Goal: Task Accomplishment & Management: Manage account settings

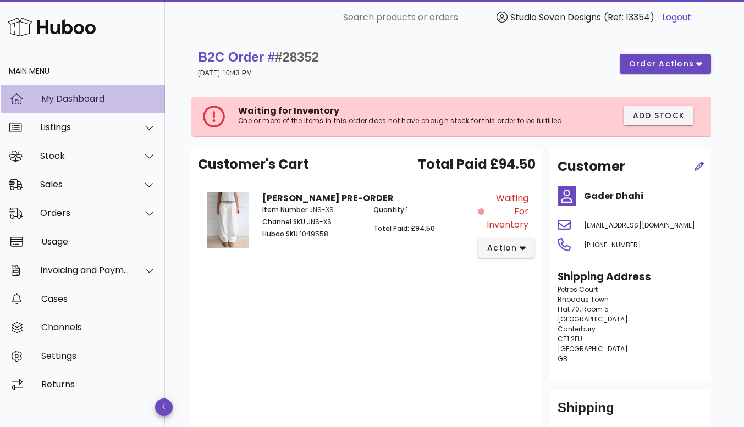
click at [70, 93] on div "My Dashboard" at bounding box center [98, 98] width 115 height 10
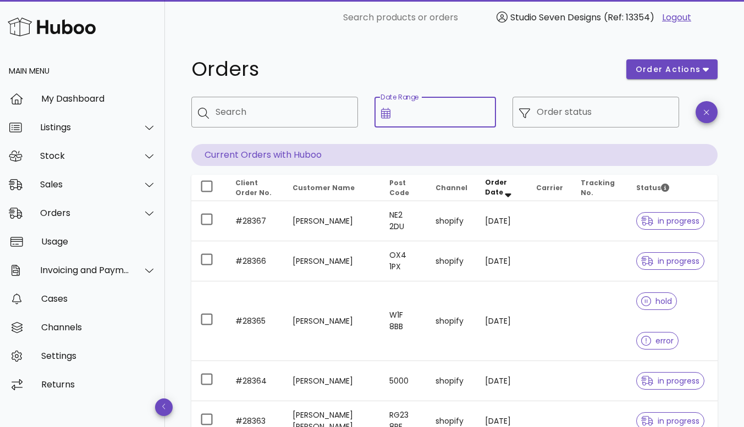
click at [451, 113] on input "Date Range" at bounding box center [443, 112] width 92 height 18
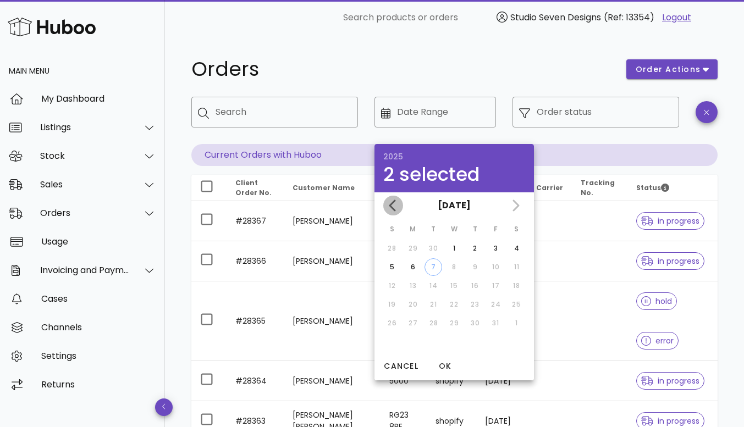
click at [389, 202] on icon "Previous month" at bounding box center [393, 205] width 13 height 13
click at [514, 321] on div "30" at bounding box center [516, 323] width 18 height 10
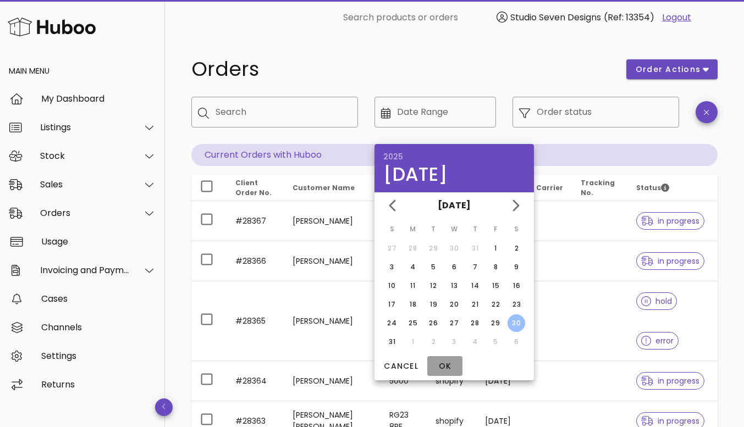
click at [442, 363] on span "OK" at bounding box center [445, 367] width 26 height 12
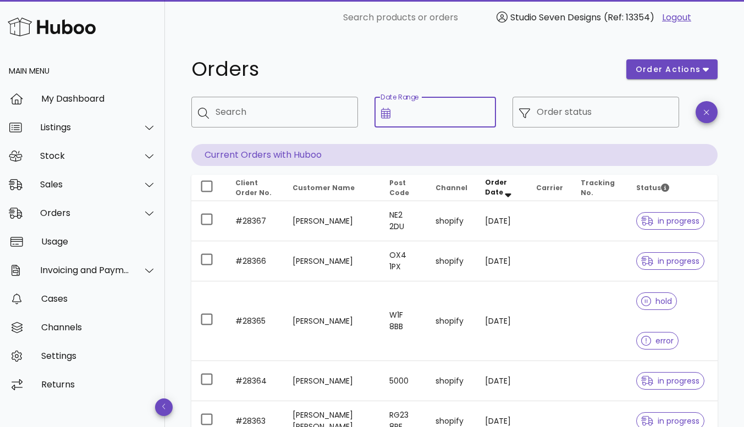
click at [429, 111] on input "Date Range" at bounding box center [443, 112] width 92 height 18
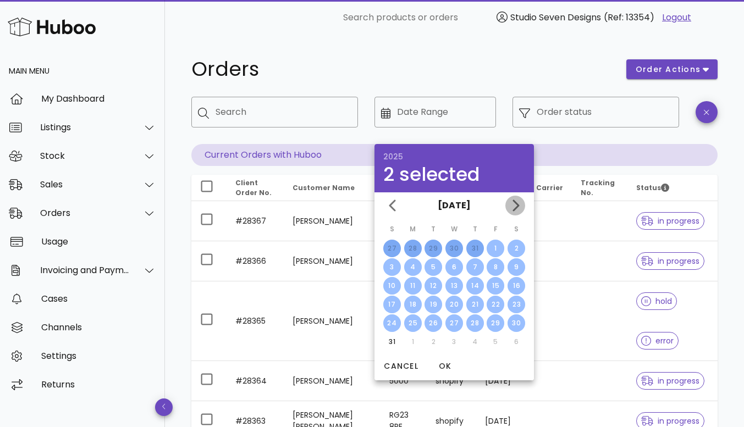
click at [516, 206] on icon "Next month" at bounding box center [515, 206] width 7 height 12
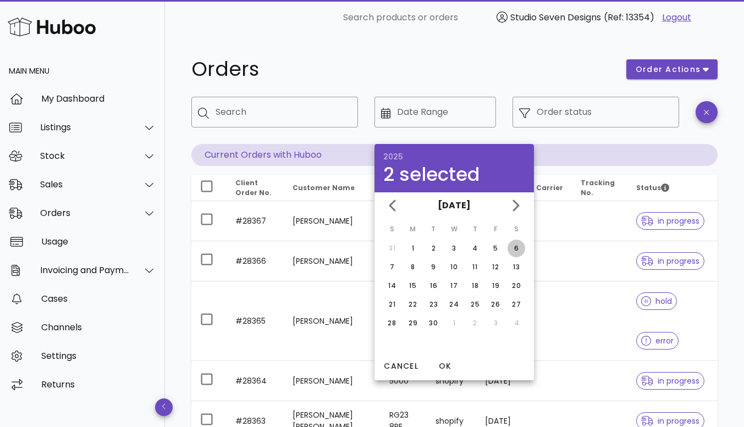
click at [514, 247] on div "6" at bounding box center [516, 249] width 18 height 10
click at [441, 365] on span "OK" at bounding box center [445, 367] width 26 height 12
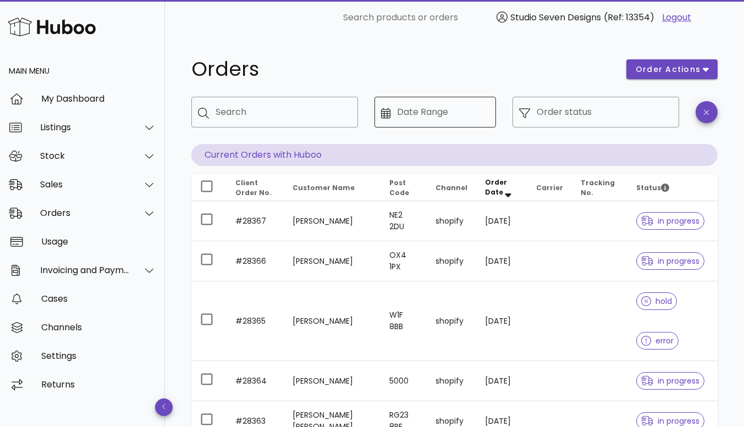
click at [390, 113] on icon at bounding box center [386, 113] width 10 height 11
click at [382, 113] on icon at bounding box center [386, 113] width 10 height 11
click at [448, 111] on input "Date Range" at bounding box center [443, 112] width 92 height 18
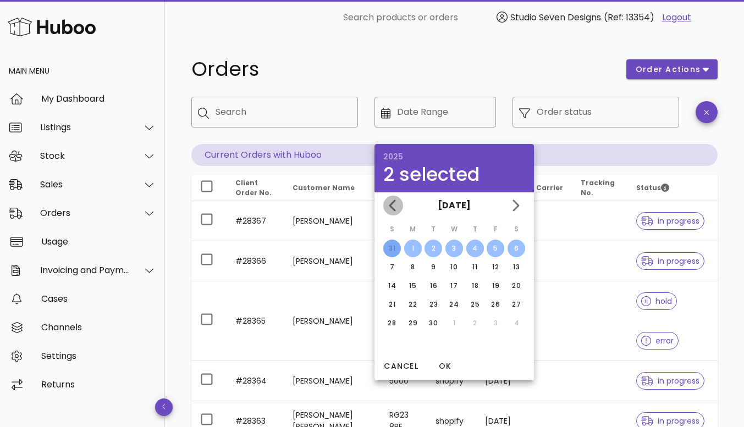
click at [395, 204] on icon "Previous month" at bounding box center [393, 205] width 13 height 13
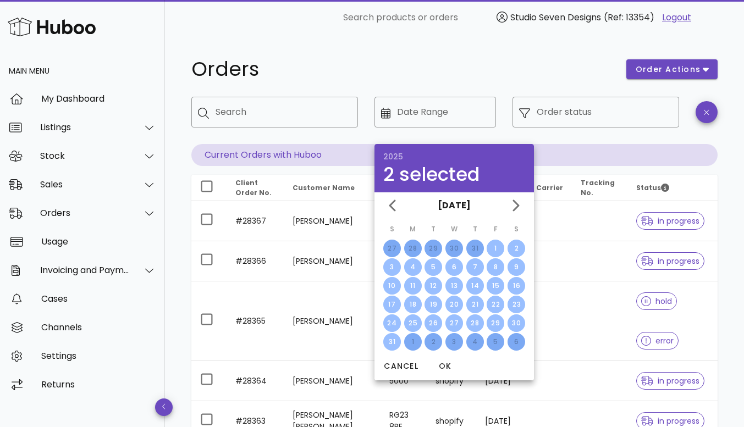
click at [536, 75] on h1 "Orders" at bounding box center [402, 69] width 422 height 20
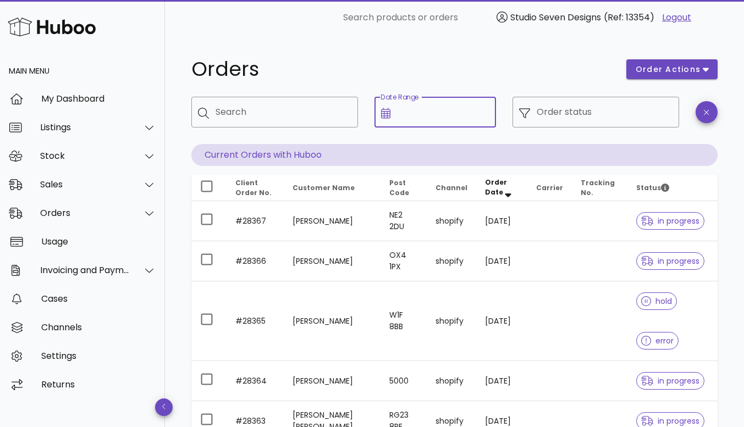
click at [406, 112] on input "Date Range" at bounding box center [443, 112] width 92 height 18
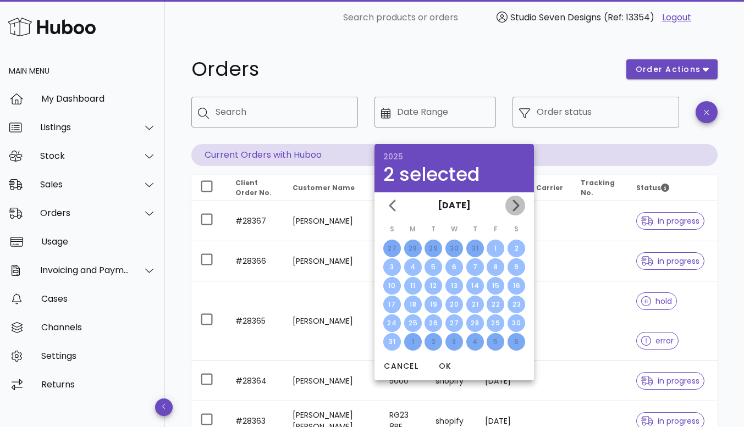
click at [516, 203] on icon "Next month" at bounding box center [515, 206] width 7 height 12
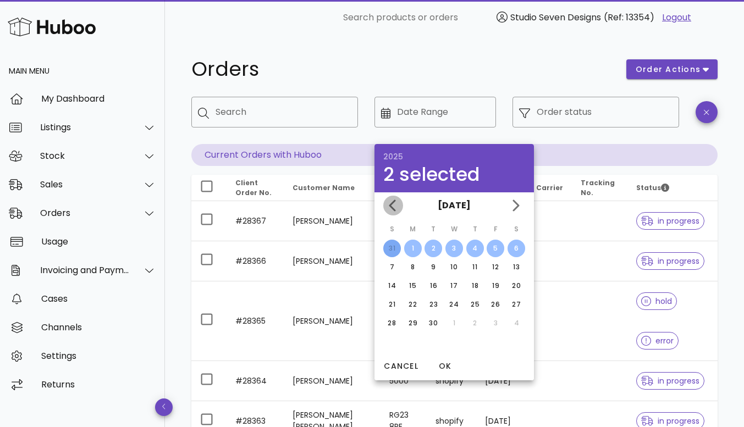
click at [392, 210] on icon "Previous month" at bounding box center [393, 205] width 13 height 13
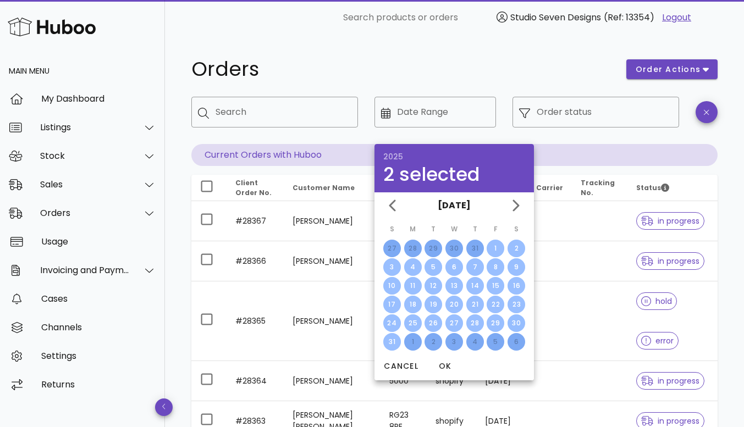
click at [513, 324] on div "30" at bounding box center [516, 323] width 18 height 10
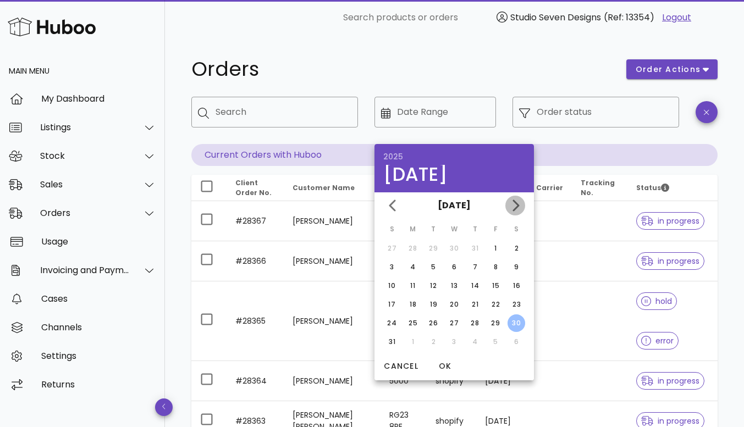
click at [516, 210] on icon "Next month" at bounding box center [515, 205] width 13 height 13
click at [516, 246] on div "6" at bounding box center [516, 249] width 18 height 10
type input "**********"
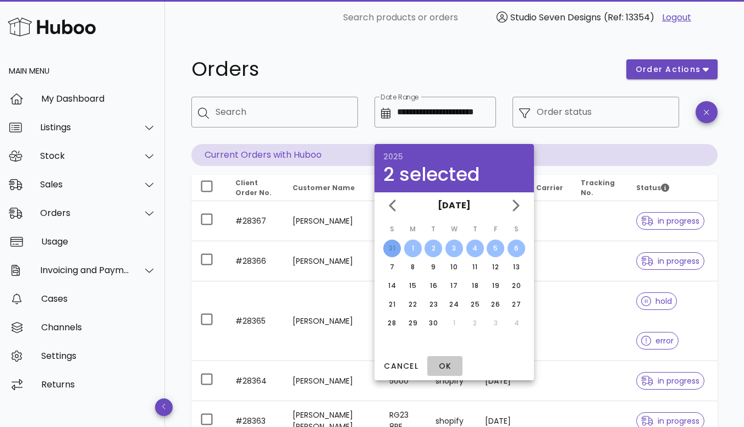
click at [444, 367] on span "OK" at bounding box center [445, 367] width 26 height 12
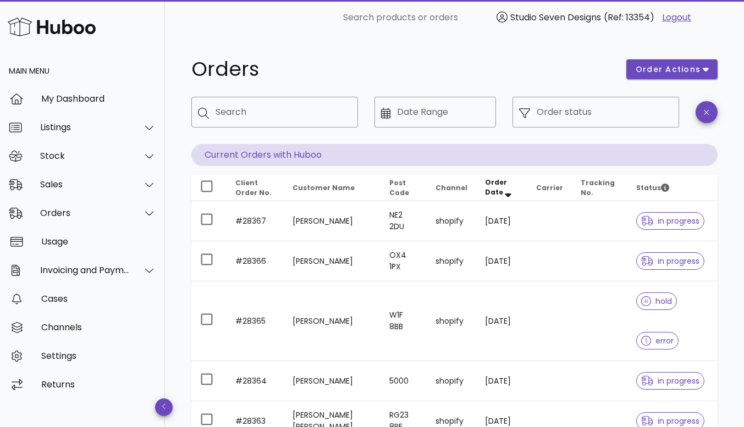
type input "**********"
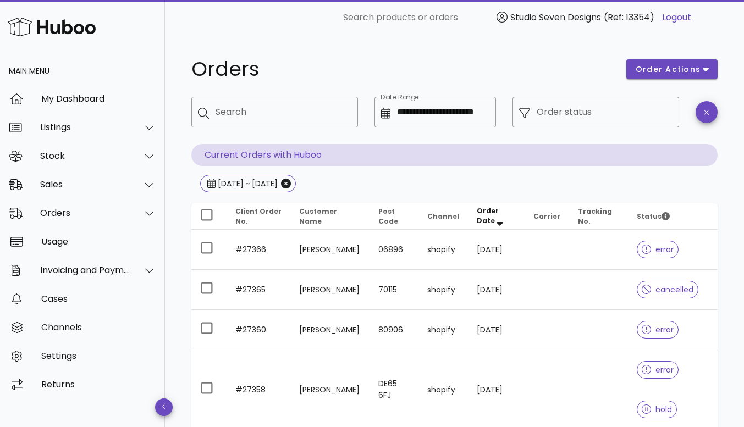
scroll to position [404, 0]
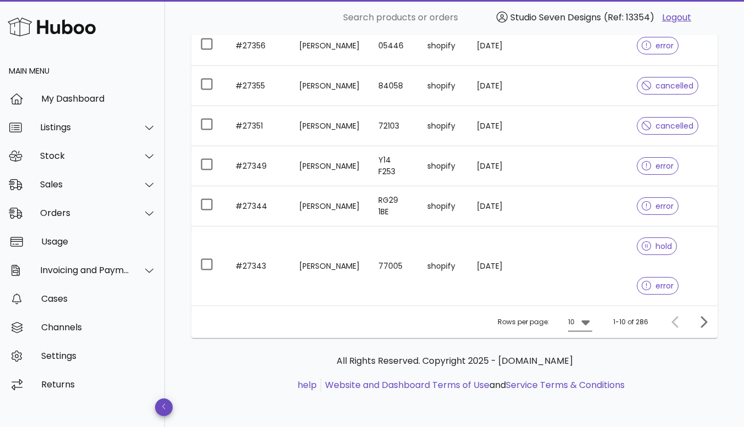
click at [588, 320] on icon at bounding box center [585, 322] width 13 height 13
click at [582, 387] on div "50" at bounding box center [583, 383] width 11 height 10
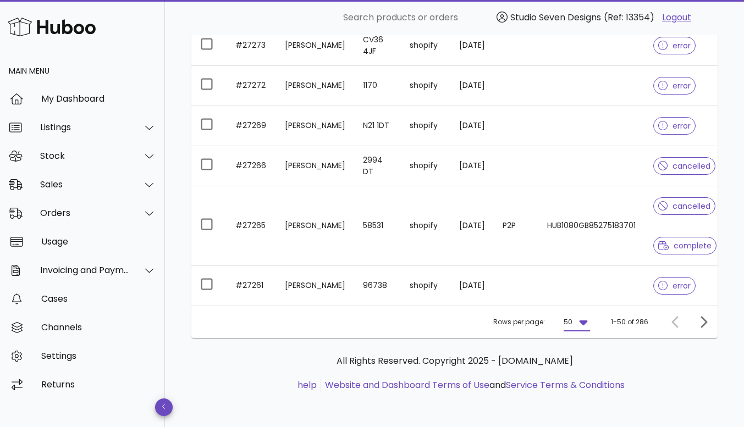
scroll to position [2497, 0]
click at [707, 321] on icon "Next page" at bounding box center [703, 322] width 7 height 12
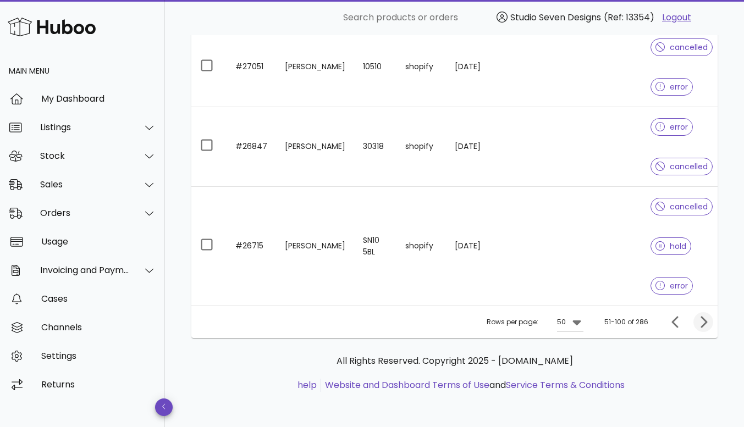
scroll to position [2418, 0]
click at [707, 321] on icon "Next page" at bounding box center [703, 322] width 7 height 12
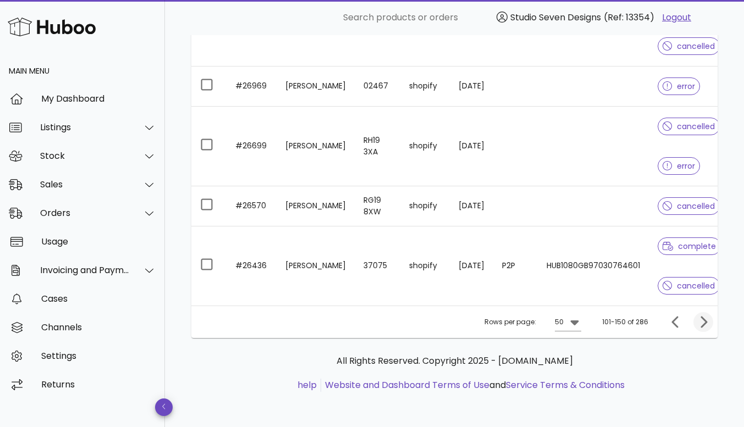
scroll to position [2259, 0]
click at [707, 321] on icon "Next page" at bounding box center [703, 322] width 7 height 12
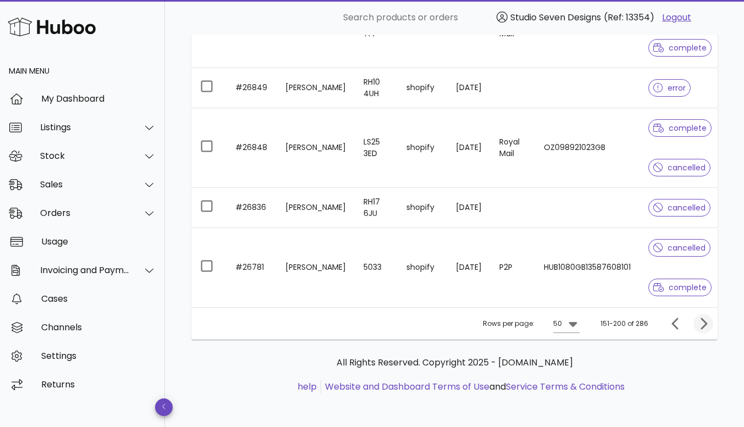
scroll to position [2568, 0]
click at [704, 321] on icon "Next page" at bounding box center [703, 323] width 7 height 12
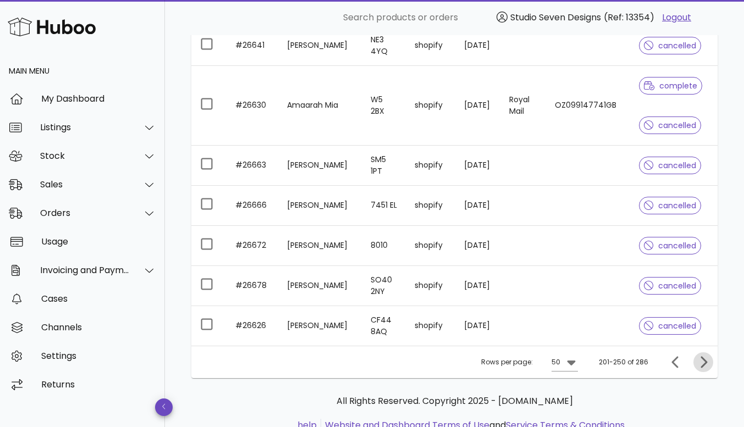
click at [705, 359] on icon "Next page" at bounding box center [703, 362] width 7 height 12
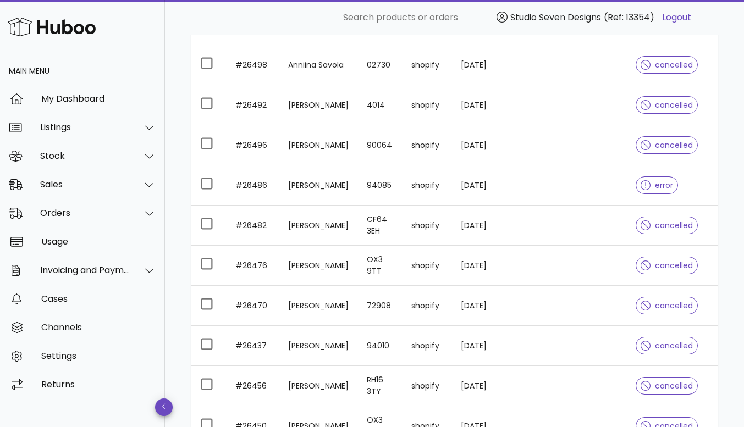
scroll to position [1508, 0]
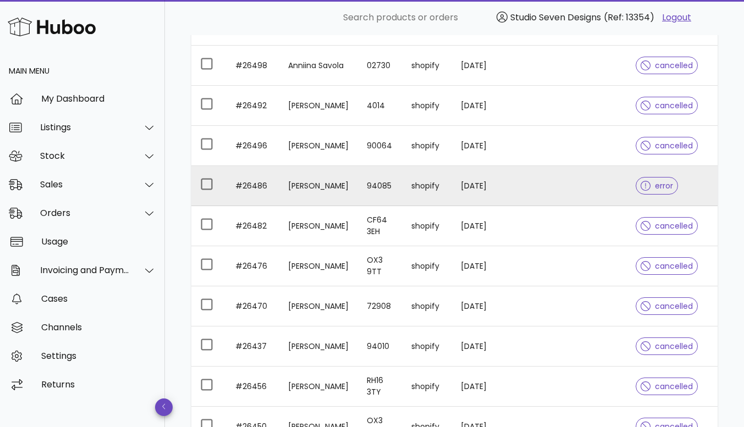
click at [606, 179] on td at bounding box center [585, 186] width 82 height 40
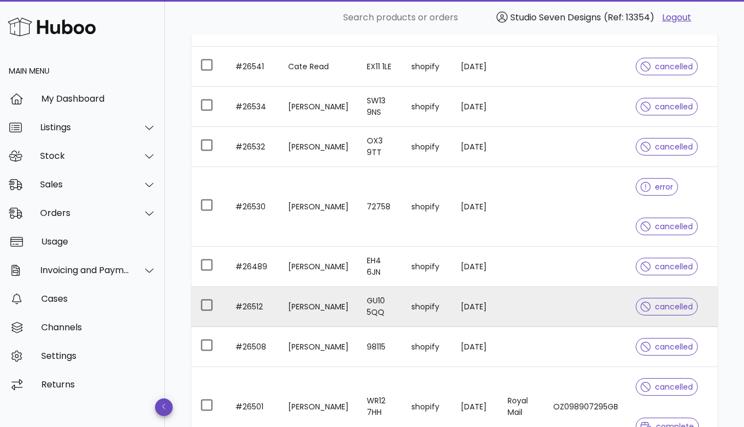
scroll to position [1106, 0]
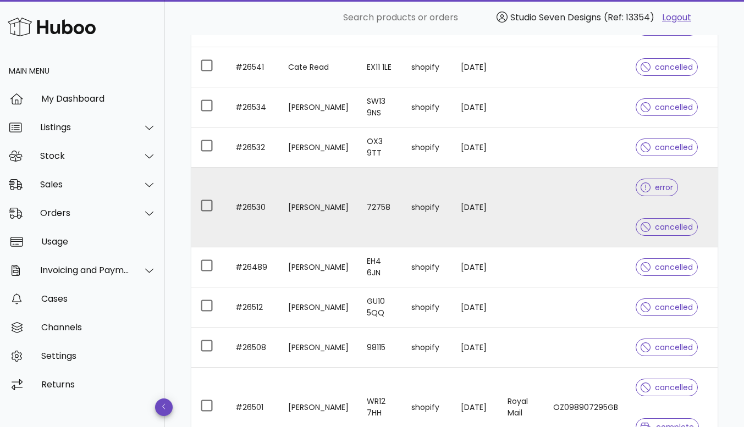
click at [603, 199] on td at bounding box center [585, 208] width 82 height 80
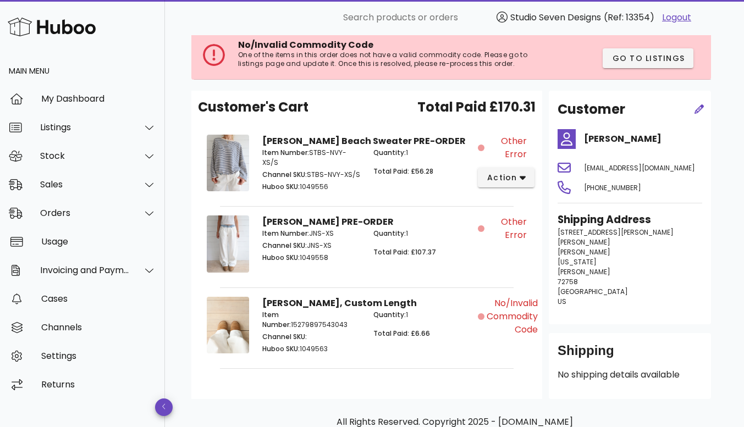
scroll to position [111, 0]
click at [522, 180] on icon "button" at bounding box center [523, 177] width 6 height 10
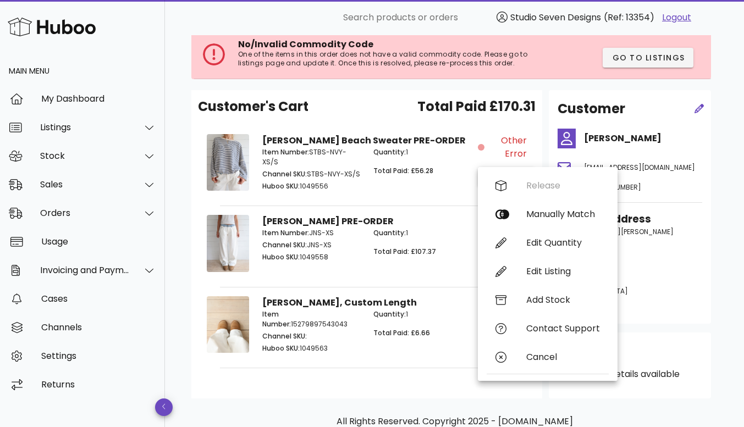
click at [446, 147] on div "Quantity: 1 Total Paid: £56.28" at bounding box center [422, 170] width 111 height 59
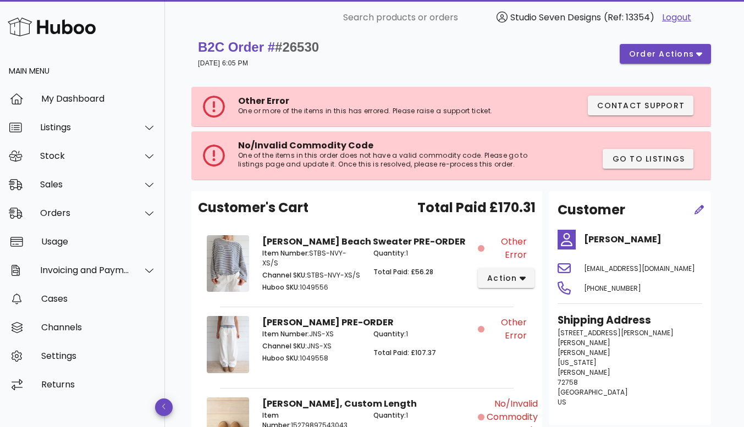
scroll to position [0, 0]
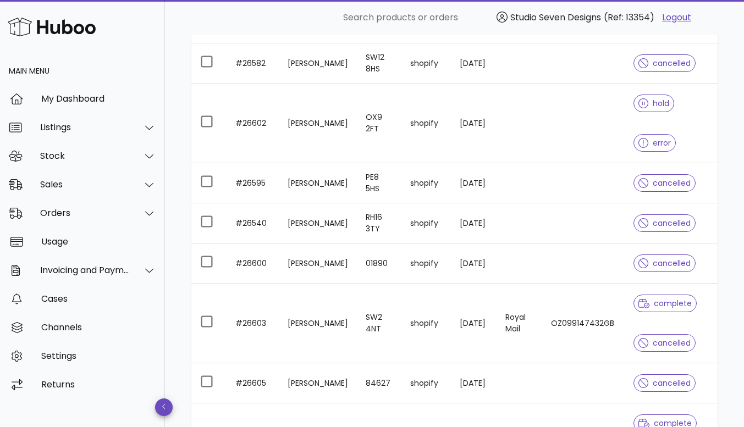
scroll to position [589, 0]
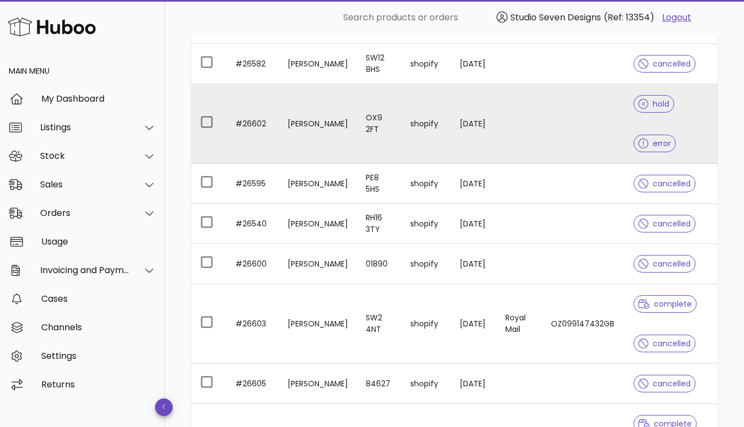
click at [571, 117] on td at bounding box center [583, 124] width 82 height 80
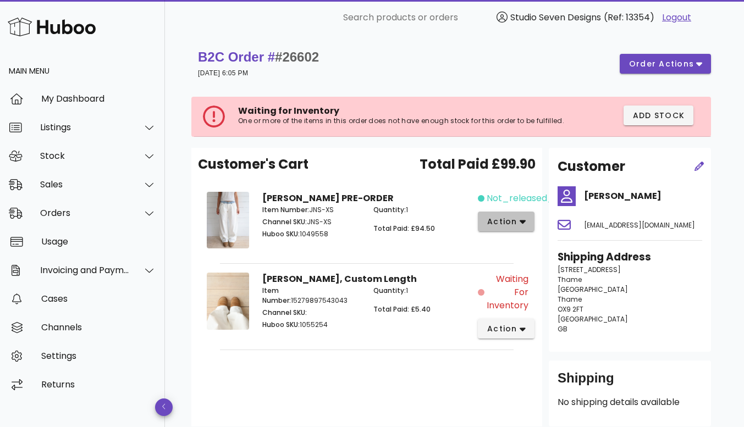
click at [526, 222] on button "action" at bounding box center [506, 222] width 57 height 20
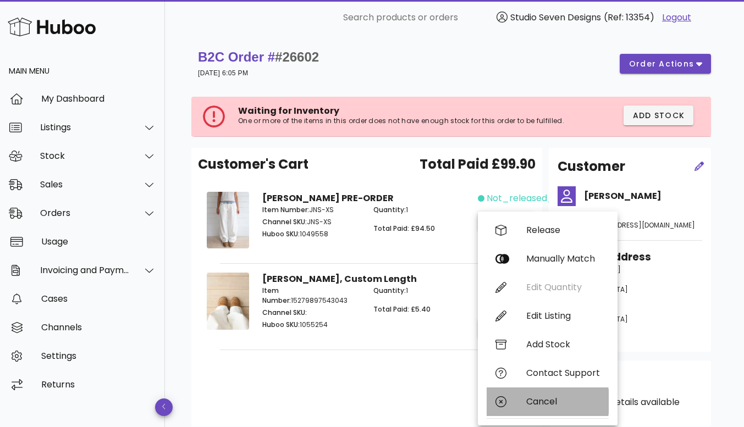
click at [547, 407] on div "Cancel" at bounding box center [563, 401] width 74 height 10
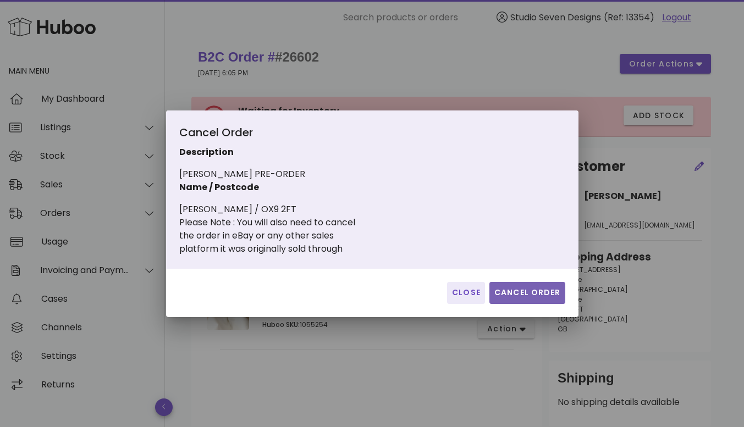
click at [533, 286] on button "Cancel Order" at bounding box center [527, 293] width 76 height 22
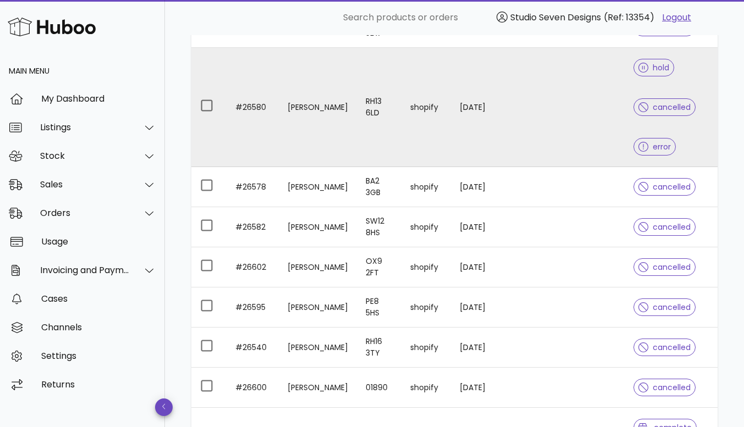
scroll to position [426, 0]
click at [564, 135] on td at bounding box center [583, 107] width 82 height 119
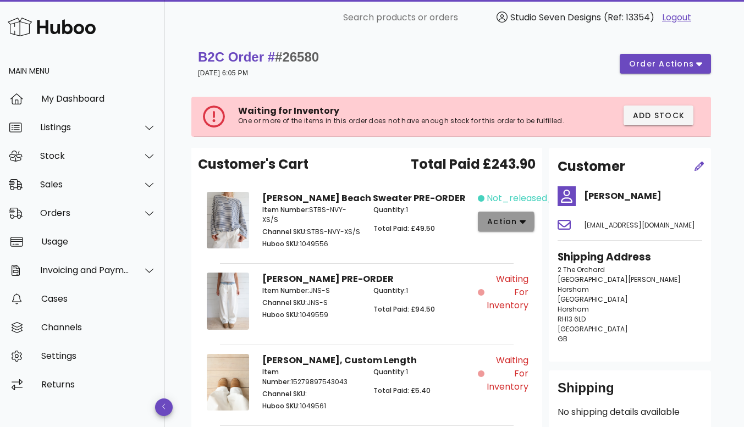
click at [522, 218] on icon "button" at bounding box center [523, 222] width 6 height 10
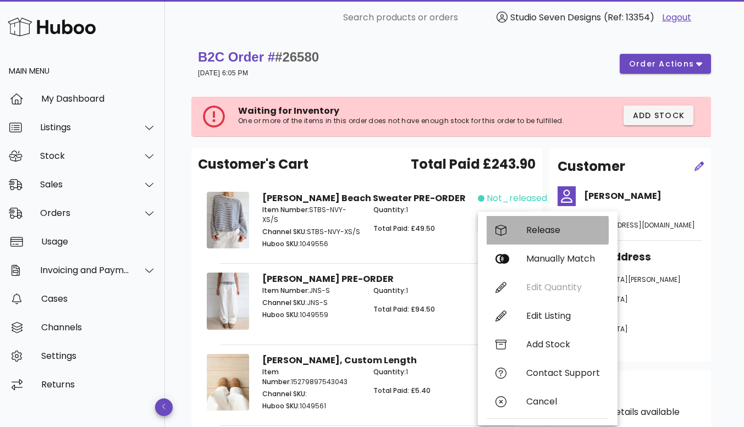
click at [546, 228] on div "Release" at bounding box center [563, 230] width 74 height 10
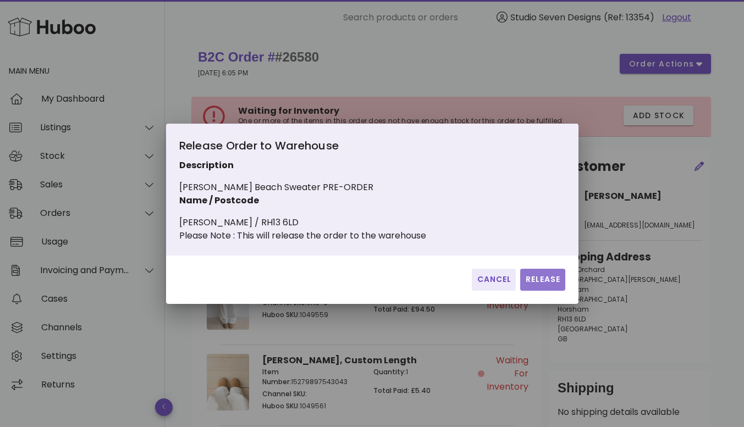
click at [543, 285] on span "Release" at bounding box center [543, 280] width 36 height 12
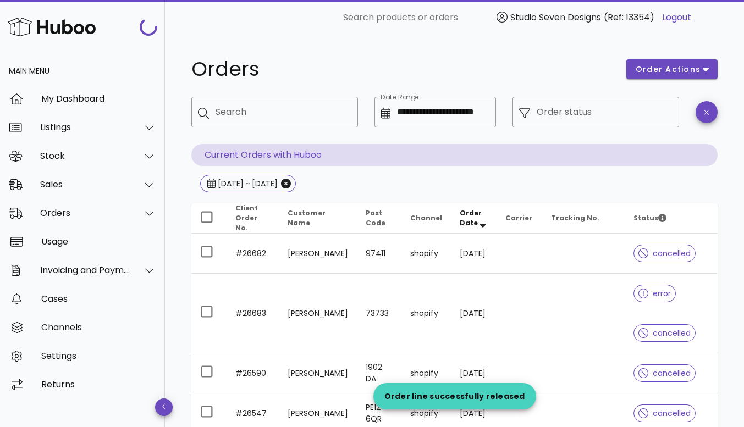
scroll to position [426, 0]
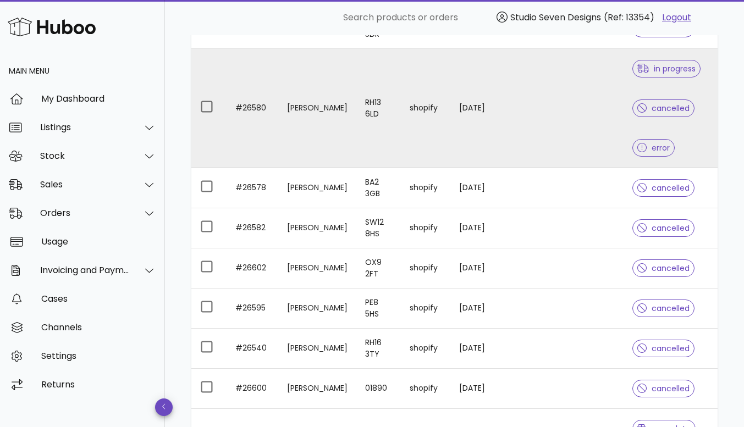
click at [594, 124] on td at bounding box center [582, 108] width 82 height 119
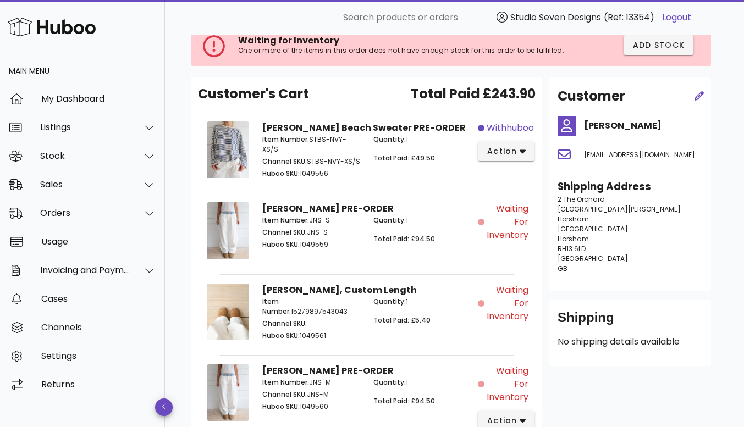
scroll to position [87, 0]
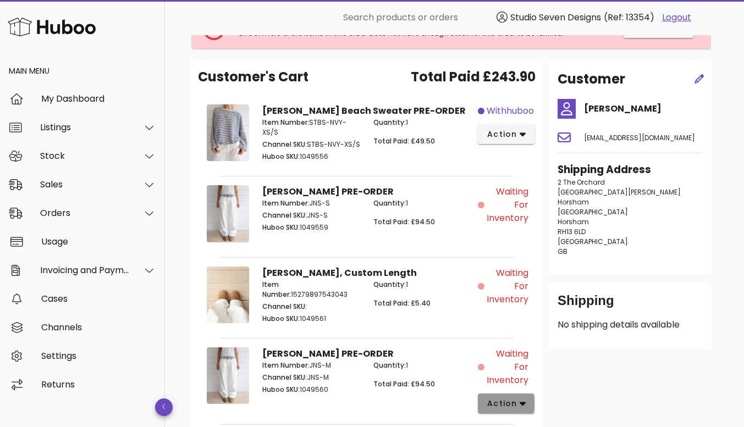
click at [523, 402] on icon "button" at bounding box center [523, 404] width 6 height 4
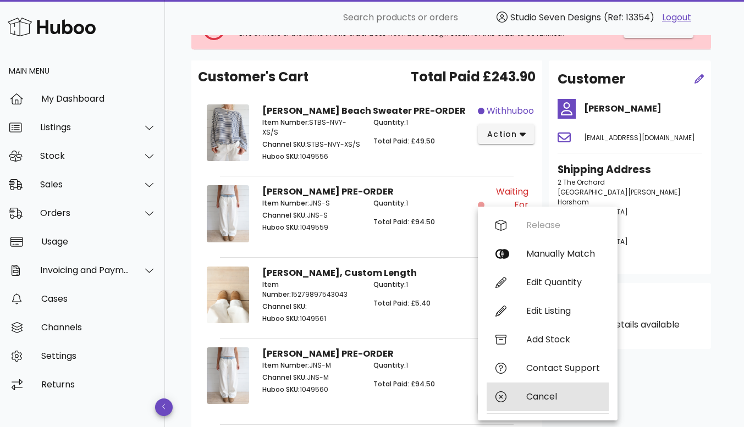
click at [544, 396] on div "Cancel" at bounding box center [563, 396] width 74 height 10
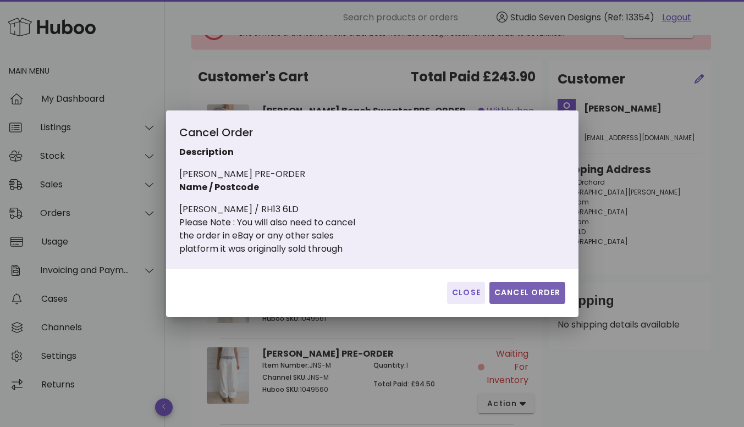
click at [546, 288] on span "Cancel Order" at bounding box center [527, 293] width 67 height 12
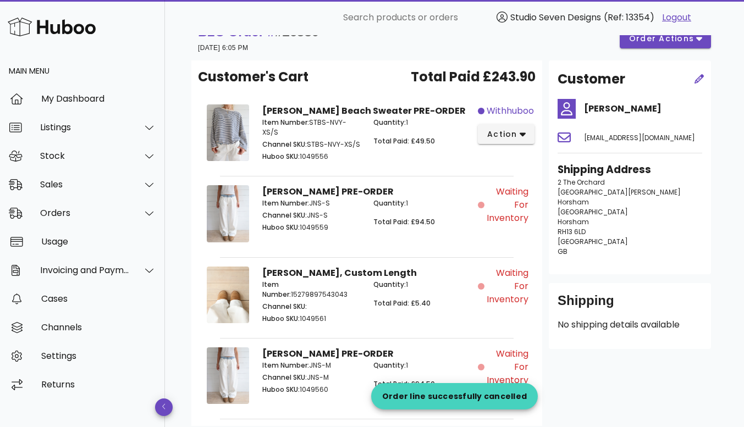
scroll to position [0, 0]
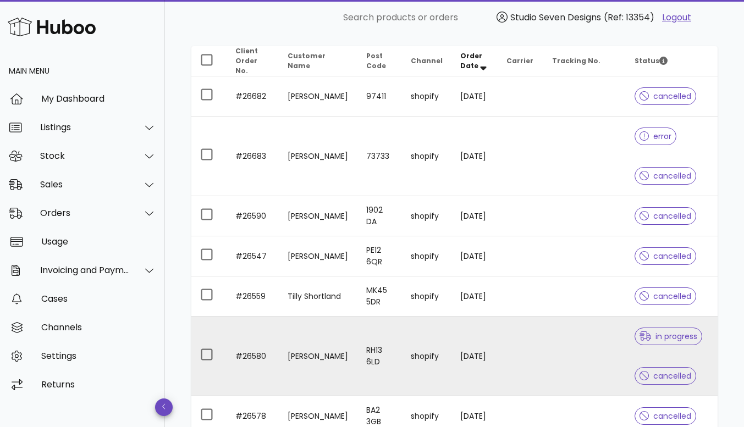
scroll to position [140, 0]
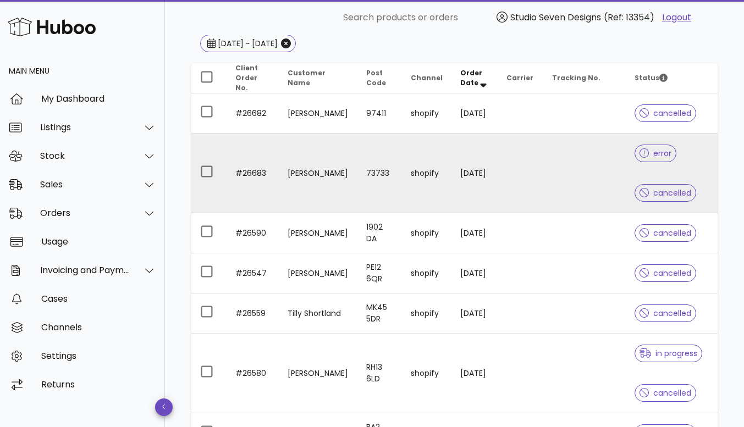
click at [582, 175] on td at bounding box center [584, 174] width 82 height 80
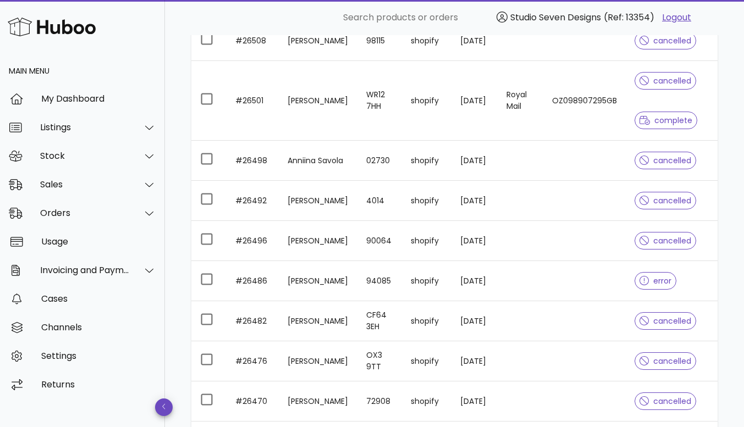
scroll to position [1570, 0]
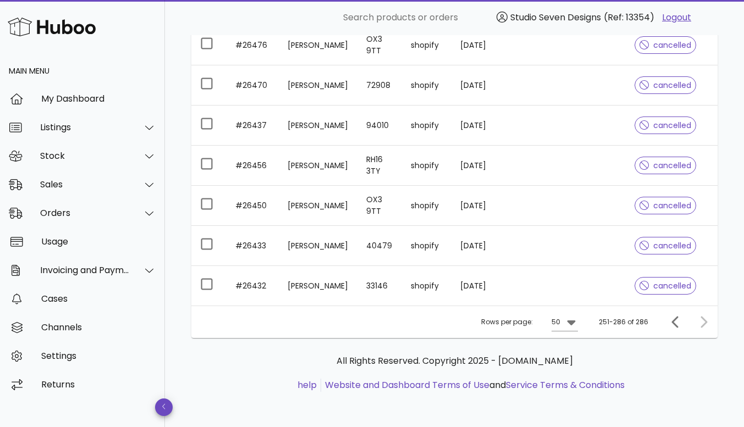
drag, startPoint x: 578, startPoint y: 196, endPoint x: 643, endPoint y: 362, distance: 178.5
click at [643, 362] on p "All Rights Reserved. Copyright 2025 - huboo.co.uk" at bounding box center [454, 361] width 509 height 13
click at [671, 322] on icon "Previous page" at bounding box center [675, 322] width 13 height 13
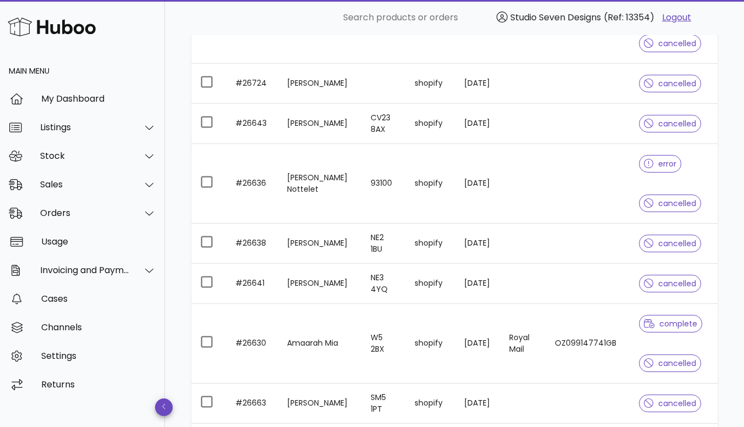
scroll to position [2315, 0]
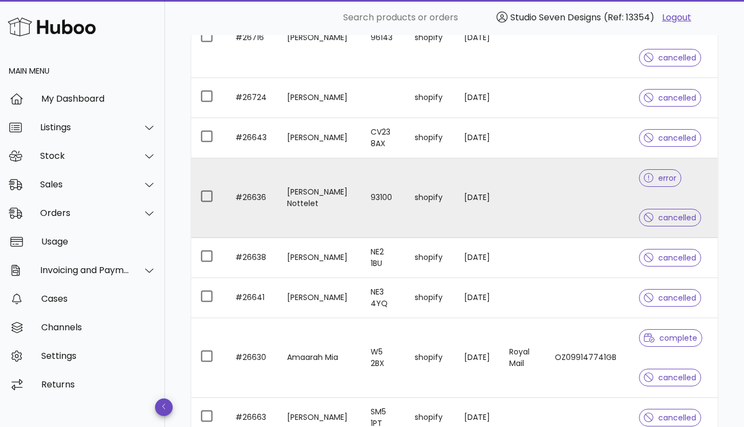
click at [604, 183] on td at bounding box center [588, 198] width 84 height 80
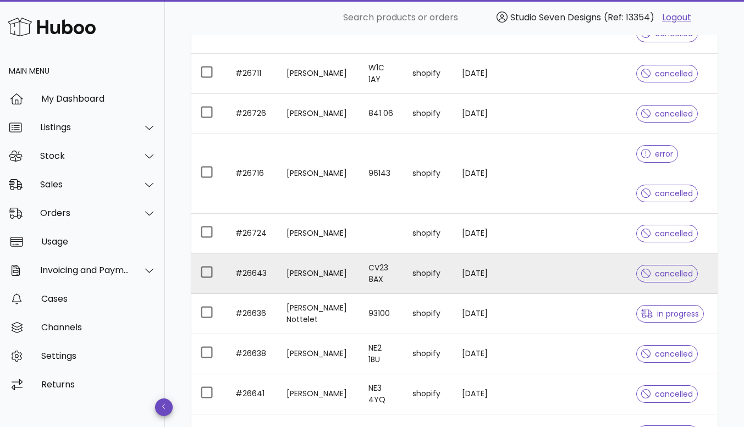
scroll to position [2178, 0]
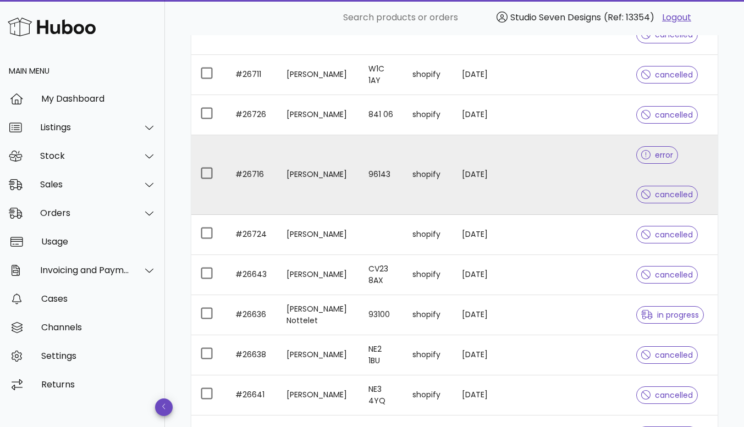
click at [567, 165] on td at bounding box center [585, 175] width 84 height 80
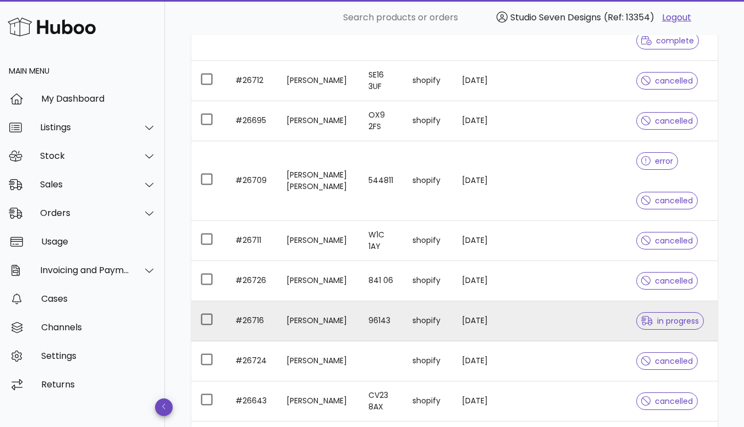
scroll to position [2012, 0]
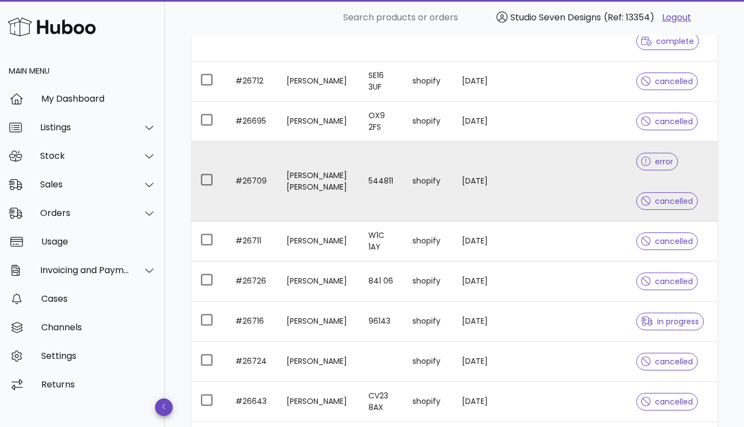
click at [578, 172] on td at bounding box center [585, 182] width 84 height 80
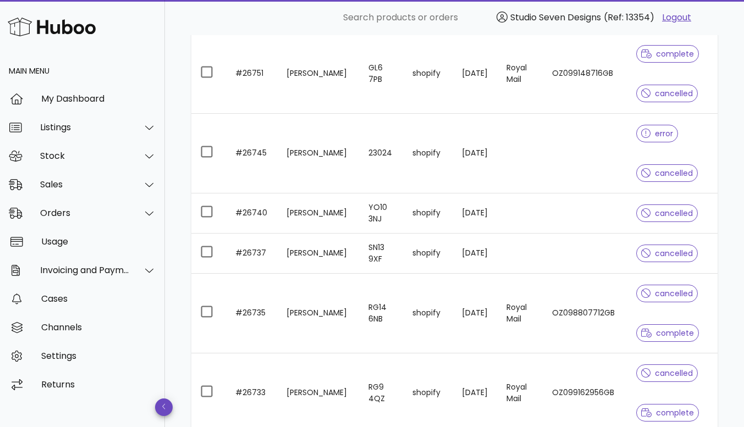
scroll to position [1640, 0]
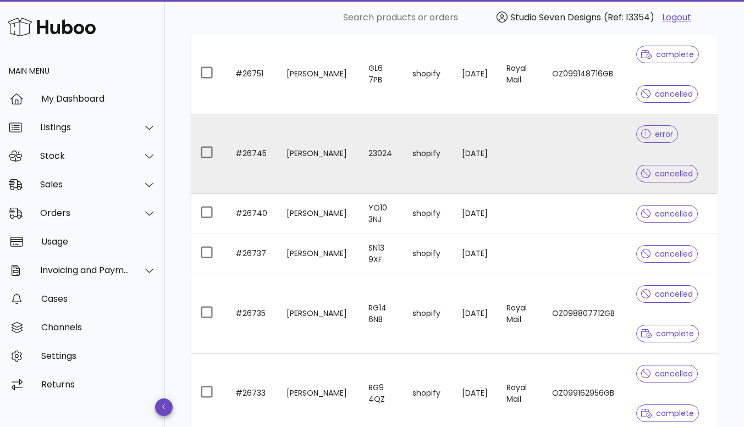
click at [565, 145] on td at bounding box center [585, 154] width 84 height 80
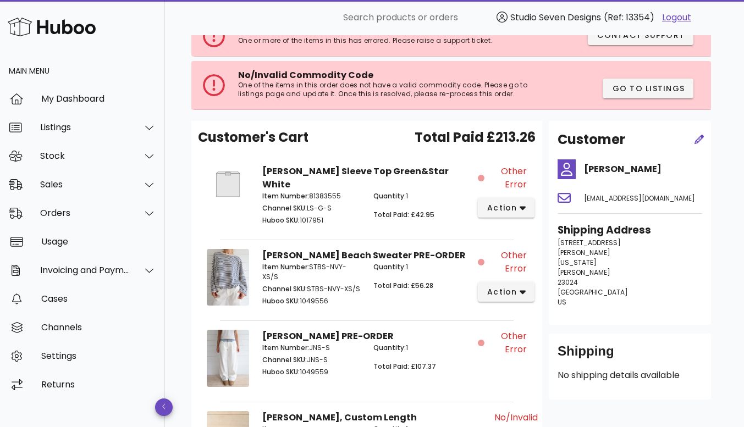
scroll to position [76, 0]
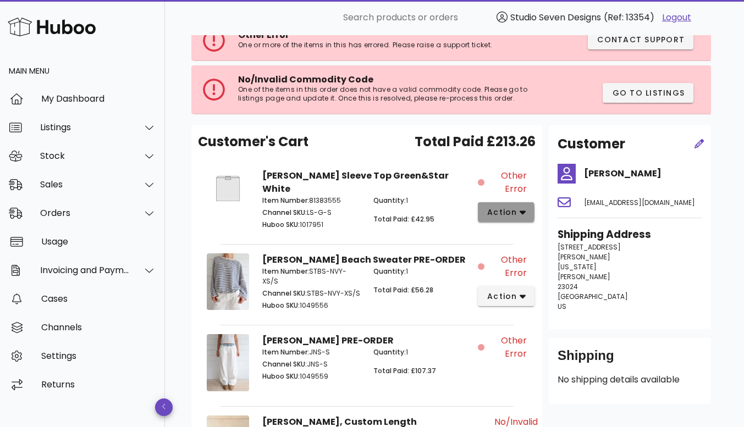
click at [525, 212] on button "action" at bounding box center [506, 212] width 57 height 20
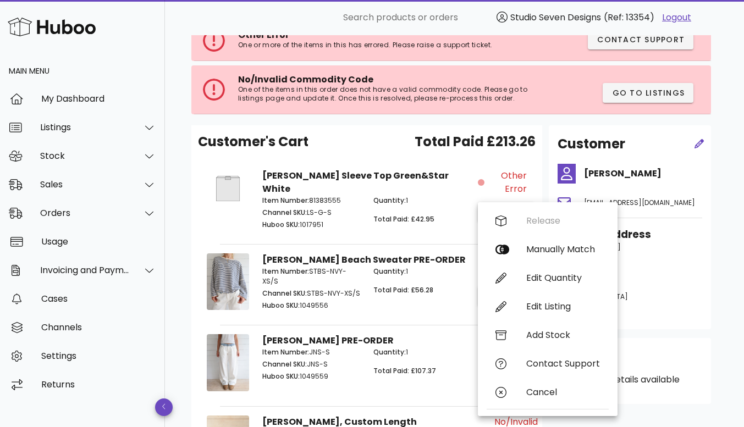
click at [443, 200] on div "Quantity: 1 Total Paid: £42.95" at bounding box center [422, 214] width 111 height 51
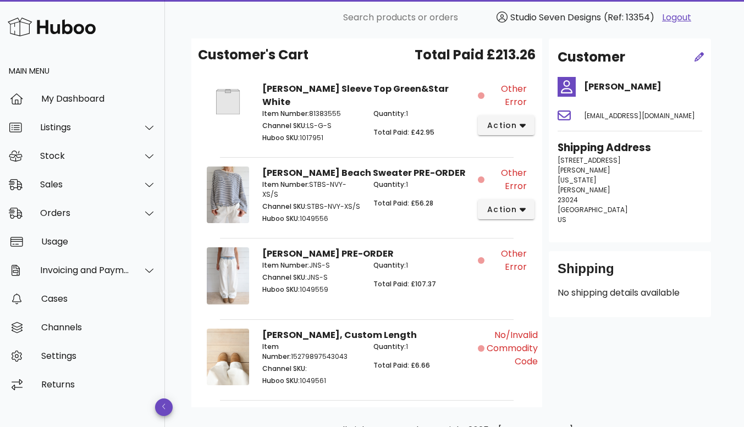
scroll to position [0, 0]
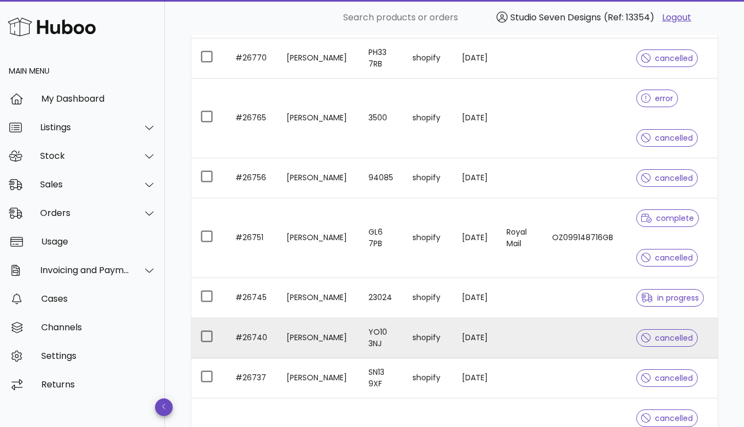
scroll to position [1475, 0]
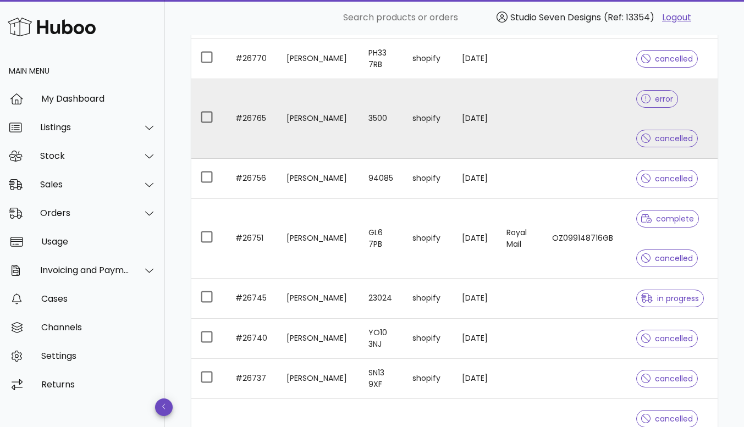
click at [572, 113] on td at bounding box center [585, 119] width 84 height 80
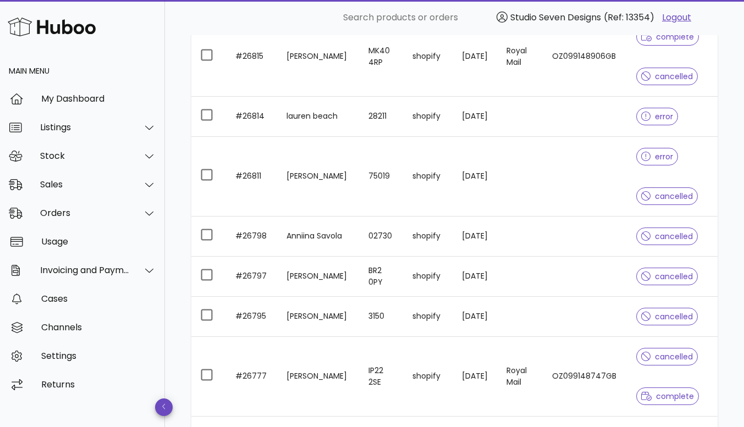
scroll to position [977, 0]
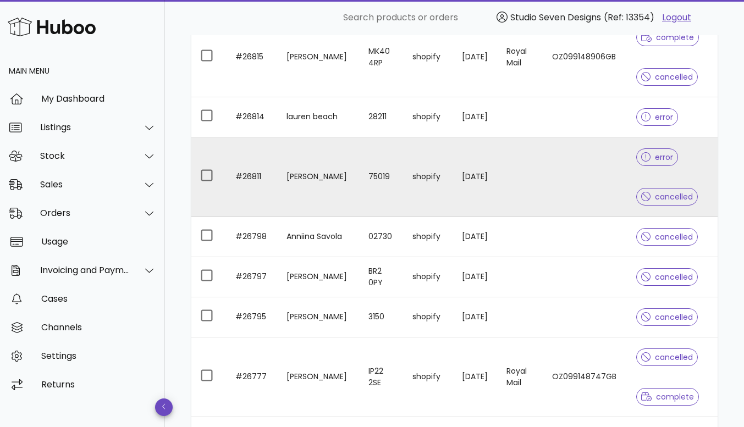
click at [577, 180] on td at bounding box center [585, 177] width 84 height 80
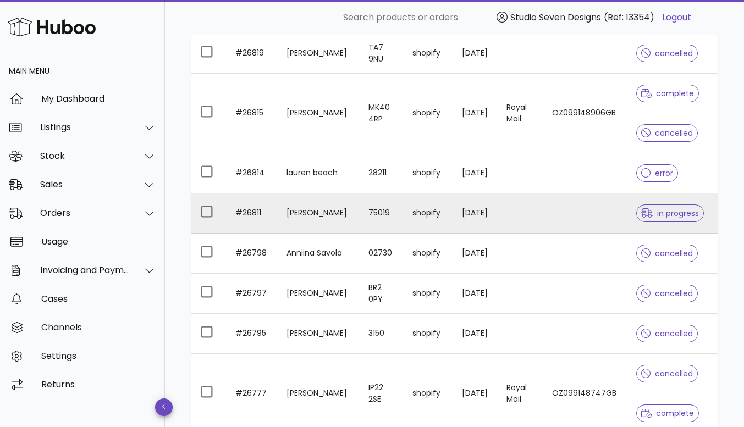
scroll to position [922, 0]
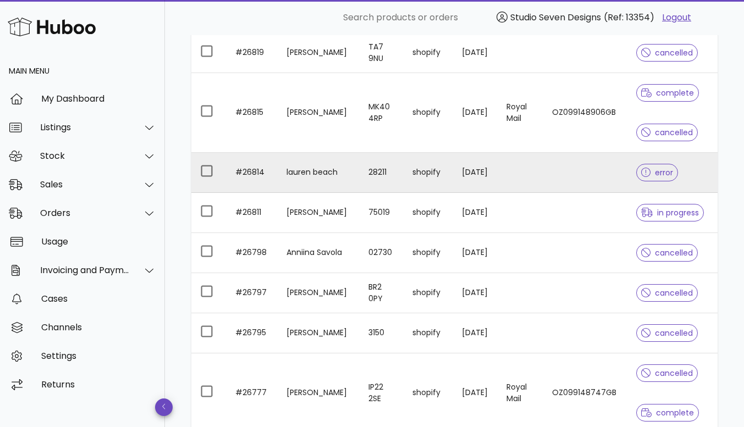
click at [577, 168] on td at bounding box center [585, 173] width 84 height 40
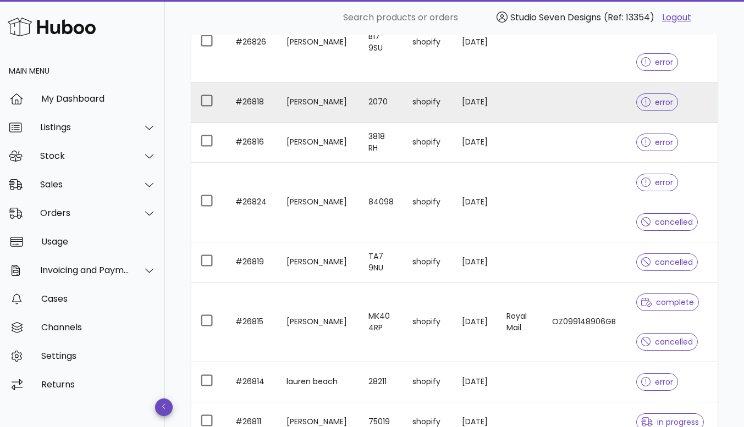
scroll to position [711, 0]
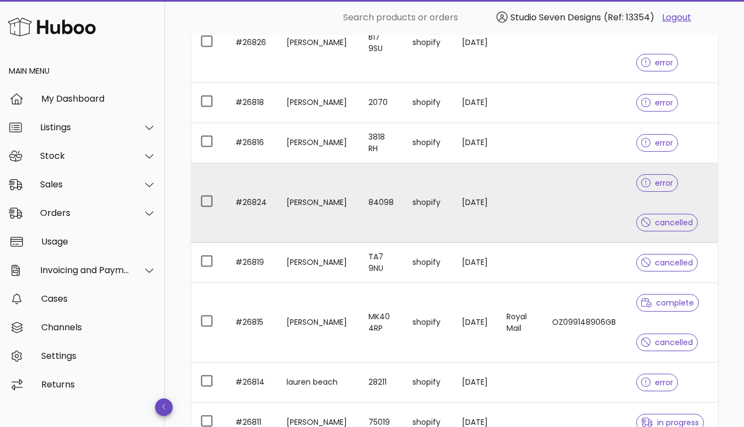
click at [569, 200] on td at bounding box center [585, 203] width 84 height 80
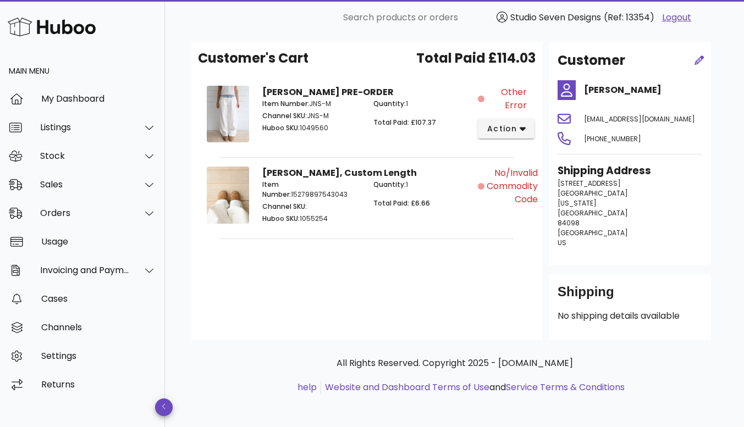
scroll to position [158, 0]
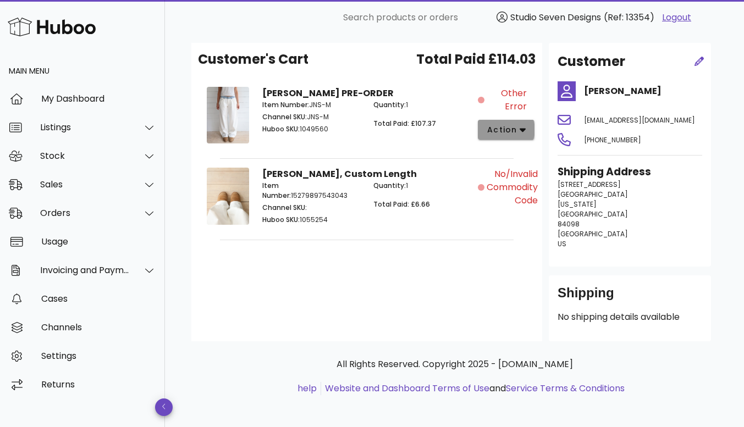
click at [520, 128] on icon "button" at bounding box center [523, 130] width 6 height 10
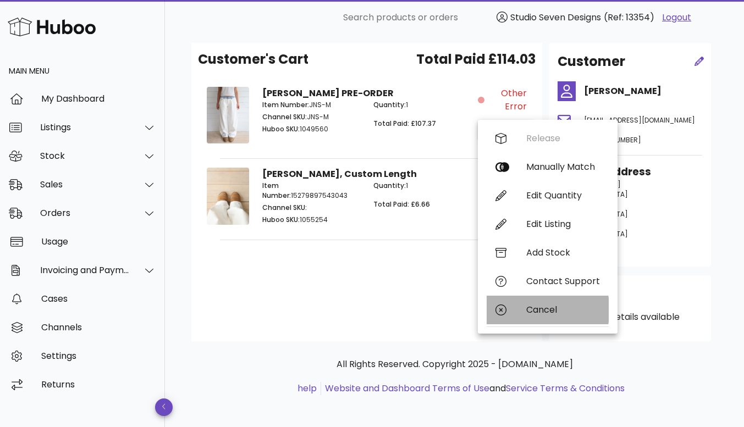
click at [539, 313] on div "Cancel" at bounding box center [563, 310] width 74 height 10
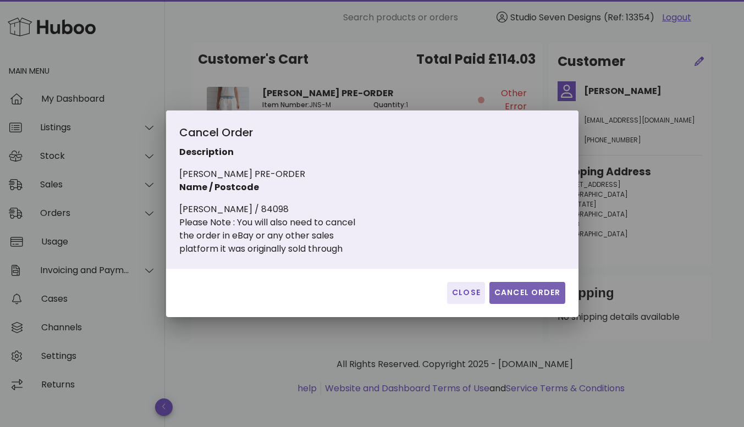
click at [532, 296] on span "Cancel Order" at bounding box center [527, 293] width 67 height 12
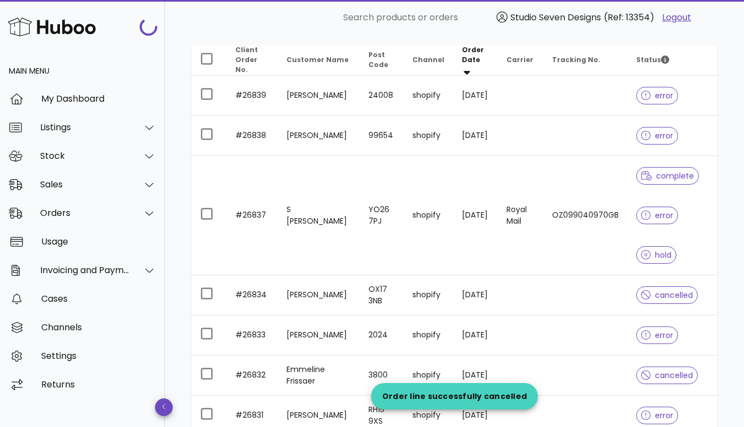
scroll to position [711, 0]
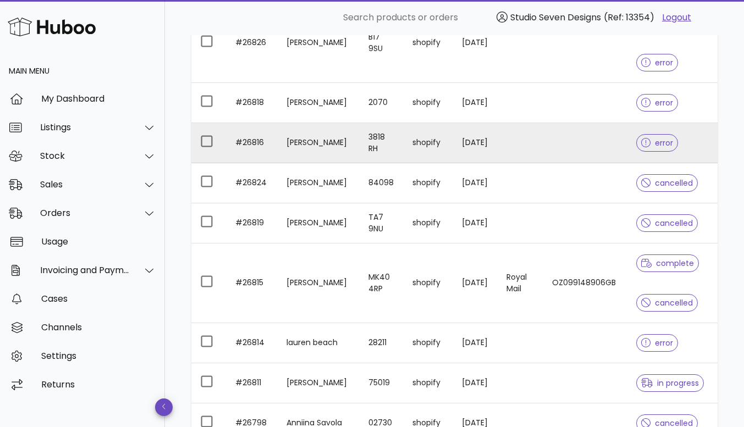
click at [562, 135] on td at bounding box center [585, 143] width 84 height 40
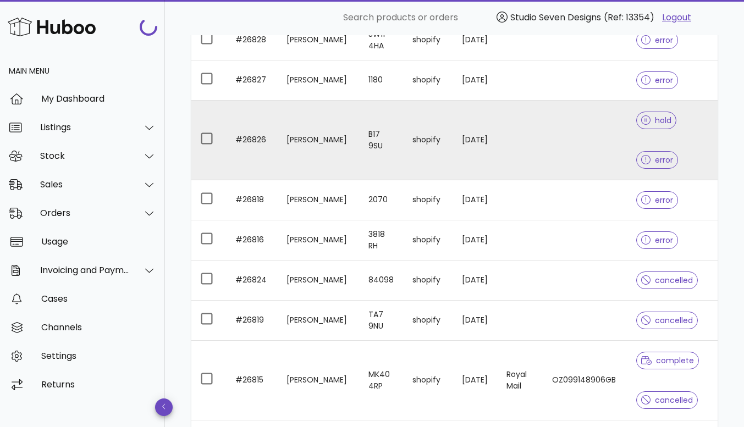
scroll to position [614, 0]
click at [584, 126] on td at bounding box center [585, 141] width 84 height 80
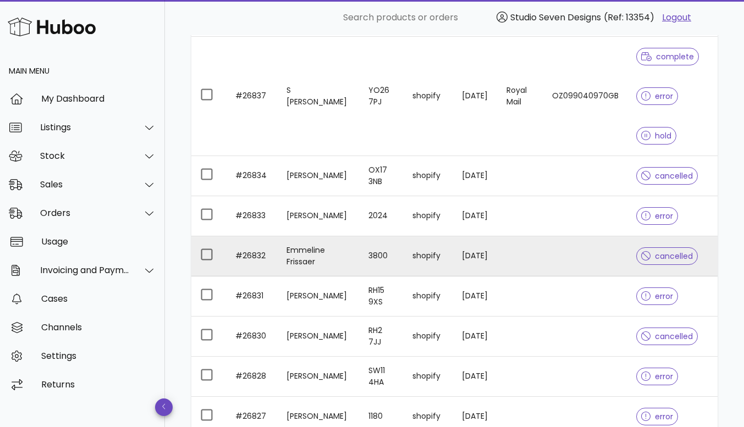
scroll to position [273, 0]
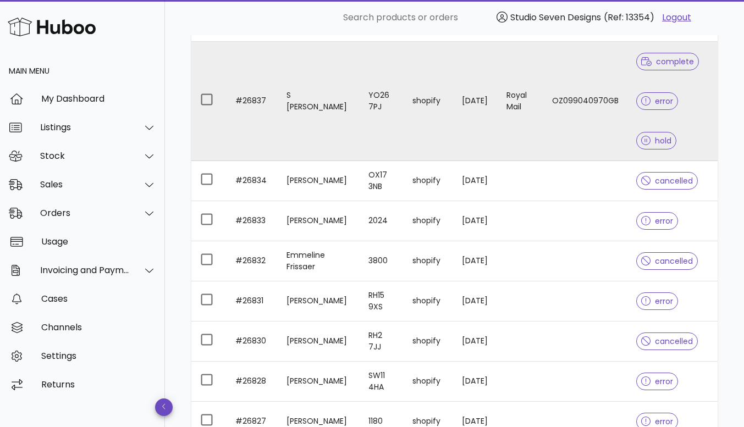
click at [588, 116] on td "OZ099040970GB" at bounding box center [585, 101] width 84 height 119
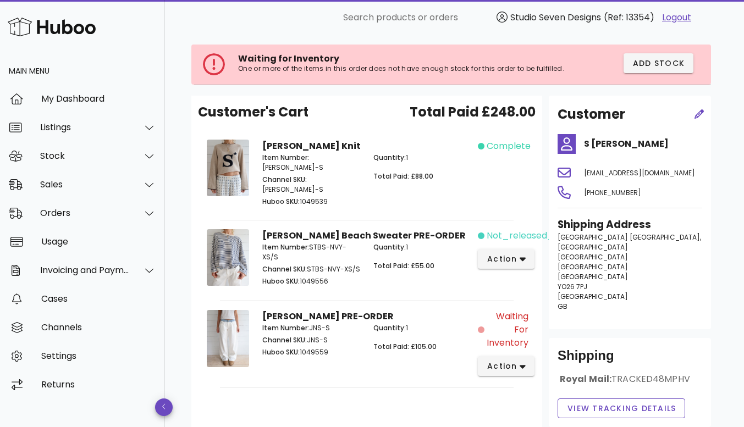
scroll to position [57, 0]
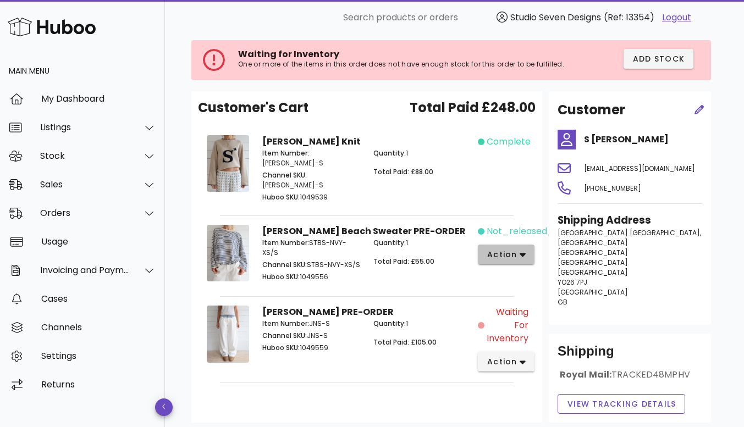
click at [527, 245] on button "action" at bounding box center [506, 255] width 57 height 20
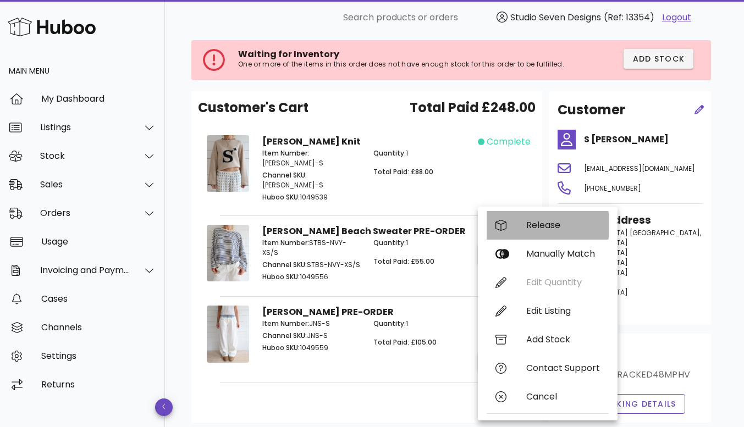
click at [544, 229] on div "Release" at bounding box center [563, 225] width 74 height 10
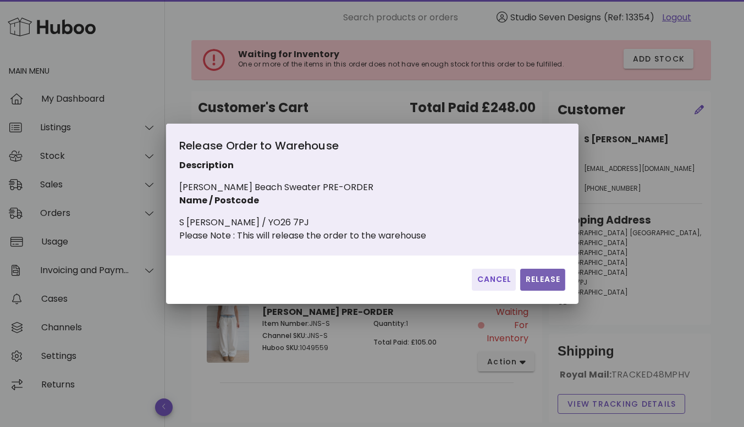
click at [540, 285] on span "Release" at bounding box center [543, 280] width 36 height 12
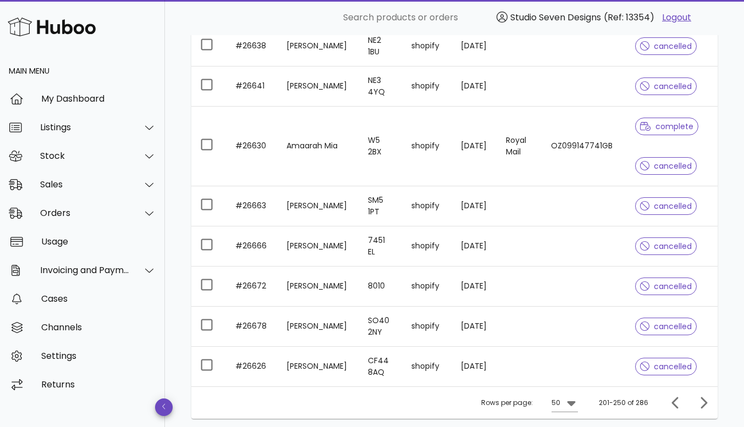
scroll to position [2326, 0]
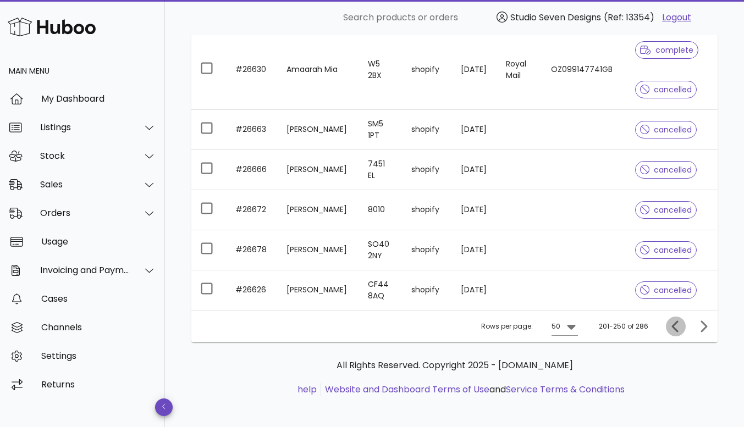
click at [671, 324] on icon "Previous page" at bounding box center [675, 326] width 13 height 13
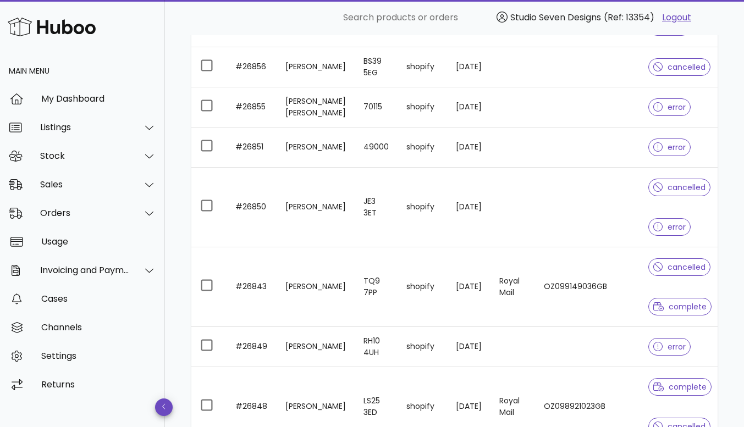
scroll to position [2307, 0]
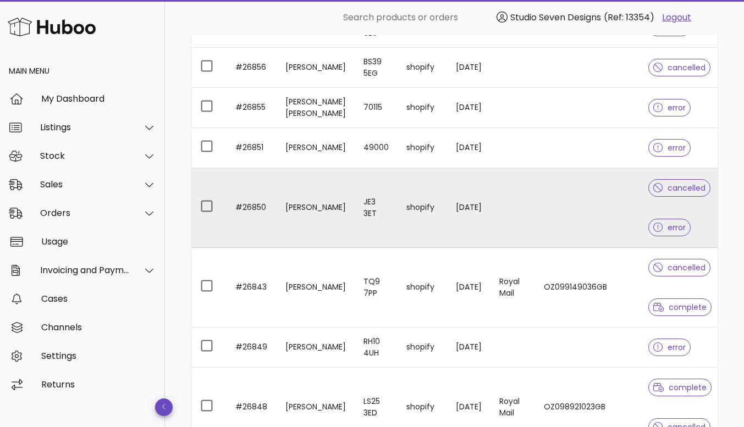
click at [605, 204] on td at bounding box center [587, 208] width 104 height 80
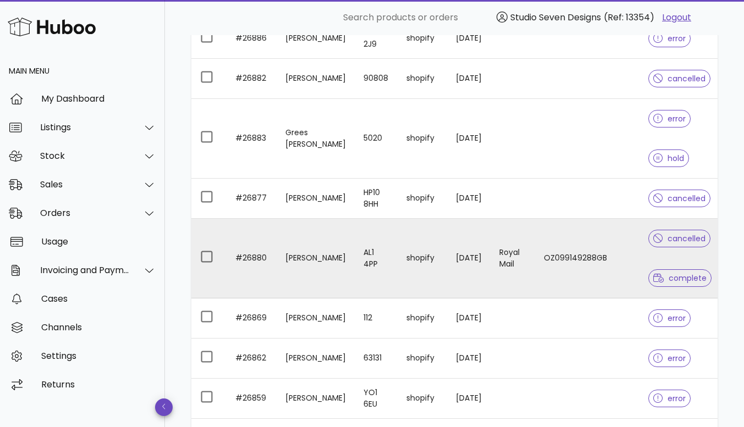
scroll to position [1935, 0]
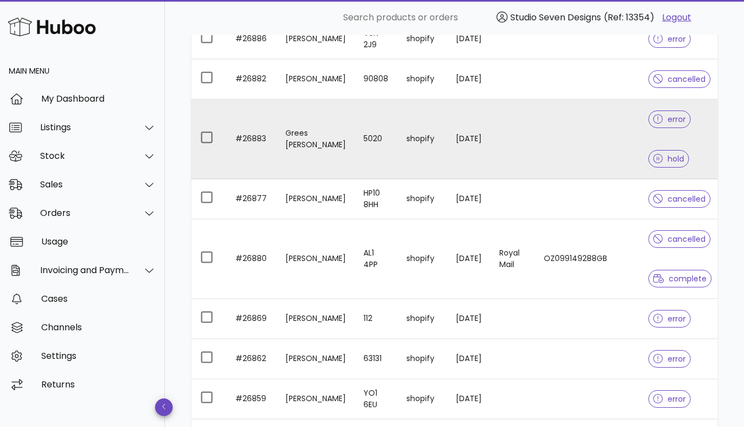
click at [576, 131] on td at bounding box center [587, 140] width 104 height 80
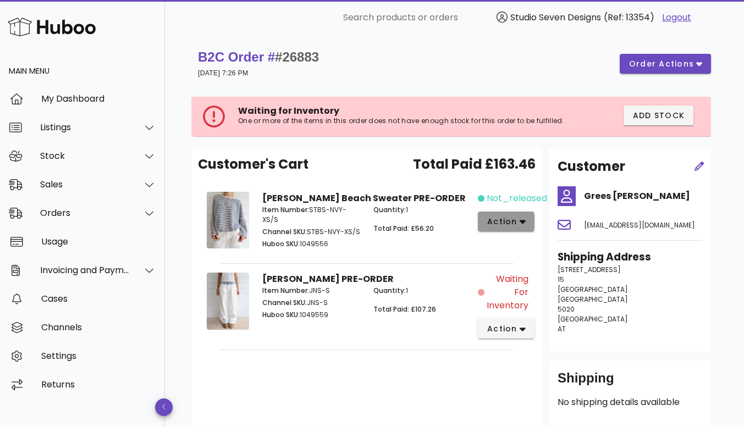
click at [522, 220] on icon "button" at bounding box center [523, 222] width 6 height 10
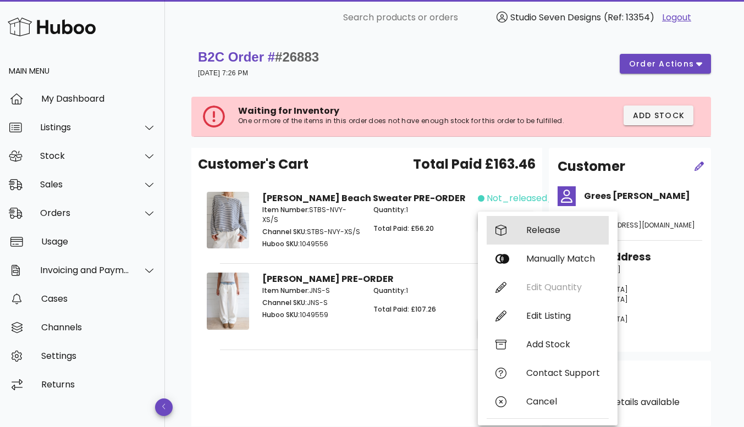
click at [539, 229] on div "Release" at bounding box center [563, 230] width 74 height 10
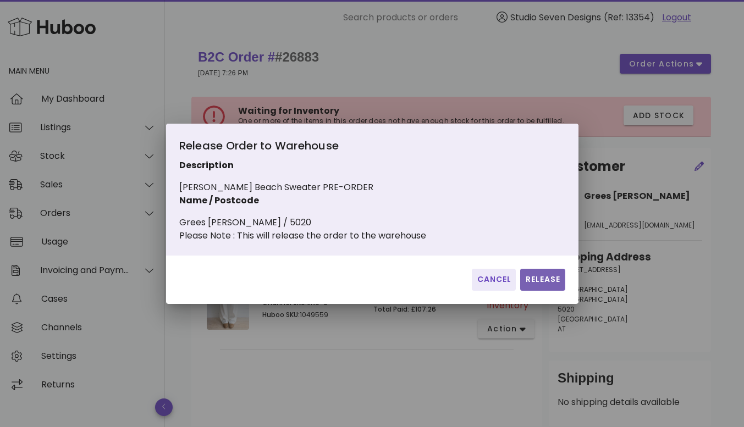
click at [536, 285] on span "Release" at bounding box center [543, 280] width 36 height 12
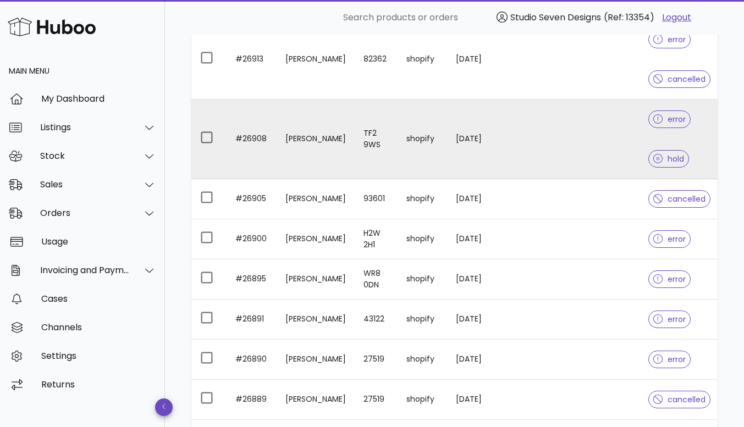
scroll to position [1494, 0]
click at [601, 137] on td at bounding box center [587, 140] width 104 height 80
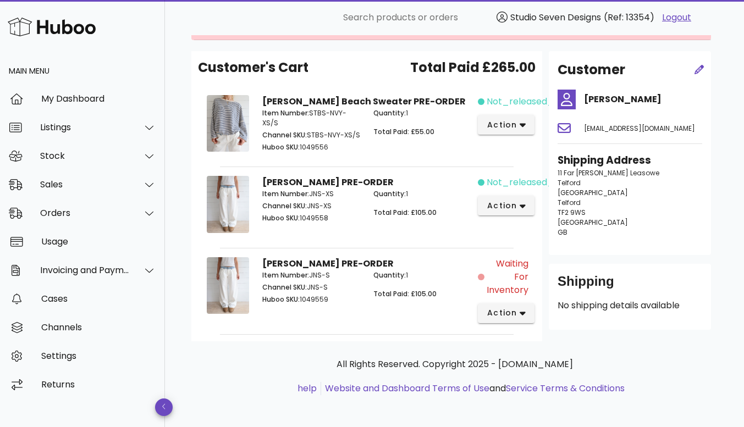
scroll to position [97, 0]
click at [526, 123] on button "action" at bounding box center [506, 124] width 57 height 20
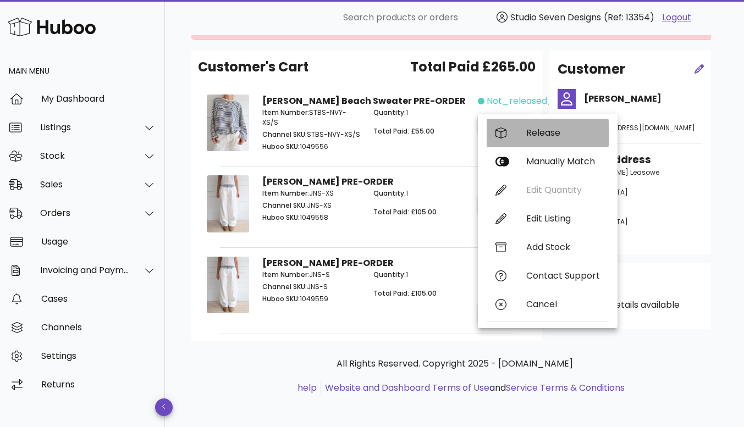
click at [548, 131] on div "Release" at bounding box center [563, 133] width 74 height 10
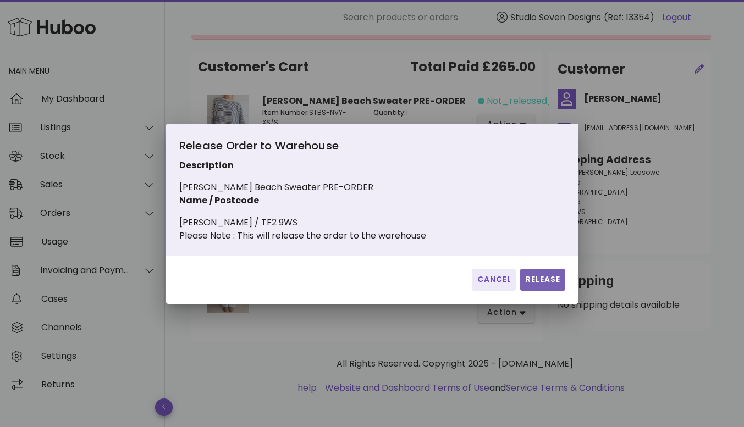
click at [545, 285] on span "Release" at bounding box center [543, 280] width 36 height 12
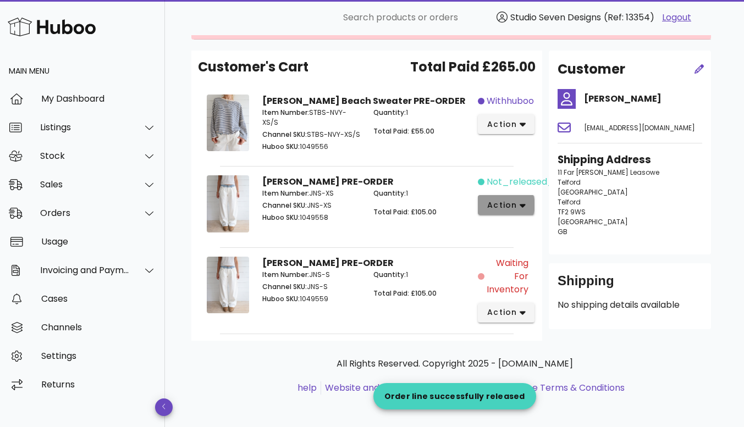
click at [527, 200] on button "action" at bounding box center [506, 205] width 57 height 20
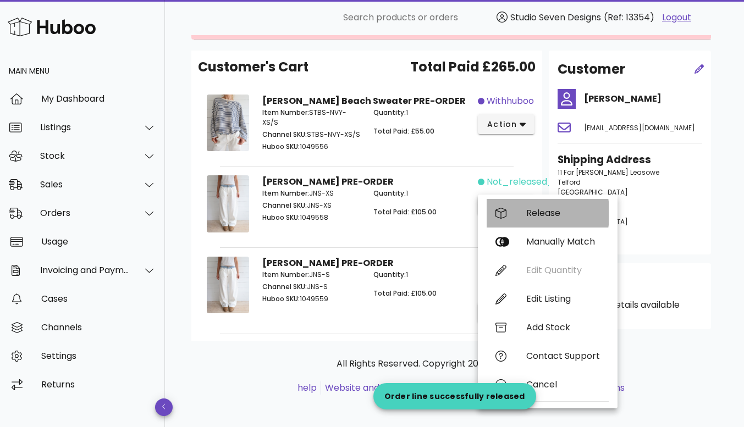
click at [548, 213] on div "Release" at bounding box center [563, 213] width 74 height 10
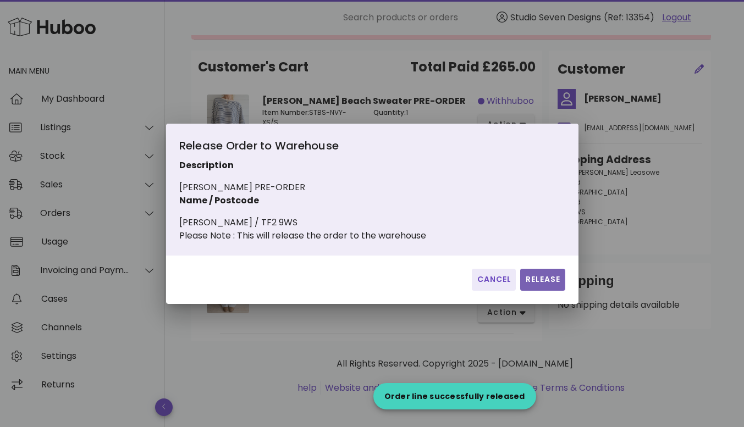
click at [543, 285] on span "Release" at bounding box center [543, 280] width 36 height 12
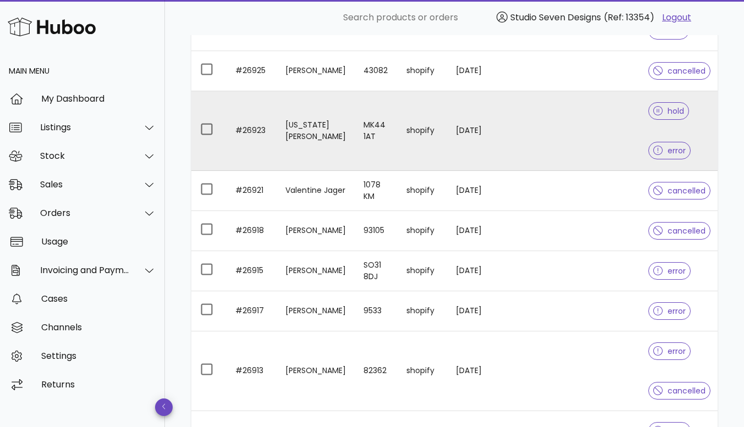
scroll to position [1182, 0]
click at [599, 114] on td at bounding box center [587, 132] width 104 height 80
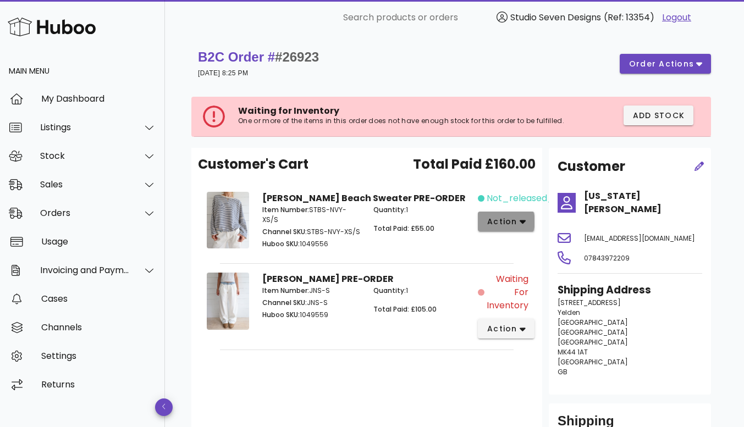
click at [524, 224] on icon "button" at bounding box center [523, 222] width 6 height 10
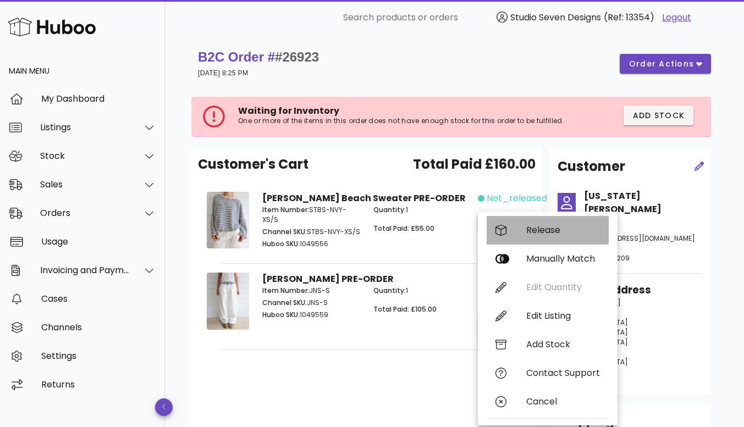
click at [547, 228] on div "Release" at bounding box center [563, 230] width 74 height 10
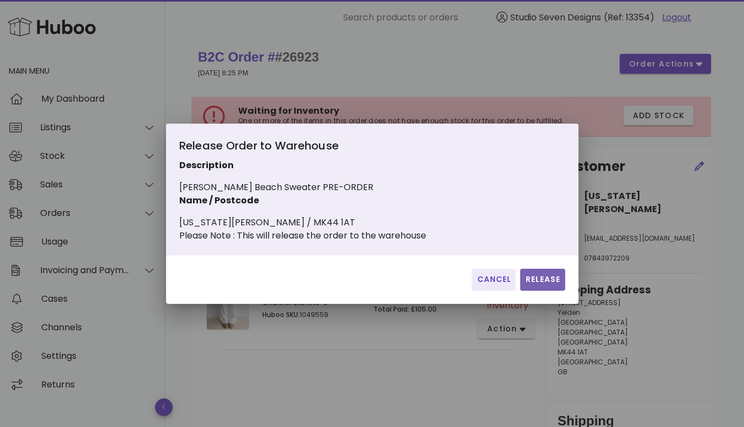
click at [544, 285] on span "Release" at bounding box center [543, 280] width 36 height 12
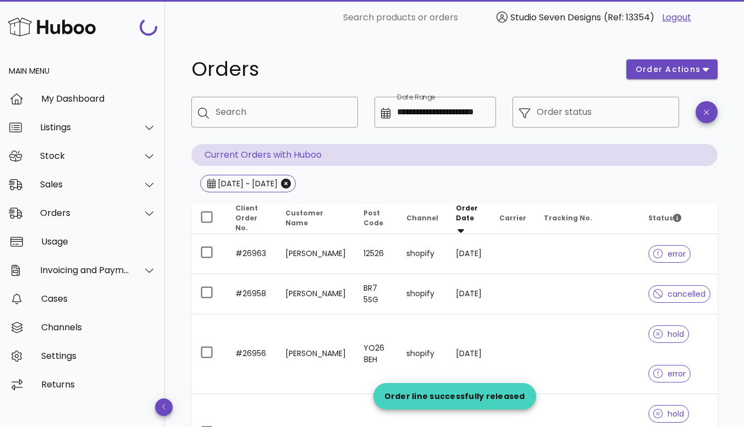
scroll to position [1182, 0]
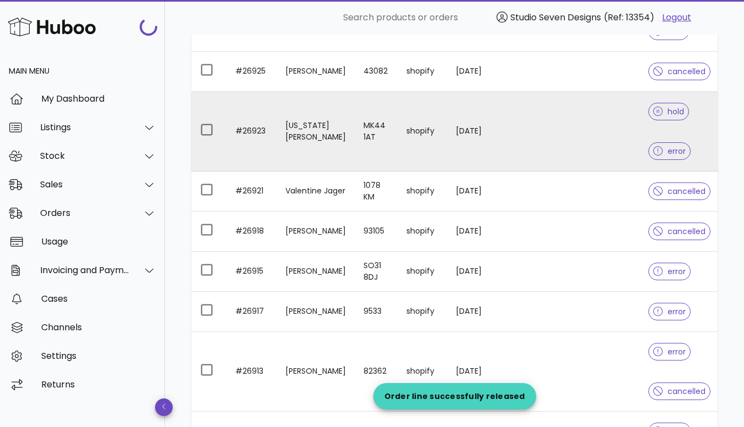
click at [581, 159] on td at bounding box center [587, 132] width 104 height 80
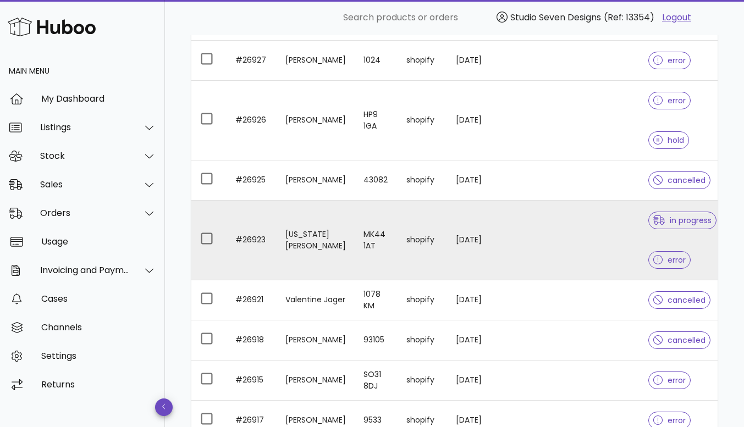
scroll to position [1073, 0]
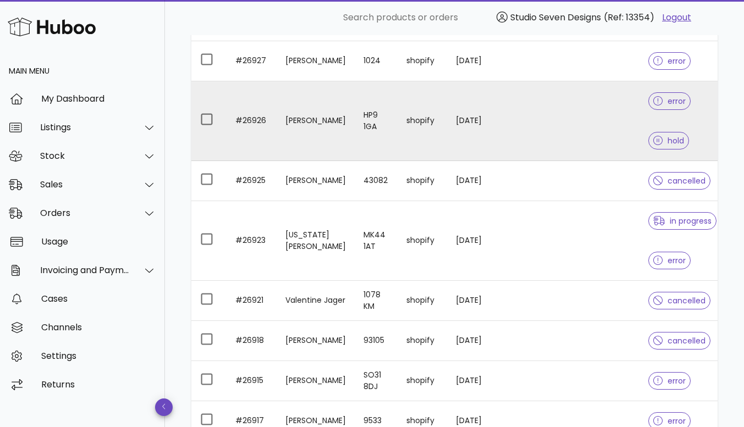
click at [600, 112] on td at bounding box center [587, 121] width 104 height 80
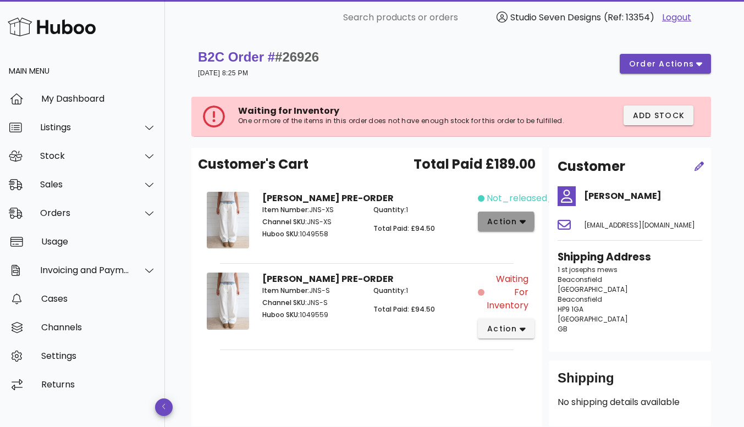
click at [522, 220] on icon "button" at bounding box center [523, 222] width 6 height 10
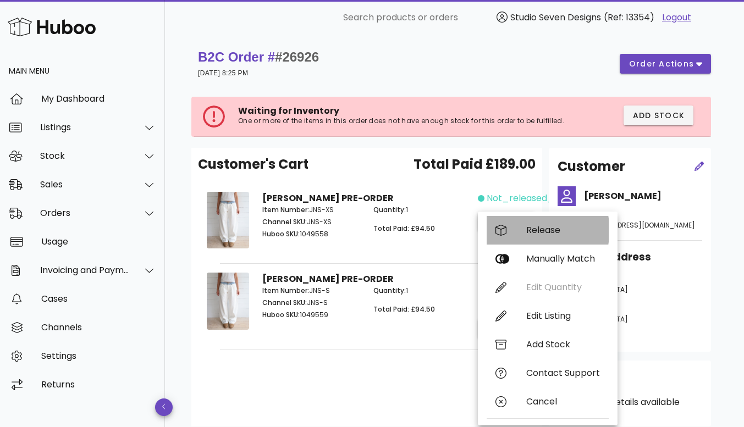
click at [544, 229] on div "Release" at bounding box center [563, 230] width 74 height 10
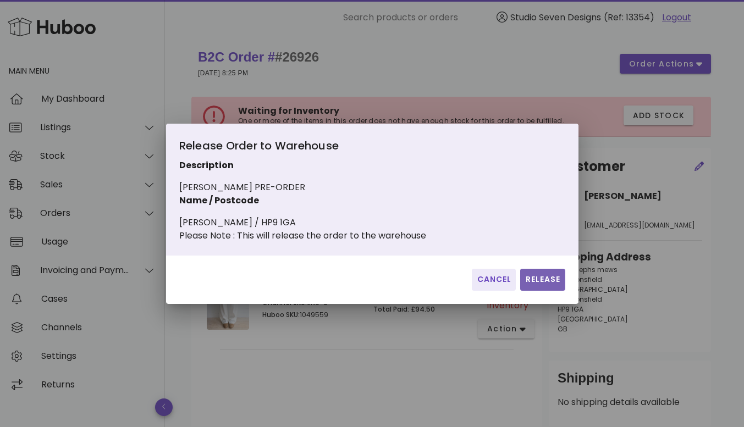
click at [543, 285] on span "Release" at bounding box center [543, 280] width 36 height 12
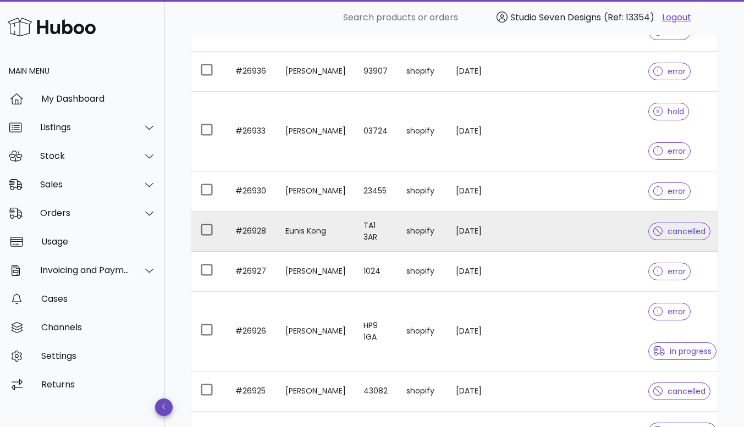
scroll to position [845, 0]
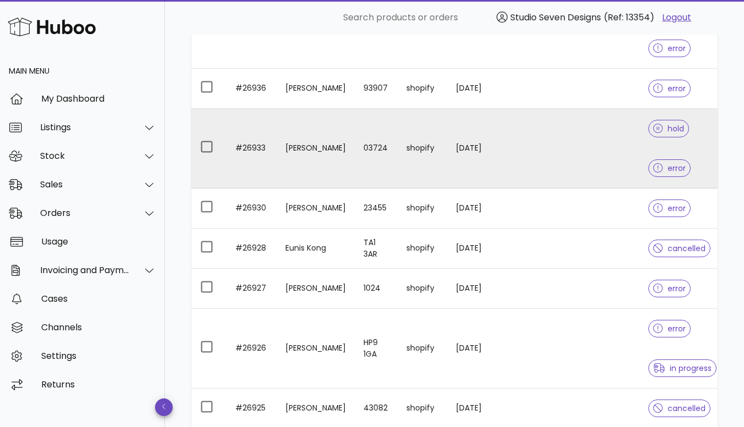
click at [609, 139] on td at bounding box center [587, 149] width 104 height 80
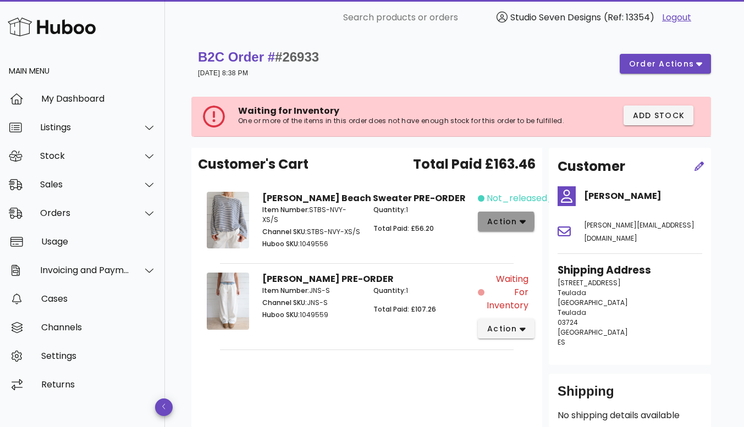
click at [521, 220] on icon "button" at bounding box center [523, 222] width 6 height 10
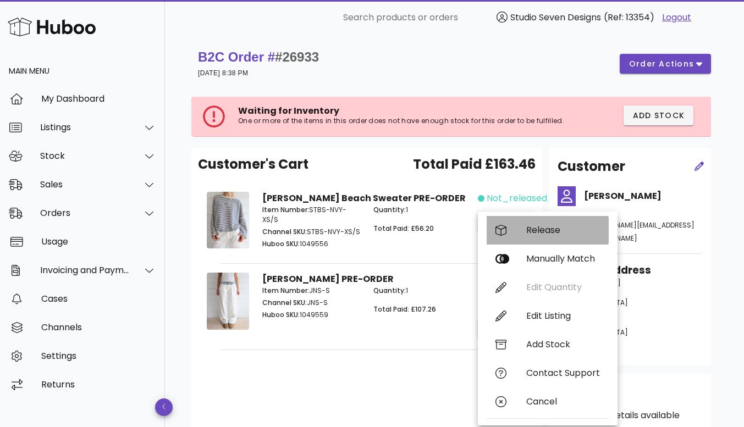
click at [549, 230] on div "Release" at bounding box center [563, 230] width 74 height 10
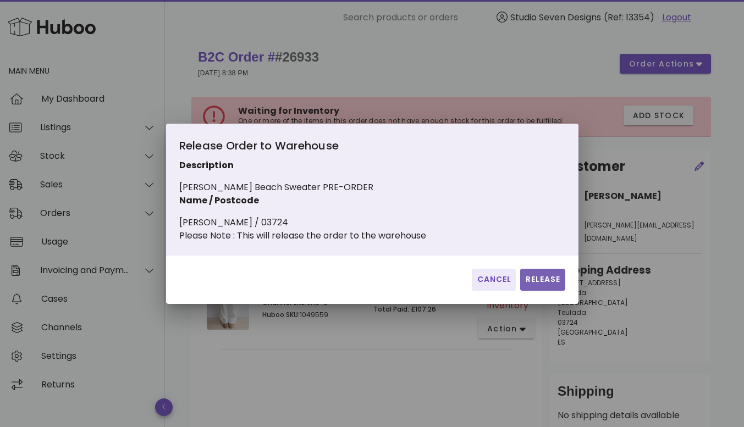
click at [540, 285] on span "Release" at bounding box center [543, 280] width 36 height 12
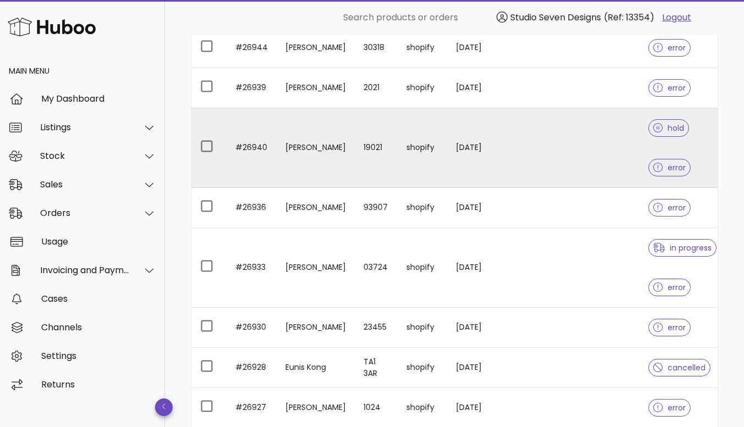
scroll to position [725, 0]
click at [607, 159] on td at bounding box center [587, 149] width 104 height 80
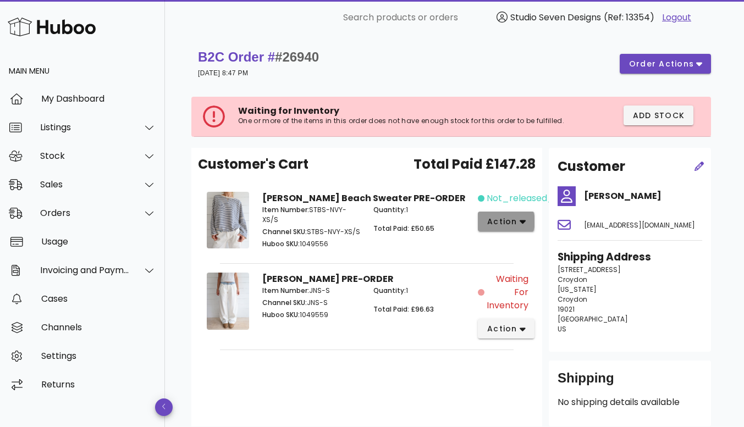
click at [522, 222] on icon "button" at bounding box center [523, 222] width 6 height 4
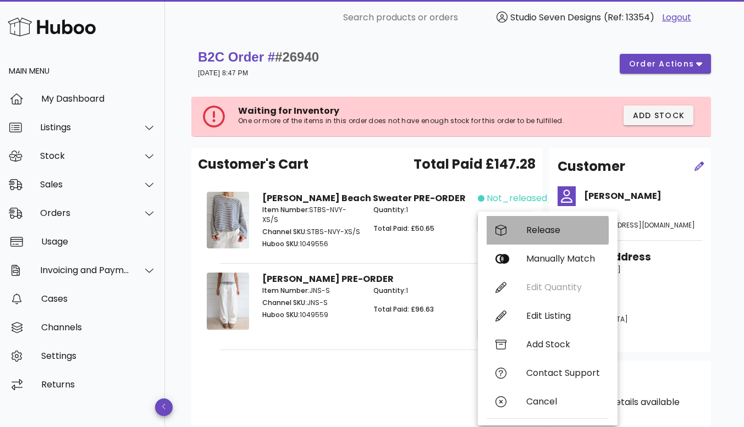
click at [543, 232] on div "Release" at bounding box center [563, 230] width 74 height 10
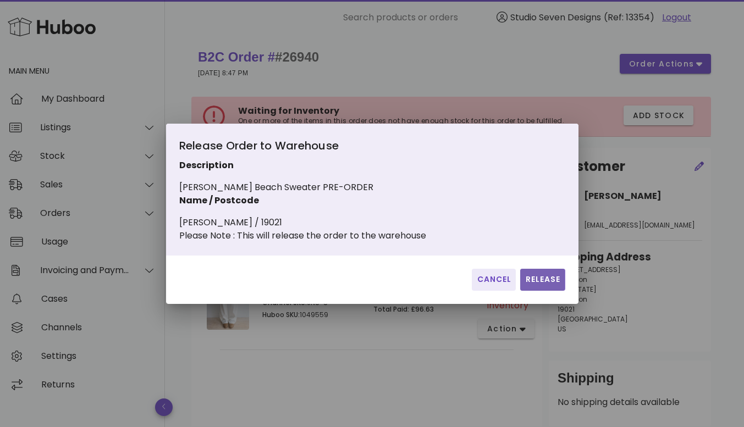
click at [543, 285] on span "Release" at bounding box center [543, 280] width 36 height 12
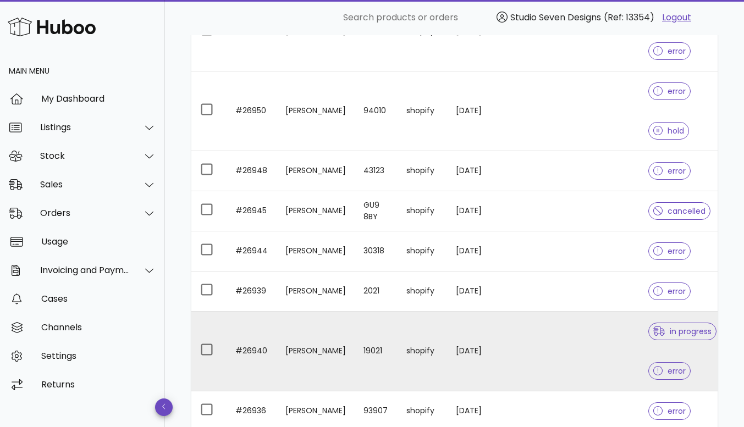
scroll to position [521, 0]
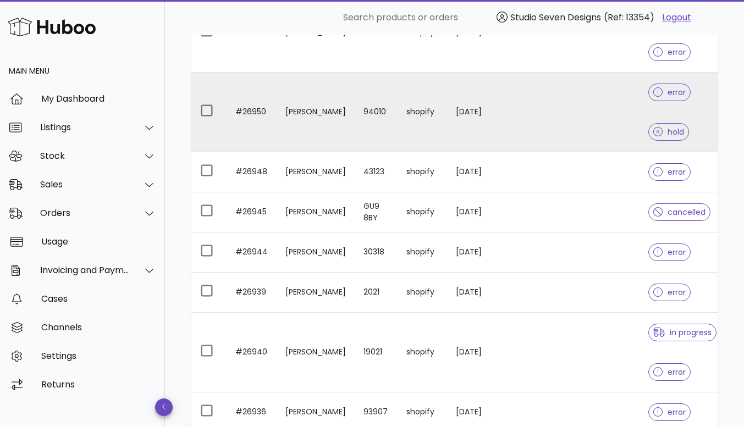
click at [619, 109] on td at bounding box center [587, 113] width 104 height 80
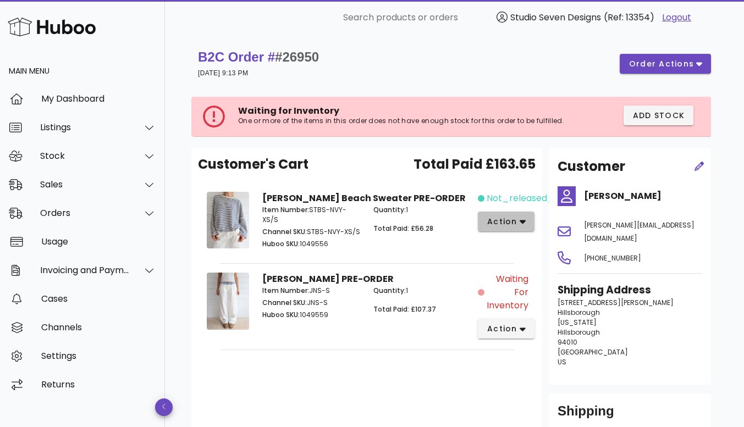
click at [523, 221] on icon "button" at bounding box center [523, 222] width 6 height 4
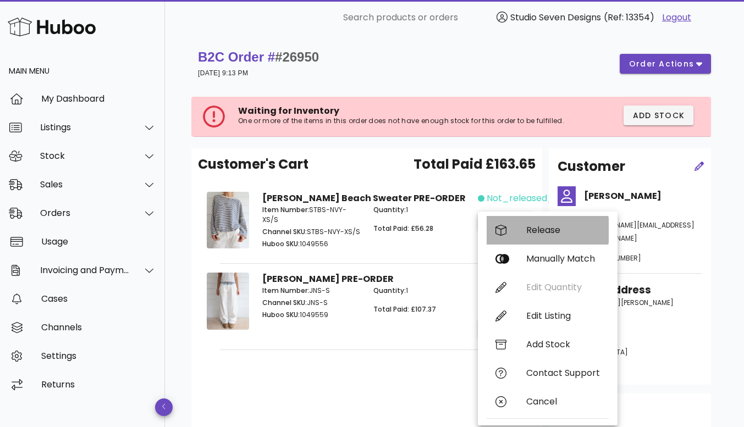
click at [548, 228] on div "Release" at bounding box center [563, 230] width 74 height 10
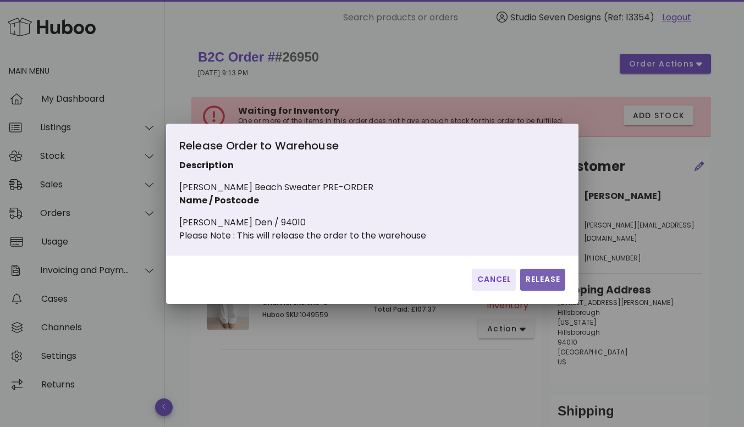
click at [545, 284] on span "Release" at bounding box center [543, 280] width 36 height 12
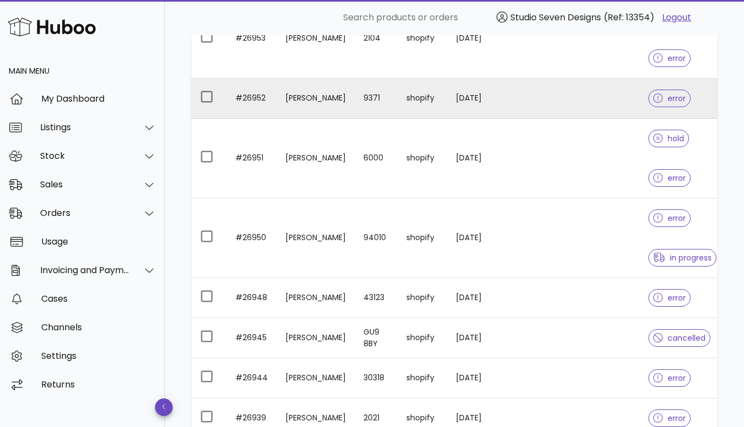
scroll to position [395, 0]
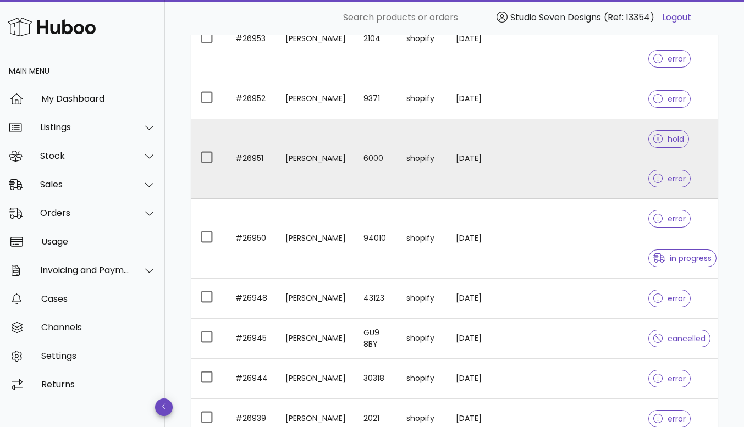
click at [586, 155] on td at bounding box center [587, 159] width 104 height 80
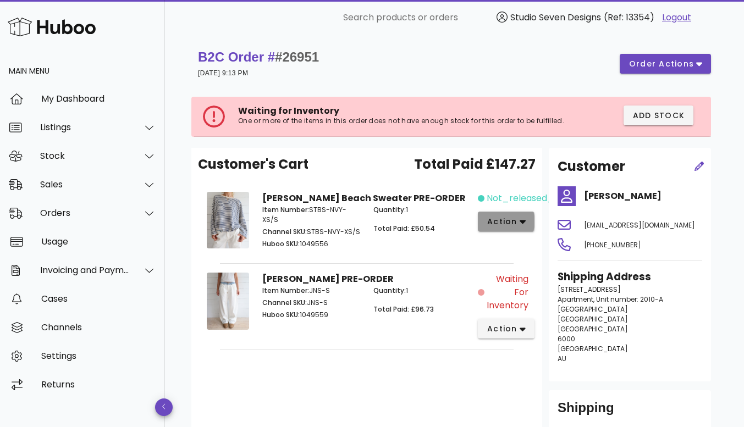
click at [526, 220] on button "action" at bounding box center [506, 222] width 57 height 20
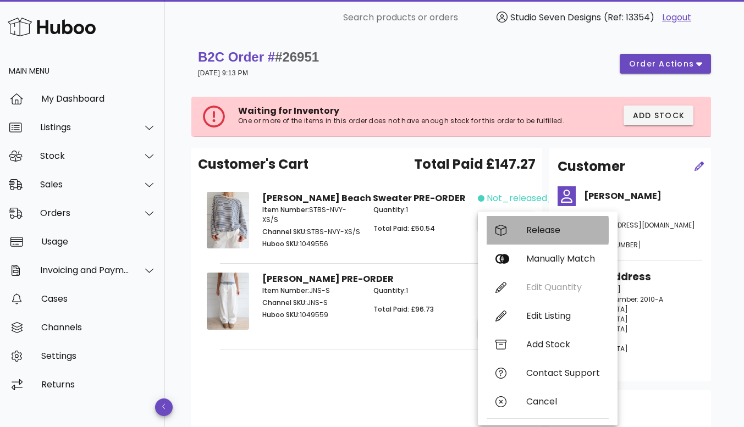
click at [543, 226] on div "Release" at bounding box center [563, 230] width 74 height 10
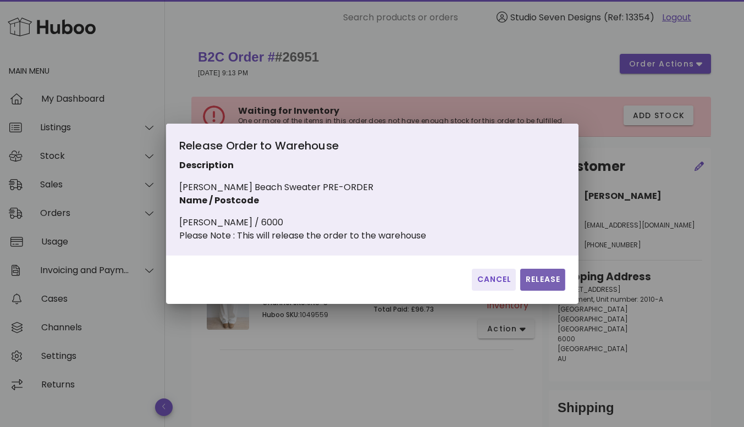
click at [542, 282] on span "Release" at bounding box center [543, 280] width 36 height 12
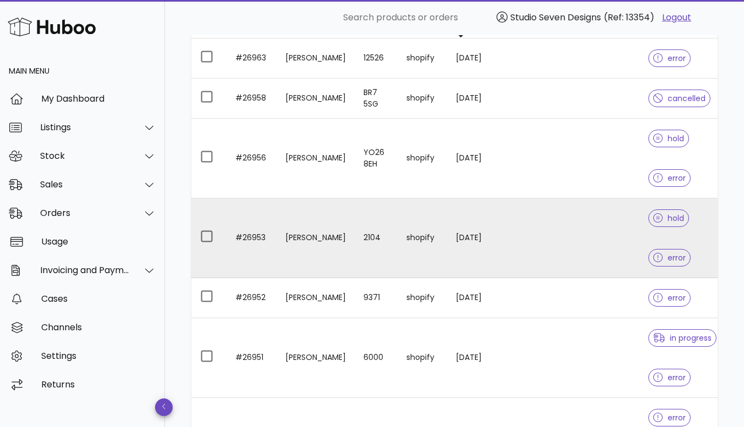
scroll to position [195, 0]
click at [586, 233] on td at bounding box center [587, 240] width 104 height 80
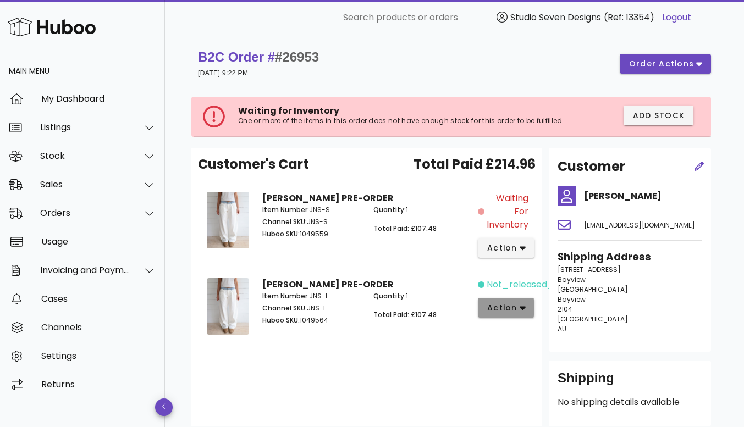
click at [521, 306] on icon "button" at bounding box center [523, 308] width 6 height 10
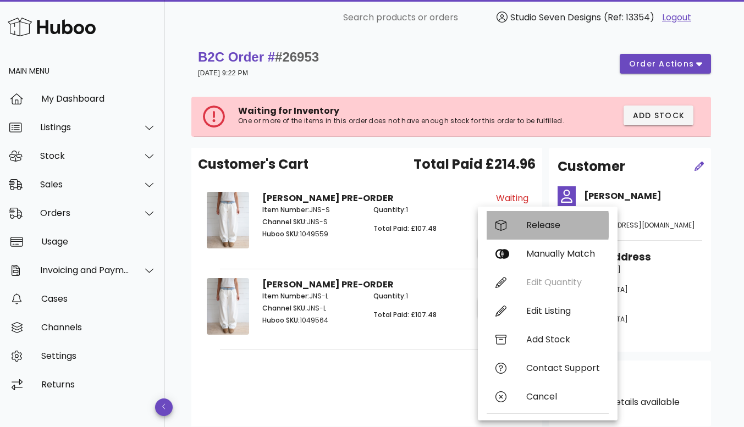
click at [545, 228] on div "Release" at bounding box center [563, 225] width 74 height 10
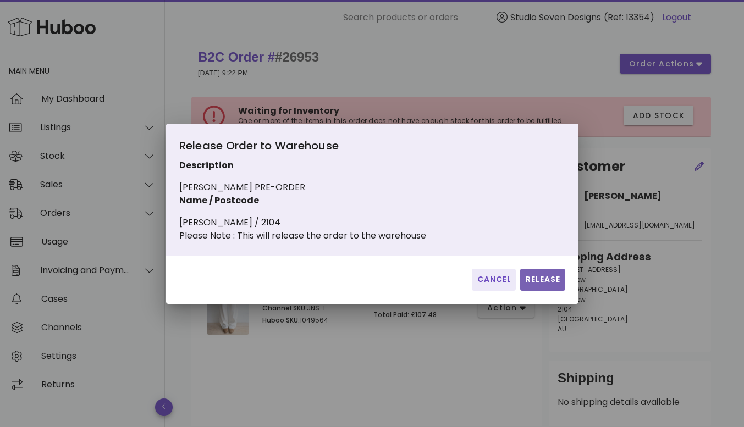
click at [545, 285] on span "Release" at bounding box center [543, 280] width 36 height 12
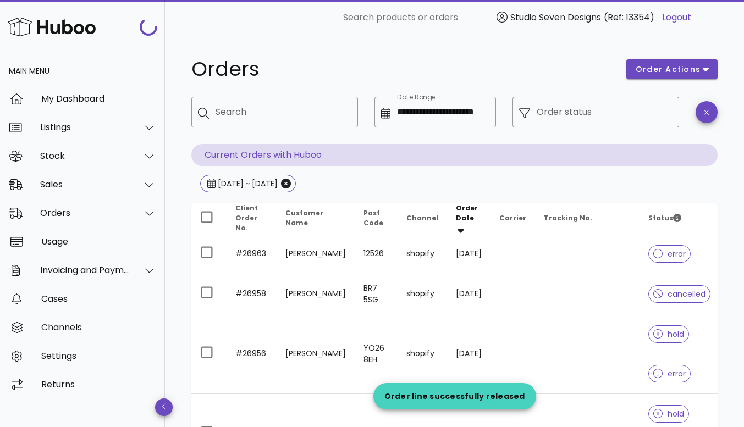
scroll to position [195, 0]
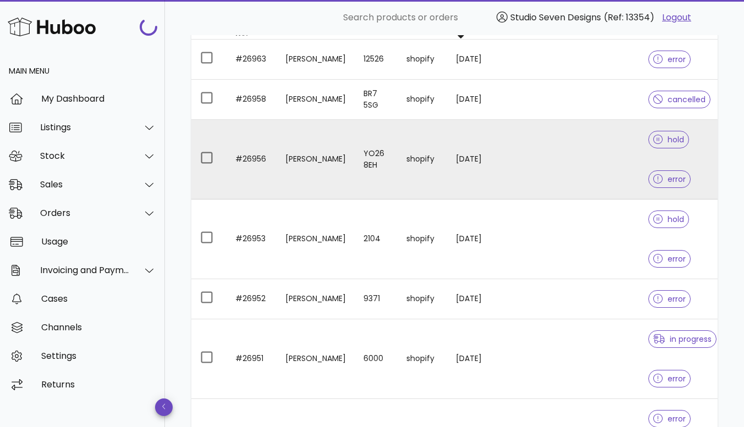
click at [589, 153] on td at bounding box center [587, 160] width 104 height 80
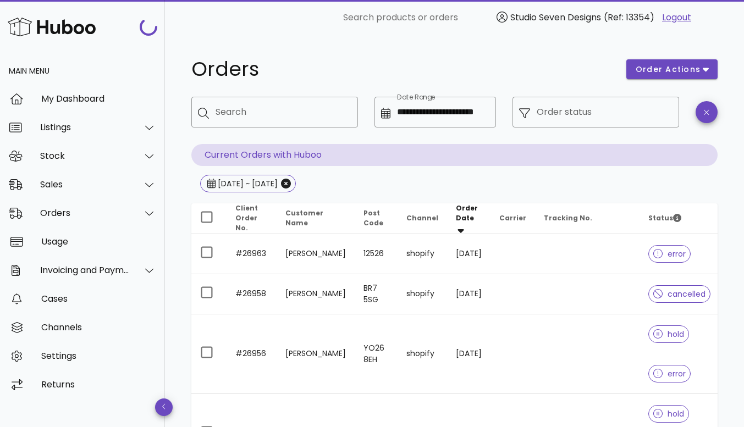
scroll to position [195, 0]
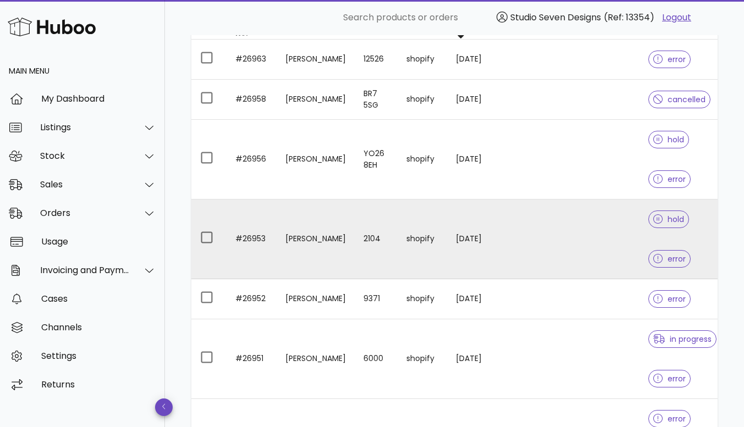
click at [579, 238] on td at bounding box center [587, 240] width 104 height 80
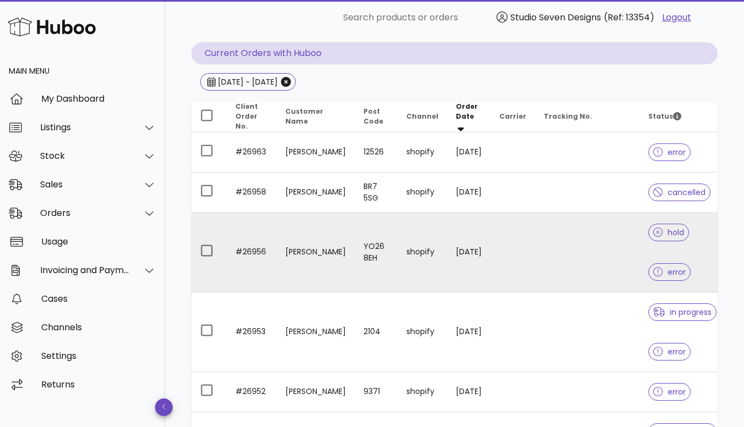
scroll to position [101, 0]
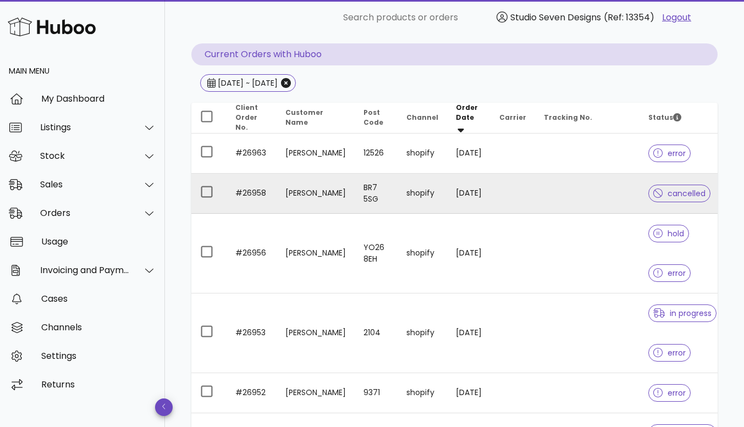
click at [565, 191] on td at bounding box center [587, 194] width 104 height 40
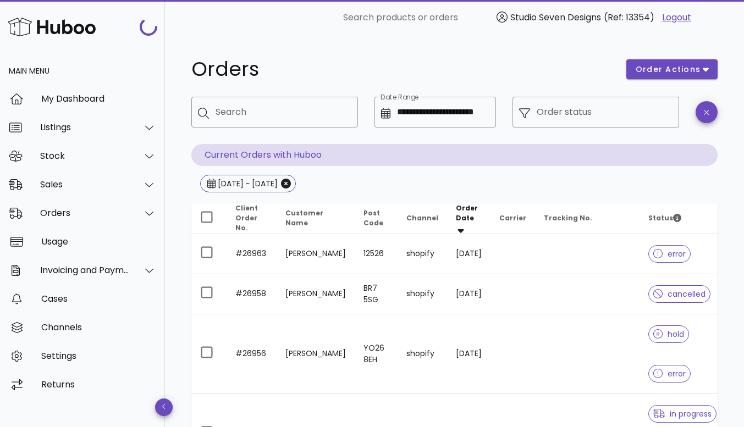
scroll to position [101, 0]
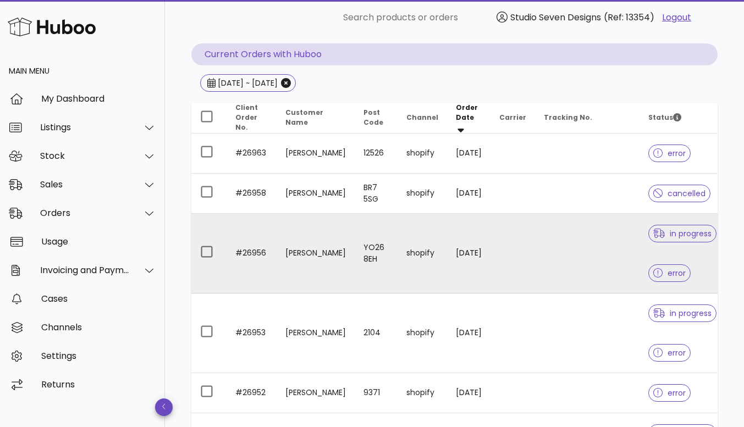
click at [599, 257] on td at bounding box center [587, 254] width 104 height 80
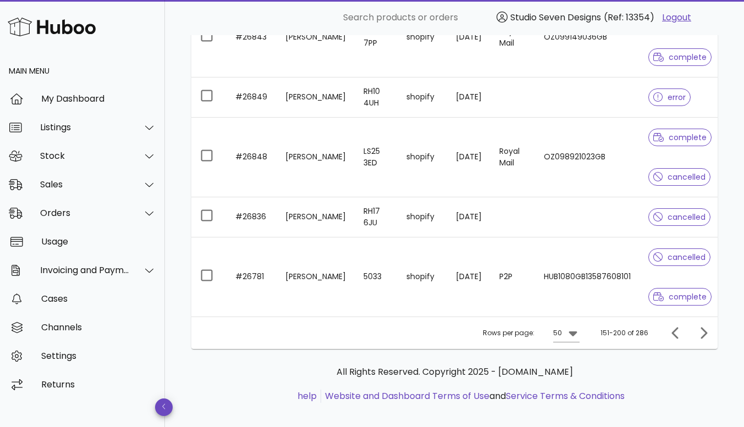
scroll to position [2536, 0]
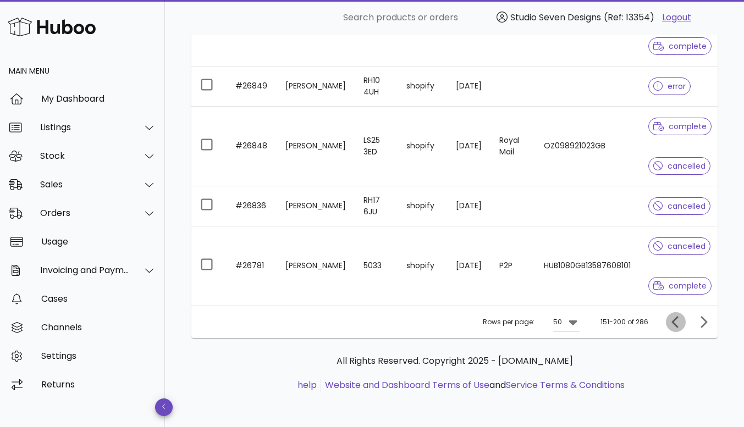
click at [677, 321] on icon "Previous page" at bounding box center [675, 322] width 13 height 13
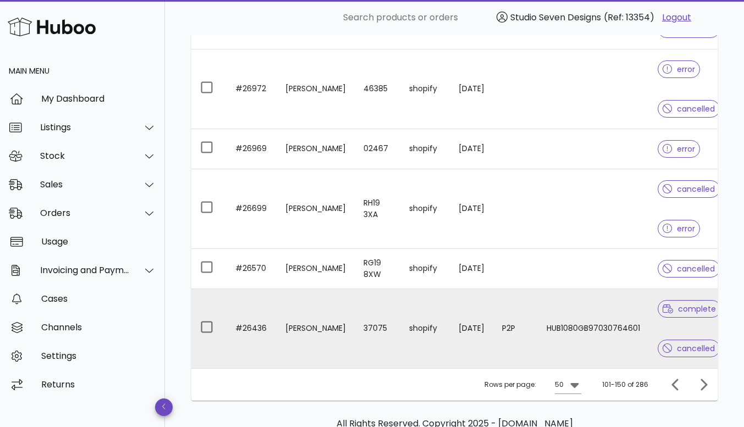
scroll to position [2188, 0]
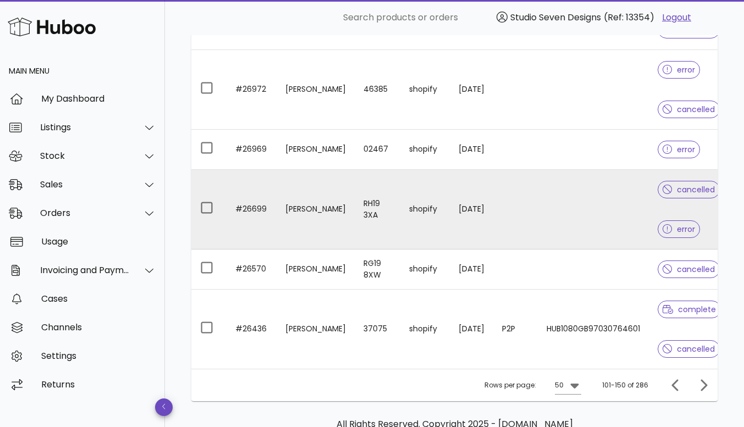
click at [601, 202] on td at bounding box center [593, 210] width 111 height 80
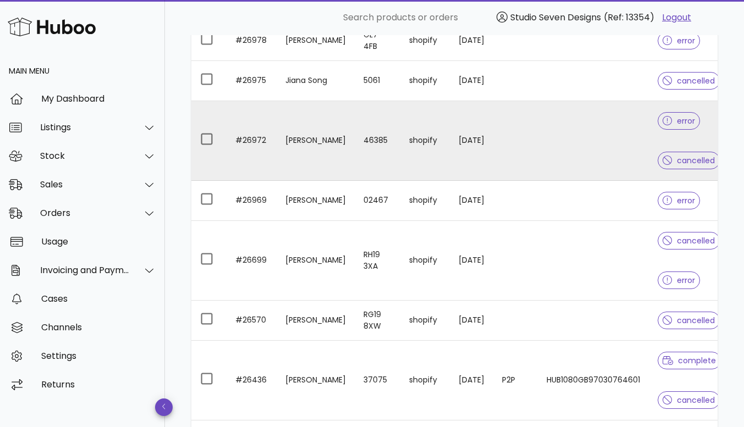
scroll to position [2137, 0]
click at [570, 130] on td at bounding box center [593, 142] width 111 height 80
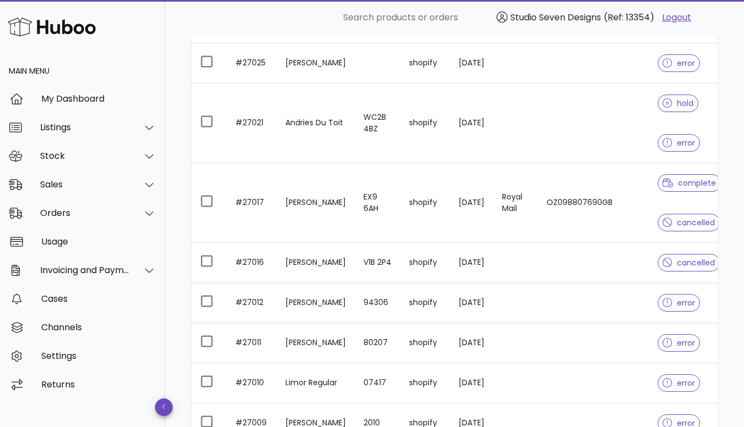
scroll to position [1187, 0]
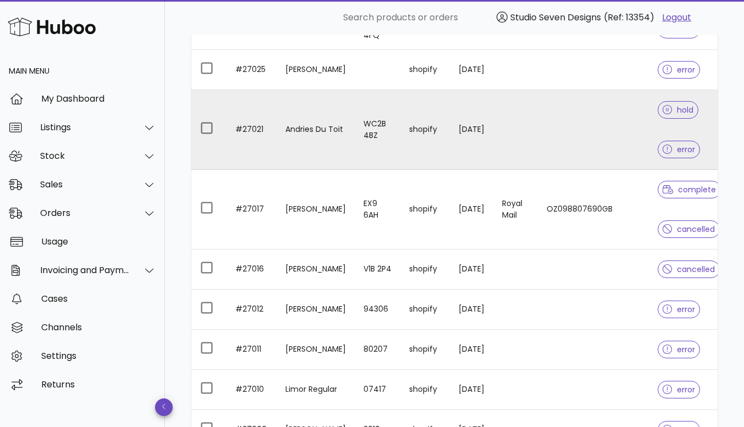
click at [562, 132] on td at bounding box center [593, 130] width 111 height 80
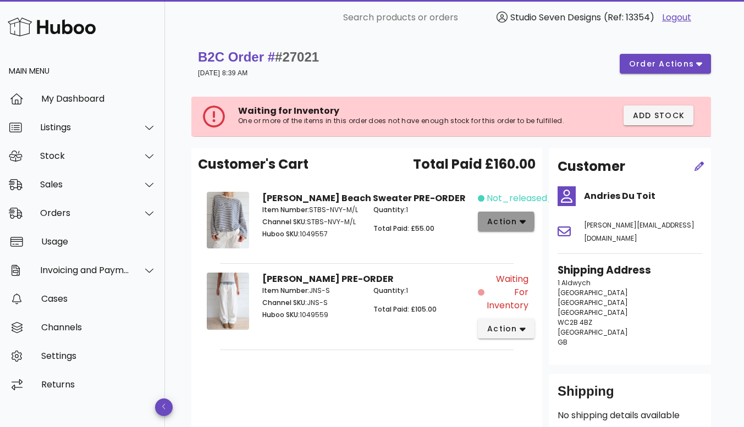
click at [521, 222] on icon "button" at bounding box center [523, 222] width 6 height 4
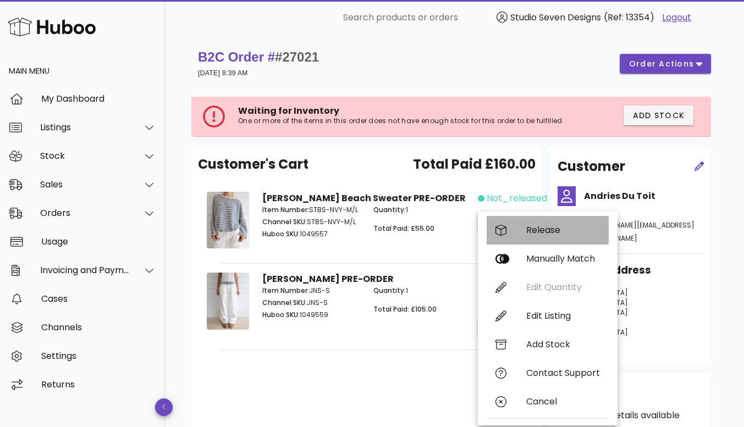
click at [545, 236] on div "Release" at bounding box center [548, 230] width 122 height 29
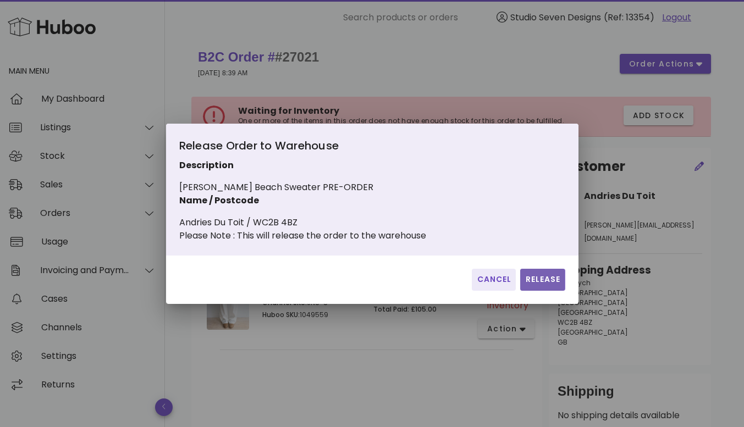
click at [539, 285] on span "Release" at bounding box center [543, 280] width 36 height 12
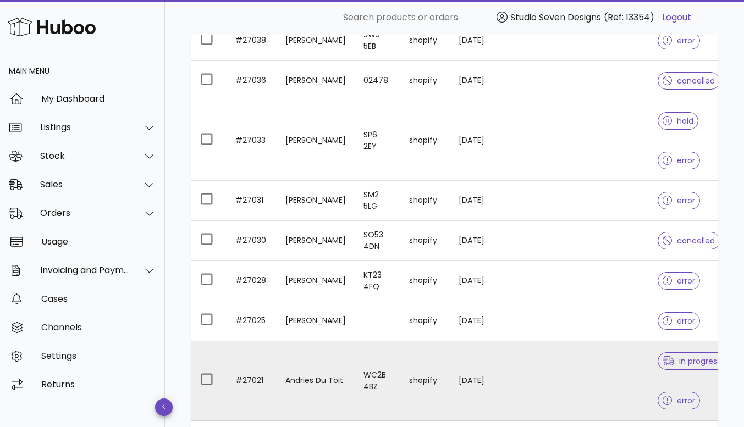
scroll to position [934, 0]
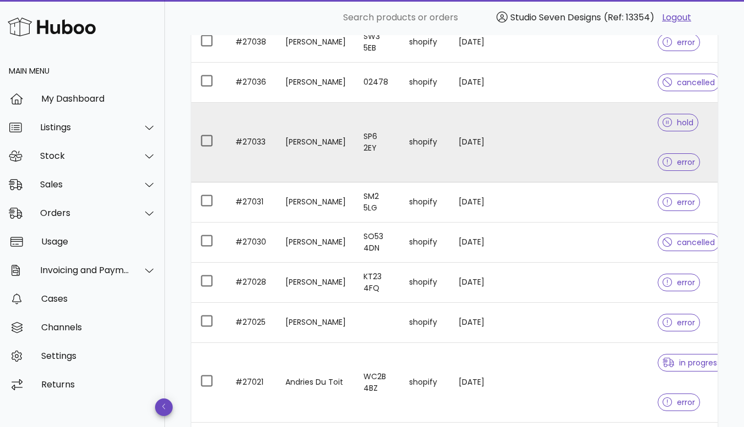
click at [566, 134] on td at bounding box center [593, 143] width 111 height 80
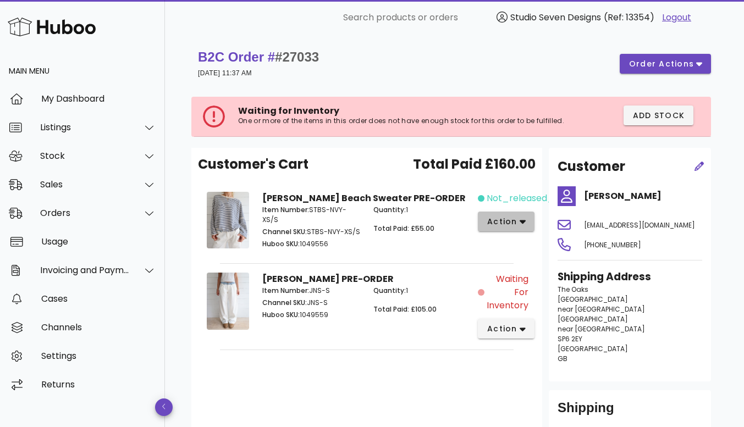
click at [521, 218] on icon "button" at bounding box center [523, 222] width 6 height 10
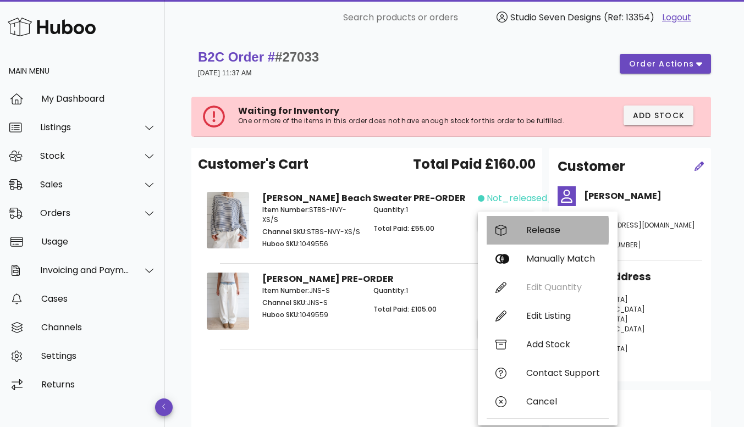
click at [537, 227] on div "Release" at bounding box center [563, 230] width 74 height 10
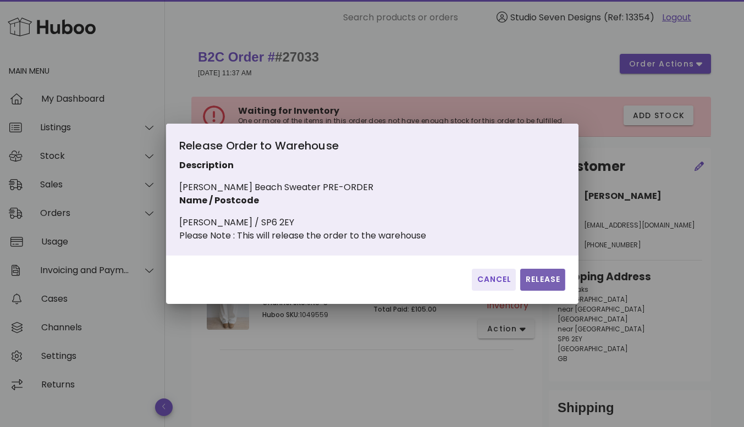
click at [545, 280] on span "Release" at bounding box center [543, 280] width 36 height 12
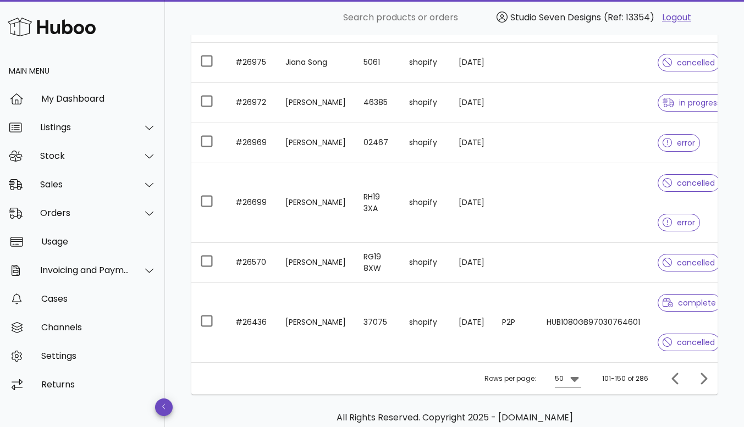
scroll to position [2220, 0]
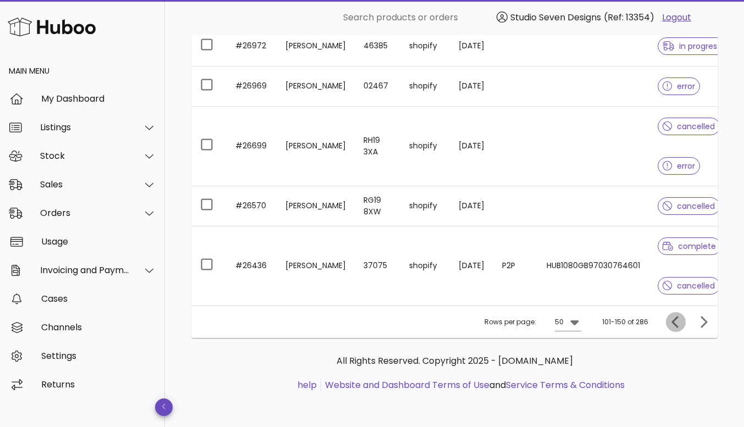
click at [677, 319] on icon "Previous page" at bounding box center [675, 322] width 13 height 13
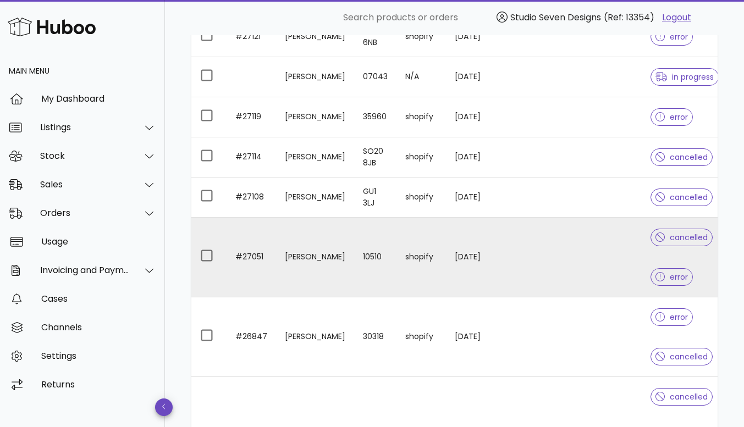
click at [597, 260] on td at bounding box center [588, 258] width 108 height 80
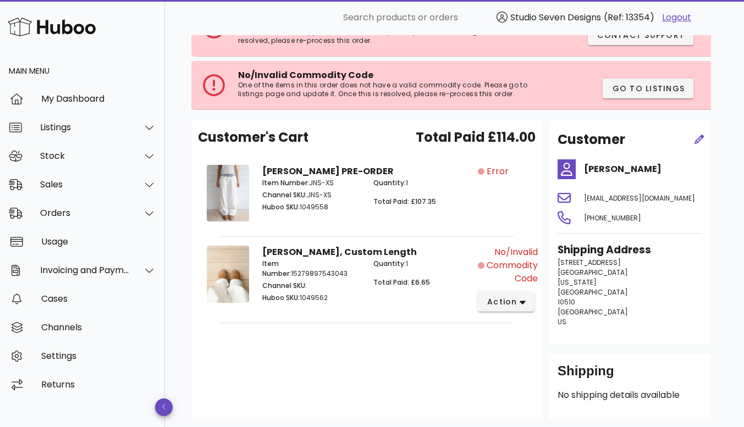
scroll to position [98, 0]
click at [522, 299] on icon "button" at bounding box center [523, 302] width 6 height 10
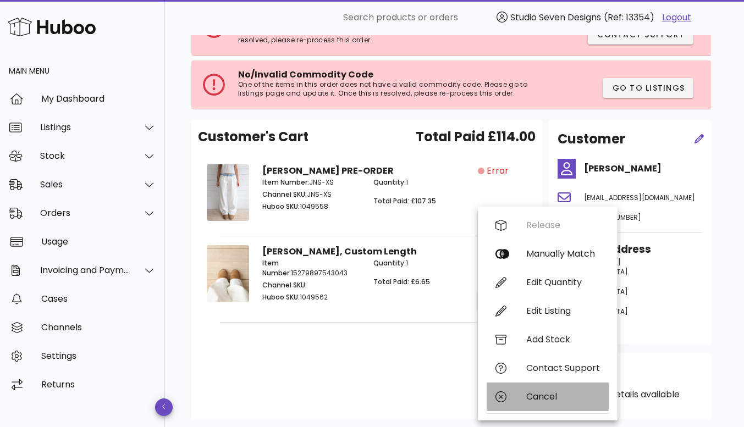
click at [542, 396] on div "Cancel" at bounding box center [563, 396] width 74 height 10
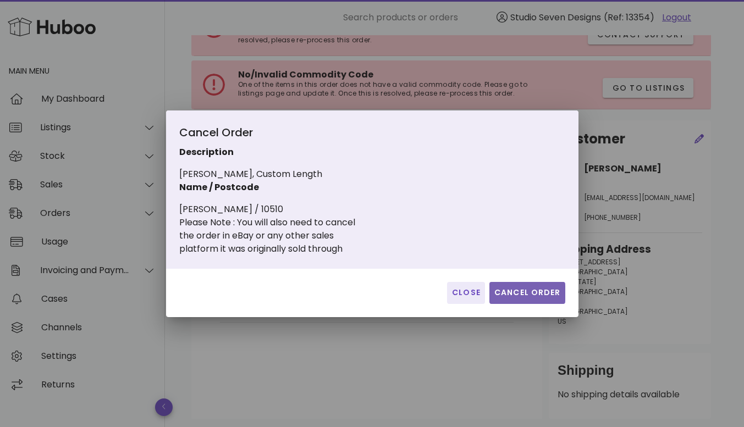
click at [520, 286] on button "Cancel Order" at bounding box center [527, 293] width 76 height 22
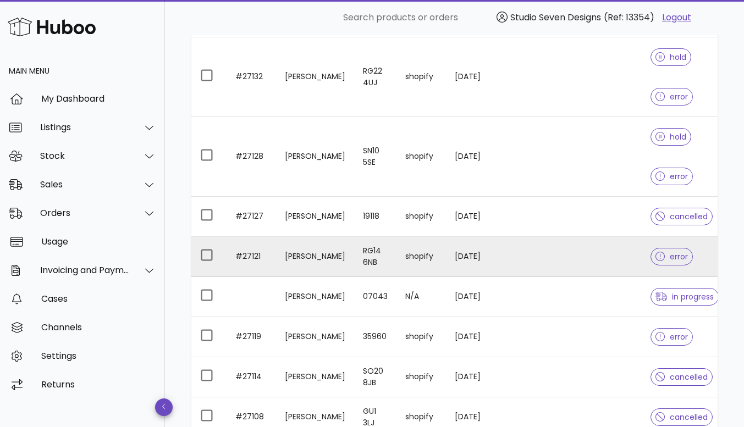
scroll to position [1997, 0]
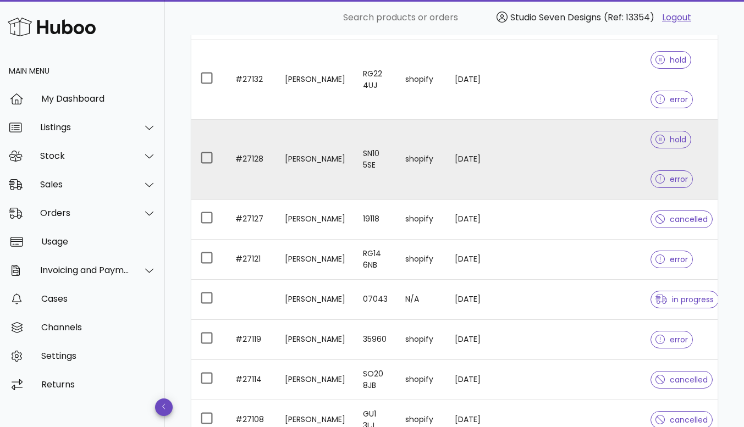
click at [607, 159] on td at bounding box center [588, 160] width 108 height 80
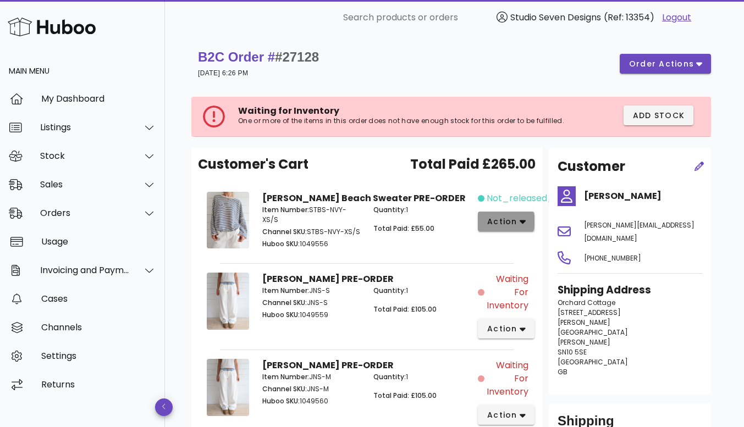
click at [524, 219] on icon "button" at bounding box center [523, 222] width 6 height 10
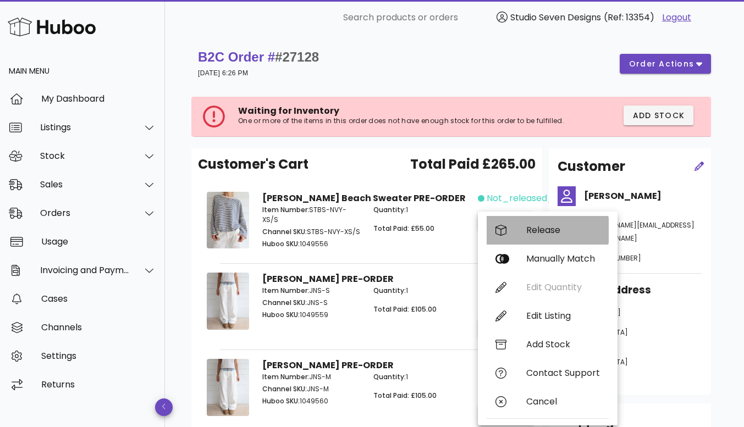
click at [540, 232] on div "Release" at bounding box center [563, 230] width 74 height 10
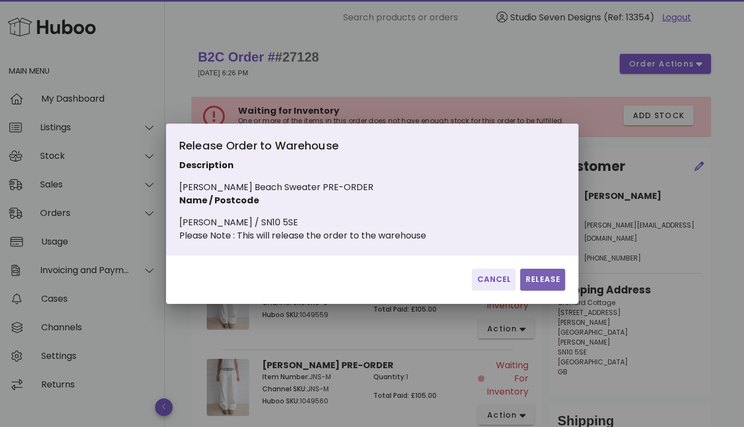
click at [544, 284] on span "Release" at bounding box center [543, 280] width 36 height 12
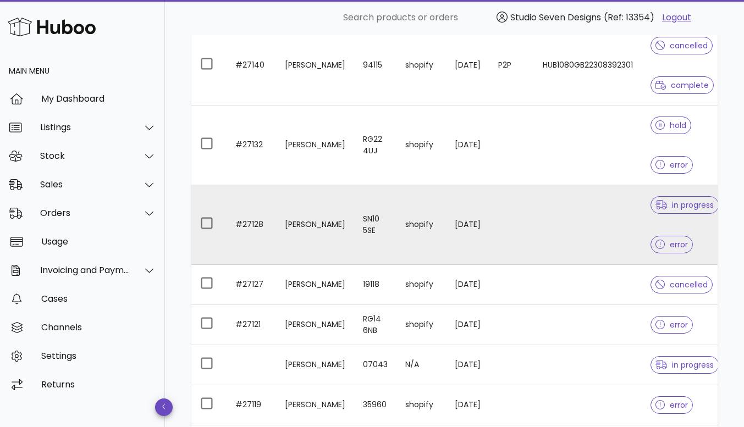
scroll to position [1924, 0]
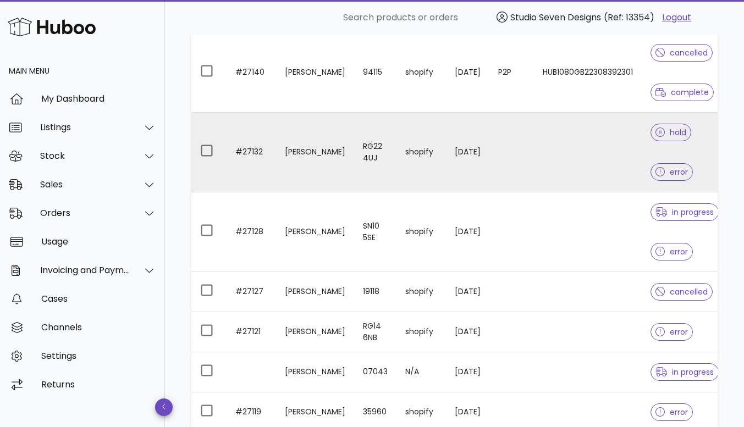
click at [598, 146] on td at bounding box center [588, 153] width 108 height 80
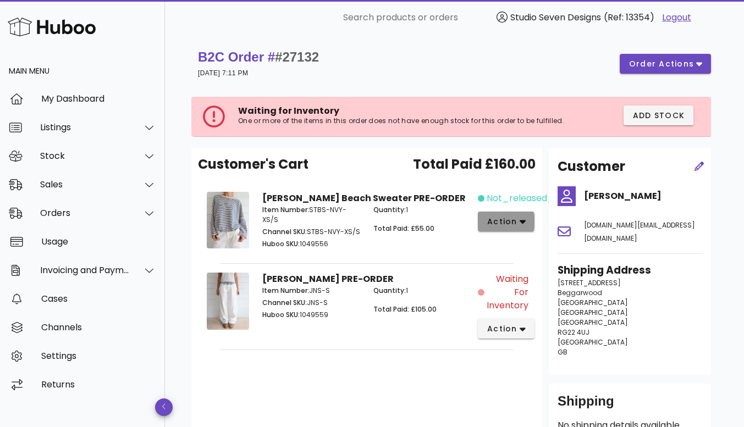
click at [521, 219] on icon "button" at bounding box center [523, 222] width 6 height 10
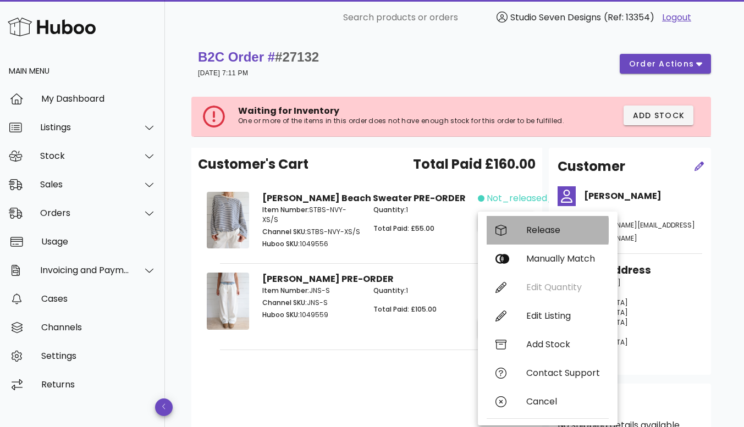
click at [544, 234] on div "Release" at bounding box center [563, 230] width 74 height 10
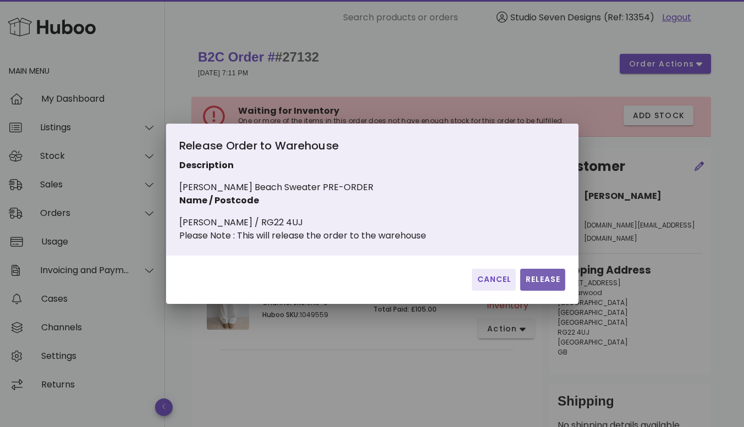
click at [541, 285] on span "Release" at bounding box center [543, 280] width 36 height 12
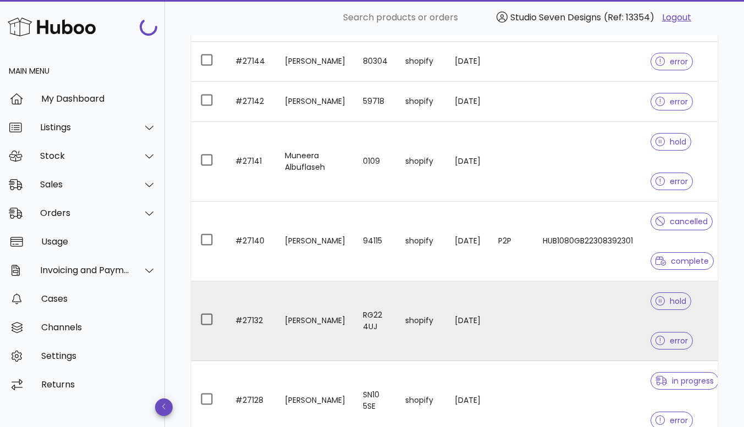
scroll to position [1755, 0]
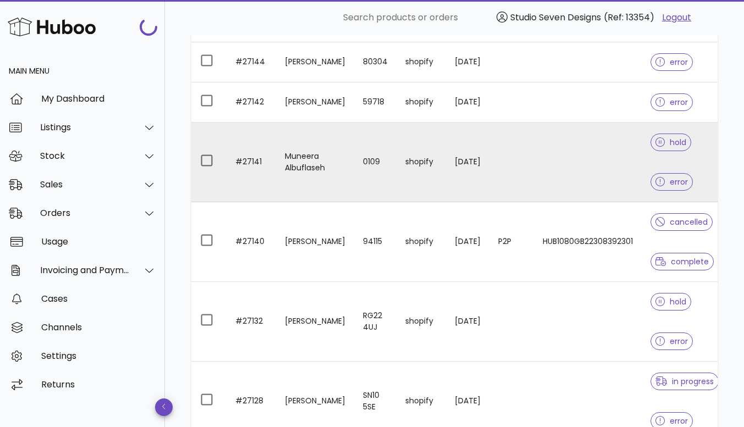
click at [598, 163] on td at bounding box center [588, 163] width 108 height 80
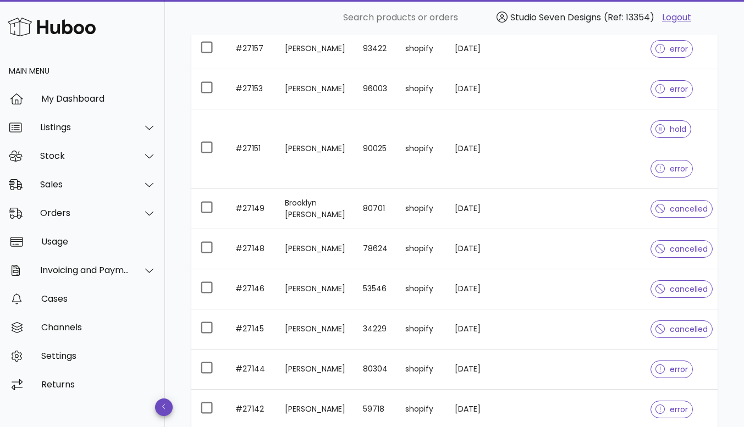
scroll to position [1447, 0]
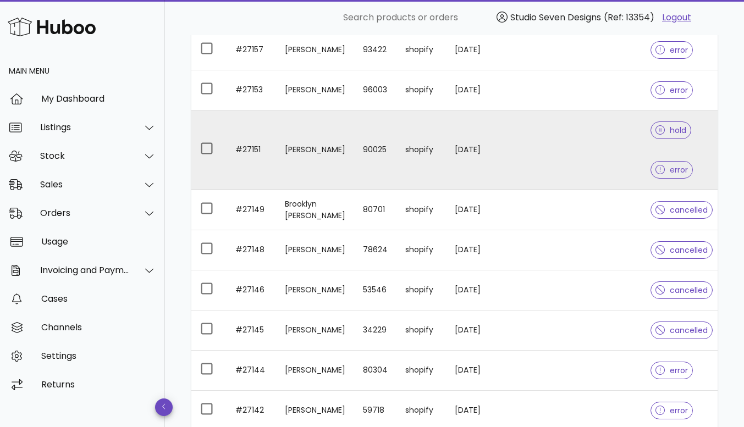
click at [556, 149] on td at bounding box center [588, 151] width 108 height 80
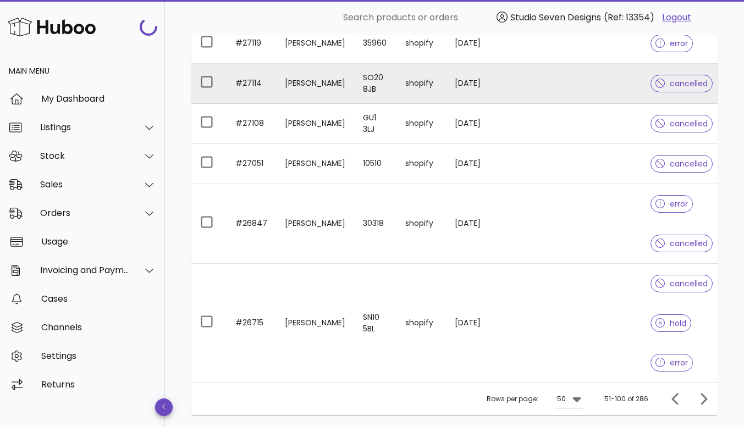
scroll to position [2299, 0]
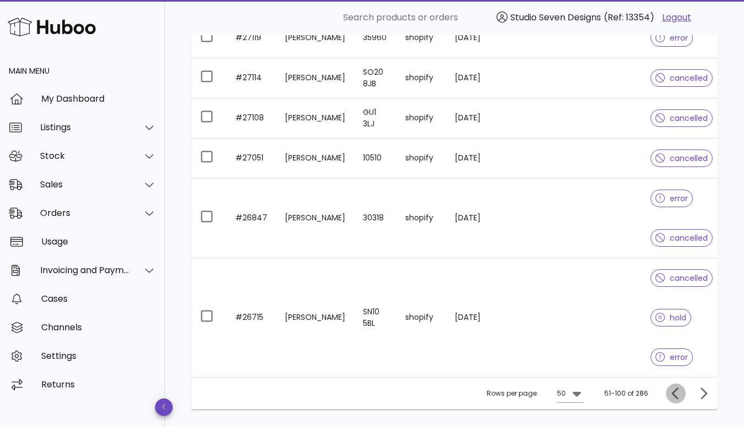
click at [680, 400] on icon "Previous page" at bounding box center [675, 393] width 13 height 13
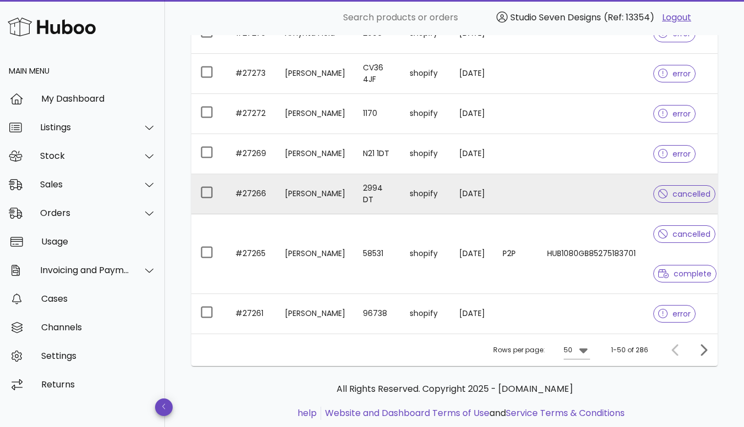
scroll to position [2463, 0]
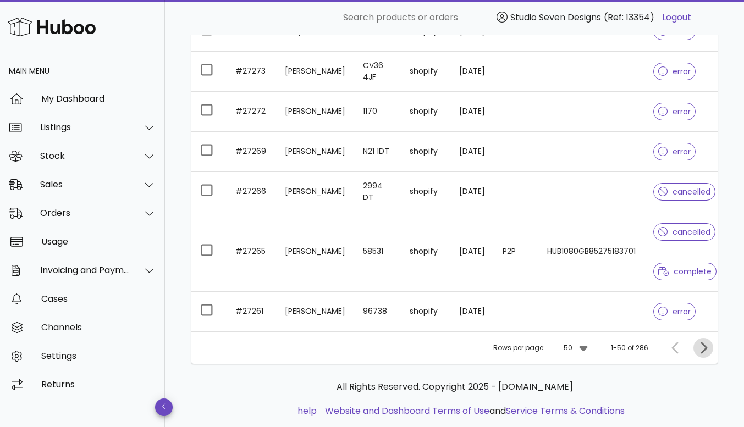
click at [703, 355] on icon "Next page" at bounding box center [703, 347] width 13 height 13
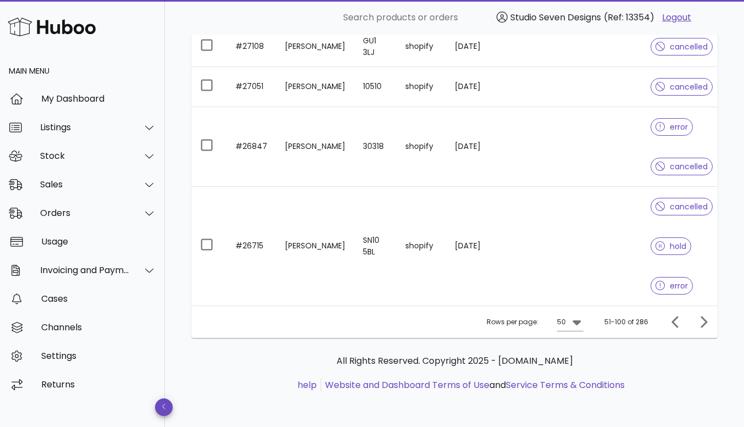
scroll to position [2378, 0]
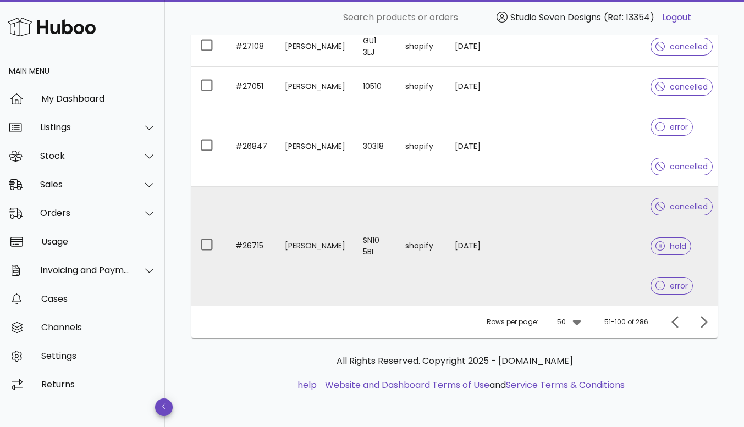
click at [593, 247] on td at bounding box center [588, 246] width 108 height 119
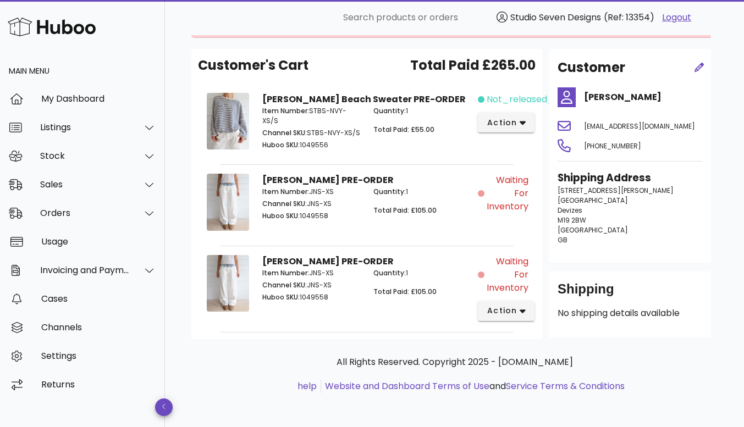
scroll to position [51, 0]
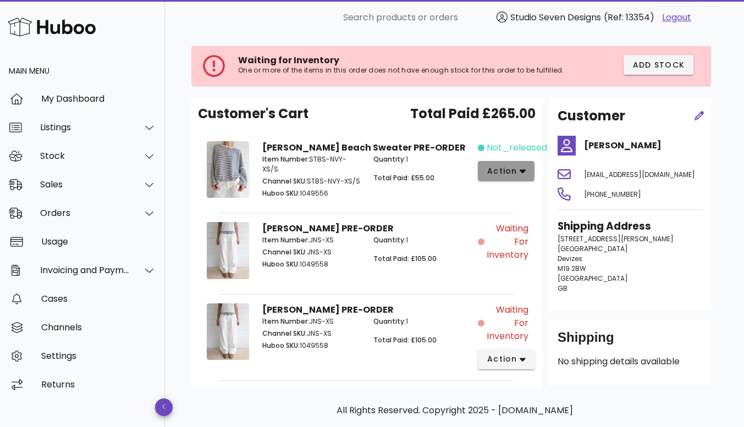
click at [521, 172] on icon "button" at bounding box center [523, 172] width 6 height 4
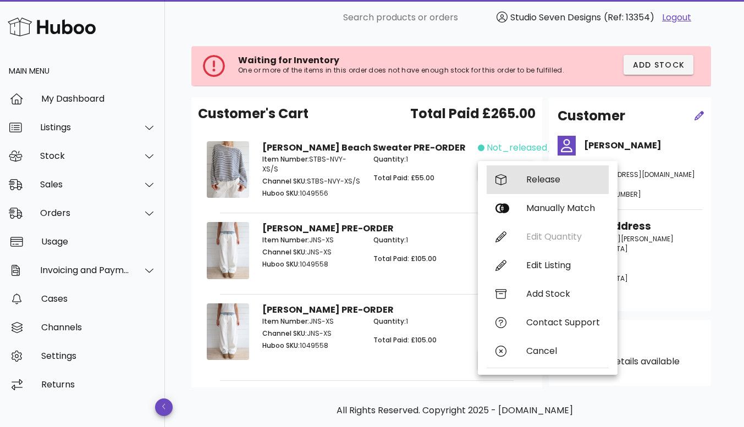
click at [549, 176] on div "Release" at bounding box center [563, 179] width 74 height 10
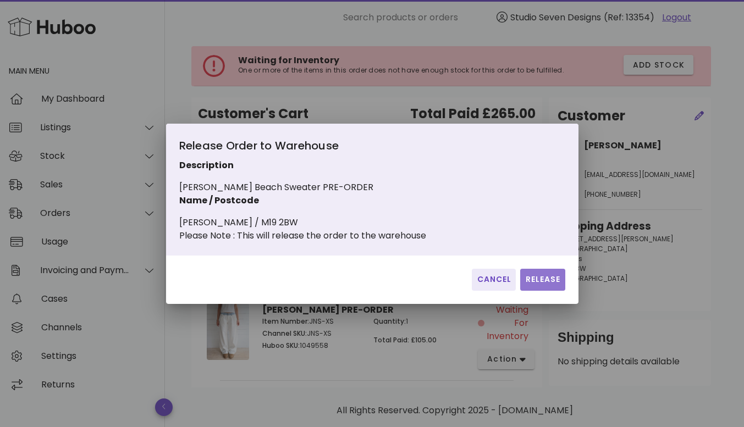
click at [542, 285] on span "Release" at bounding box center [543, 280] width 36 height 12
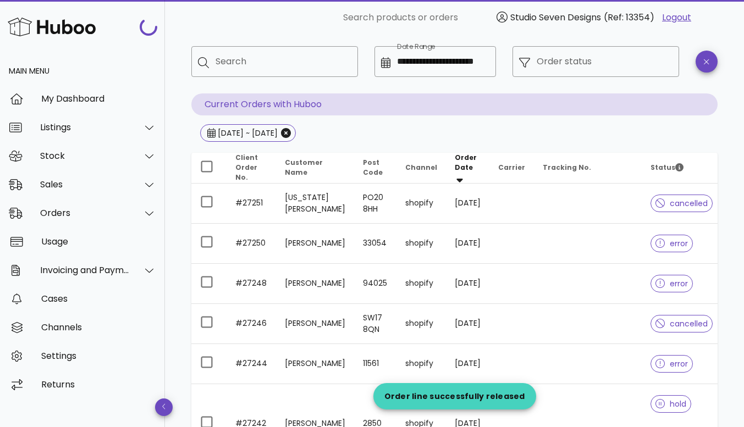
scroll to position [2378, 0]
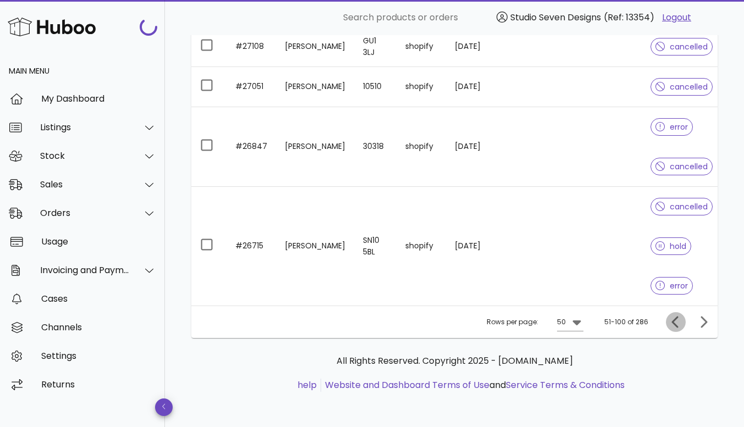
click at [677, 323] on icon "Previous page" at bounding box center [675, 322] width 13 height 13
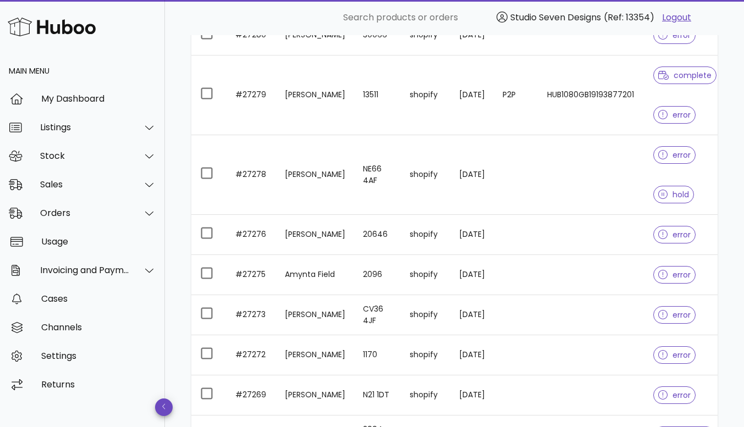
scroll to position [2217, 0]
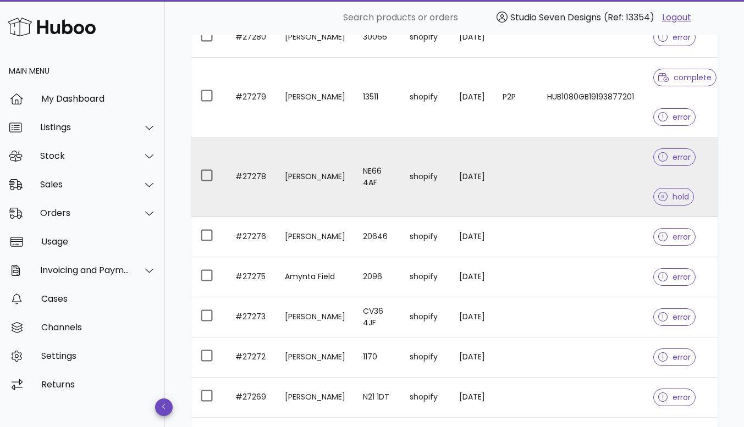
click at [613, 178] on td at bounding box center [591, 177] width 106 height 80
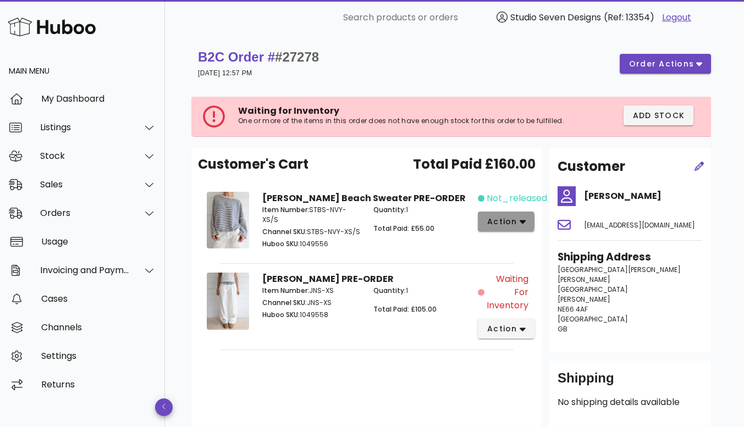
click at [524, 219] on icon "button" at bounding box center [523, 222] width 6 height 10
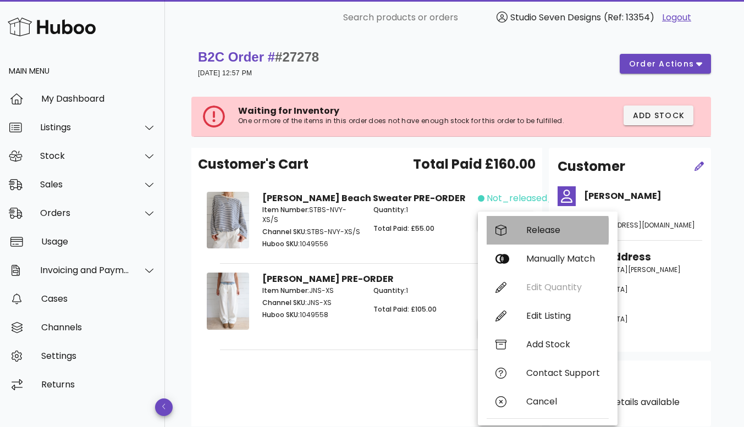
click at [542, 234] on div "Release" at bounding box center [563, 230] width 74 height 10
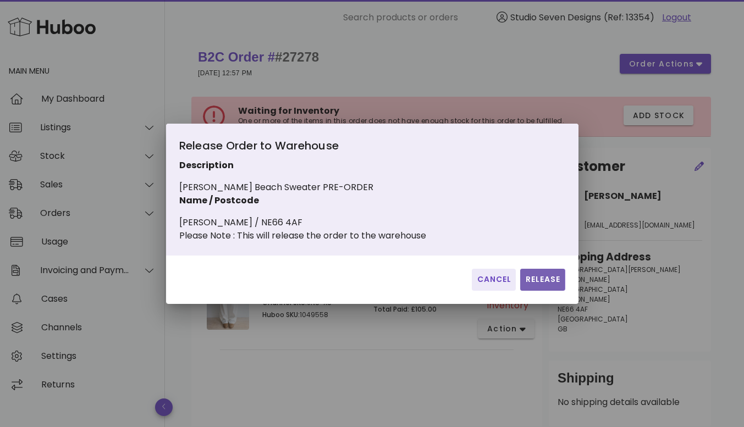
click at [540, 282] on span "Release" at bounding box center [543, 280] width 36 height 12
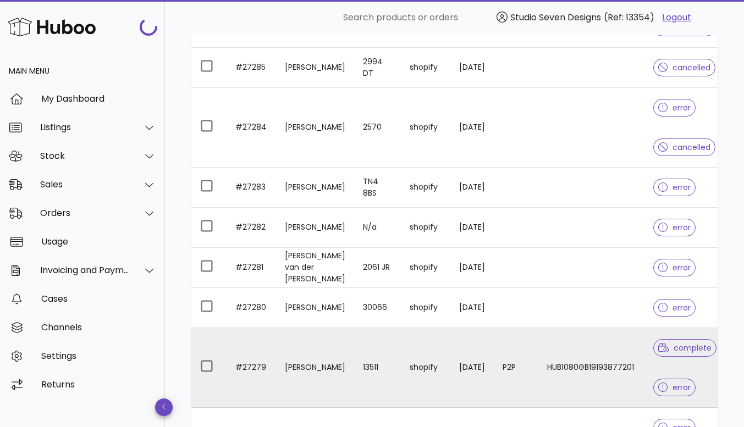
scroll to position [1945, 0]
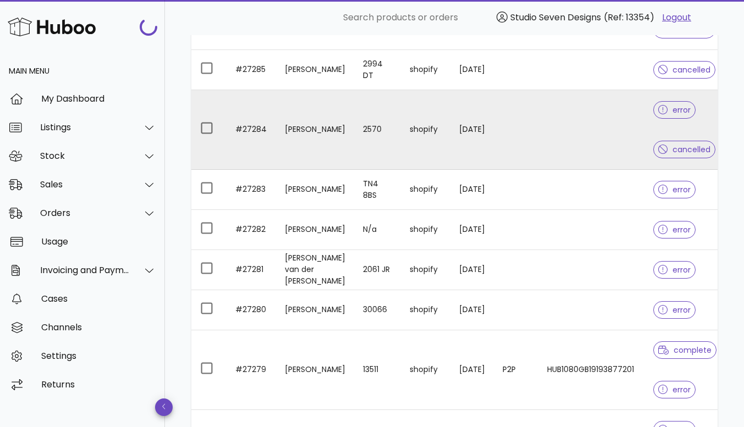
click at [595, 126] on td at bounding box center [591, 130] width 106 height 80
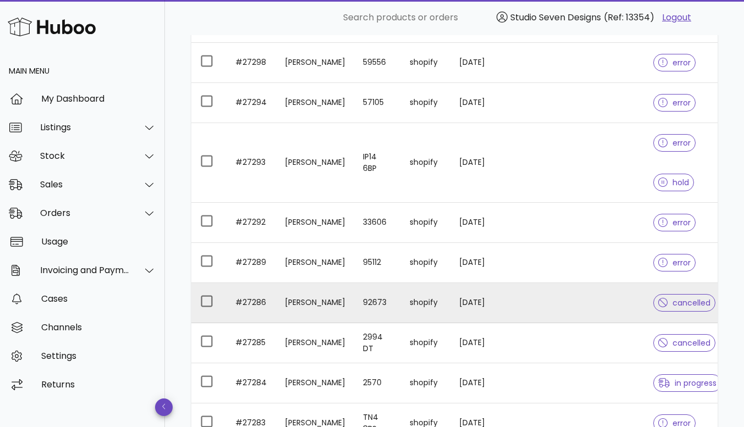
scroll to position [1671, 0]
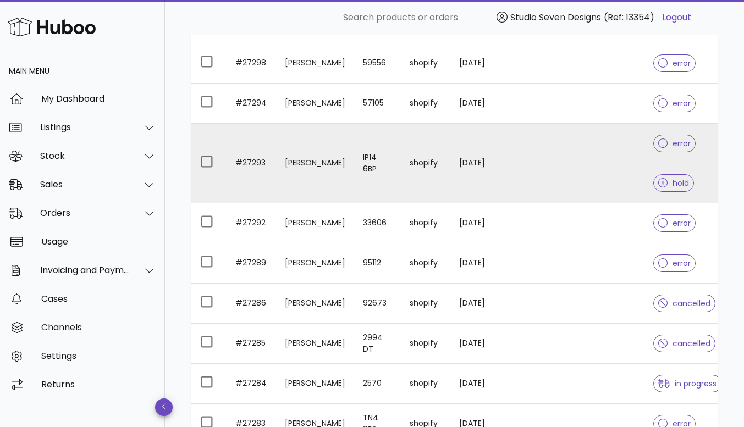
click at [577, 157] on td at bounding box center [591, 164] width 106 height 80
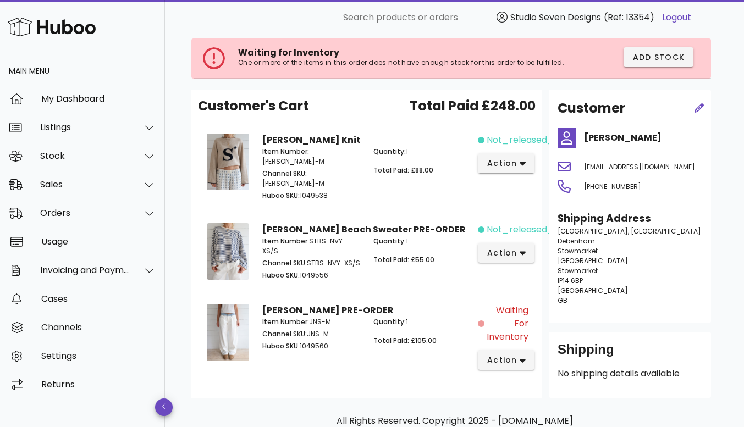
scroll to position [62, 0]
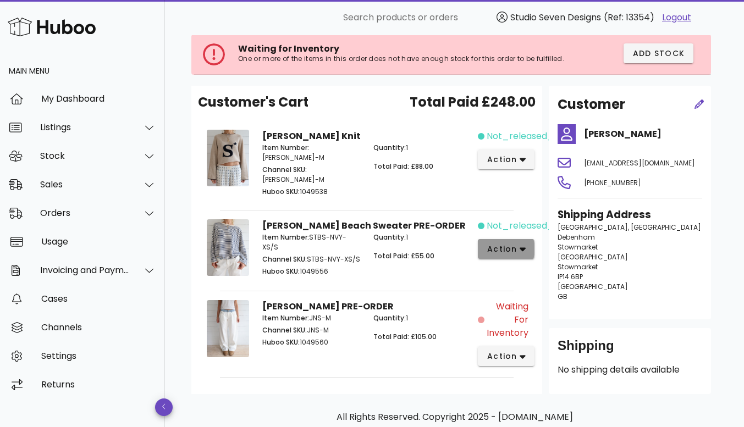
click at [523, 244] on icon "button" at bounding box center [523, 249] width 6 height 10
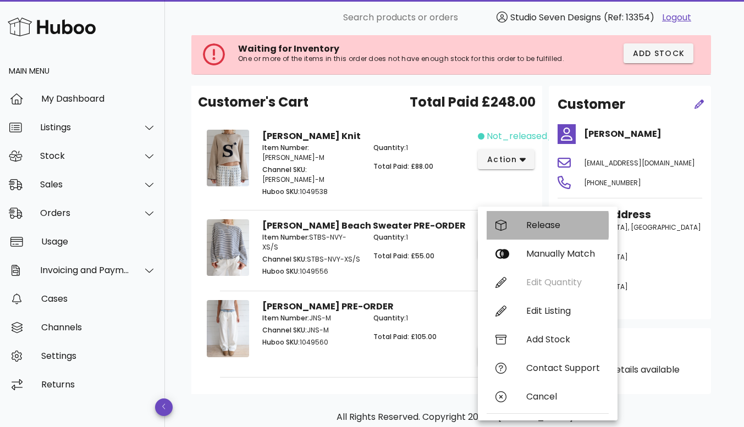
click at [549, 224] on div "Release" at bounding box center [563, 225] width 74 height 10
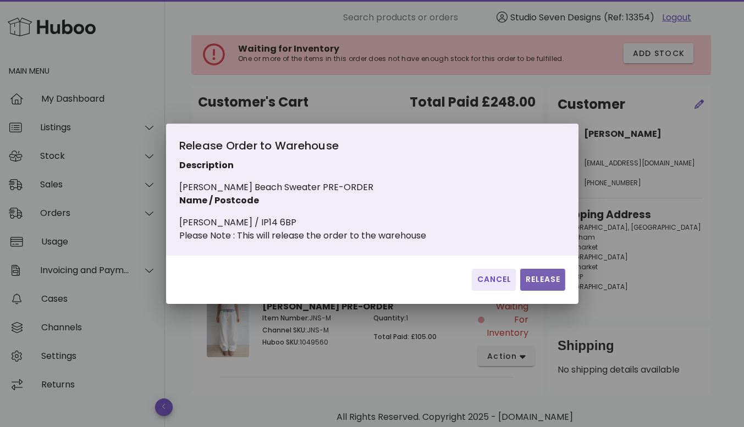
click at [537, 285] on span "Release" at bounding box center [543, 280] width 36 height 12
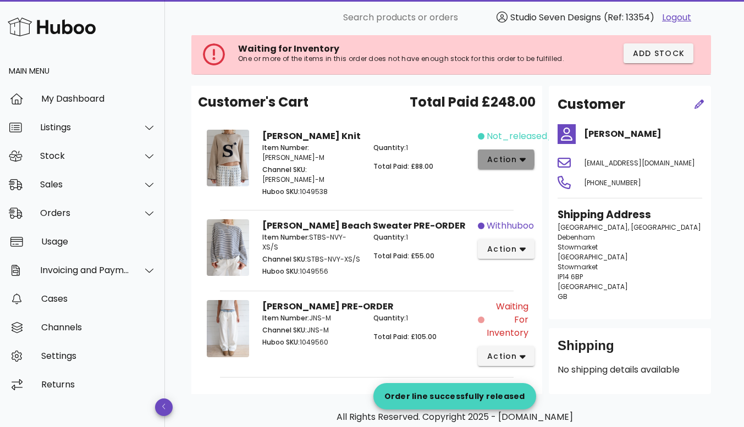
click at [523, 159] on icon "button" at bounding box center [523, 160] width 6 height 4
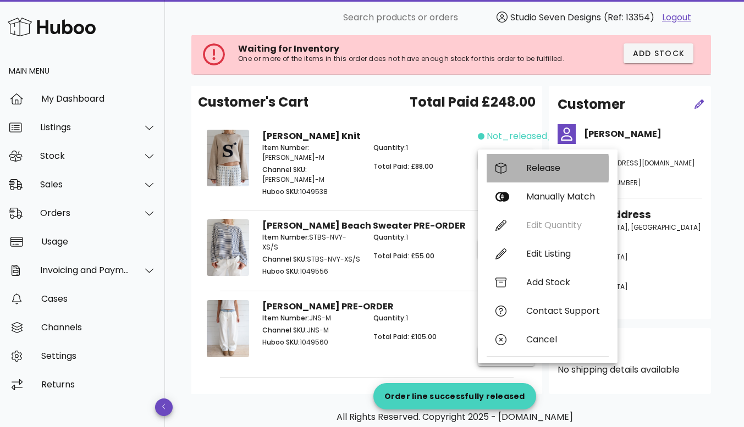
click at [549, 169] on div "Release" at bounding box center [563, 168] width 74 height 10
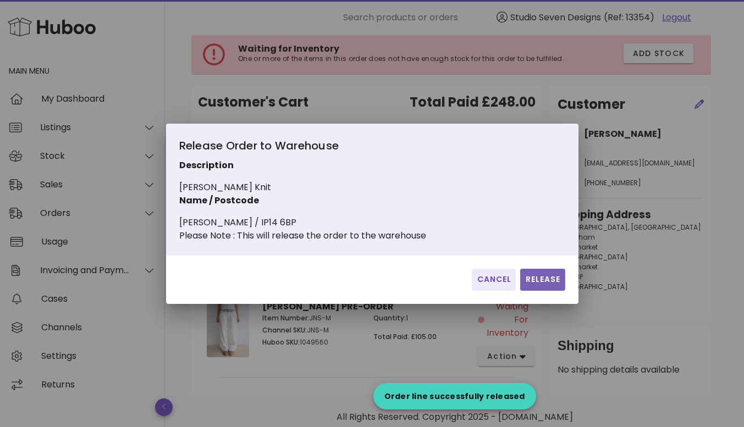
click at [538, 284] on span "Release" at bounding box center [543, 280] width 36 height 12
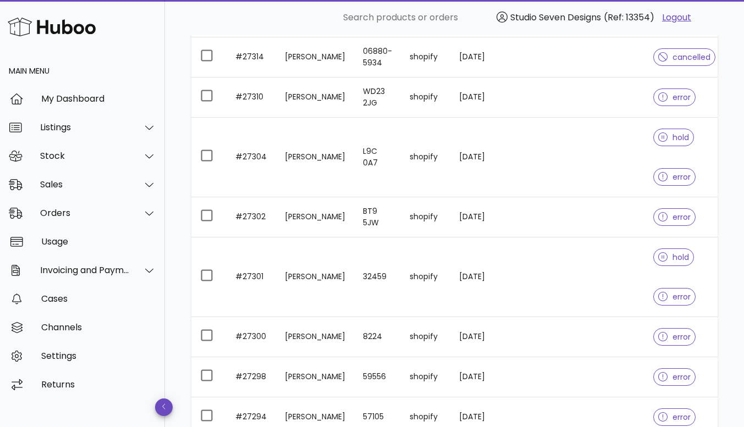
scroll to position [1356, 0]
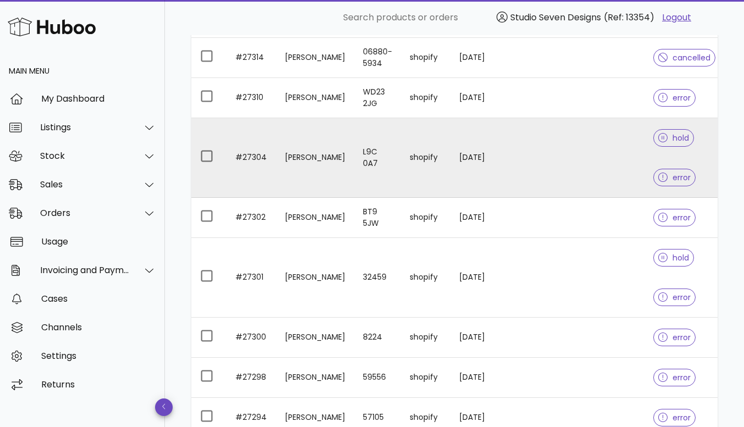
click at [624, 142] on td at bounding box center [591, 158] width 106 height 80
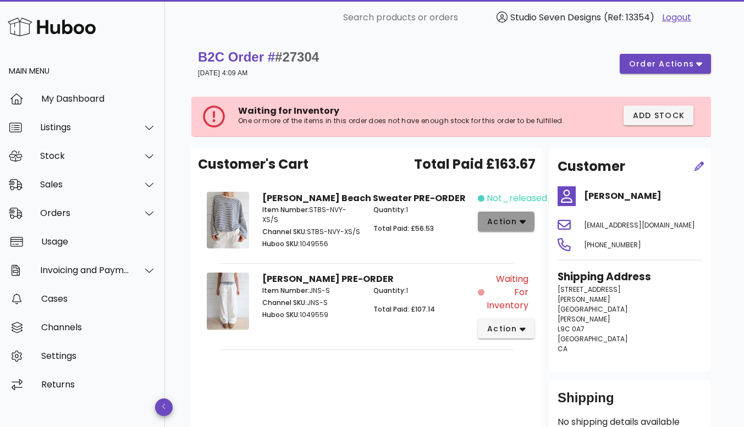
click at [517, 221] on span "action" at bounding box center [506, 222] width 39 height 12
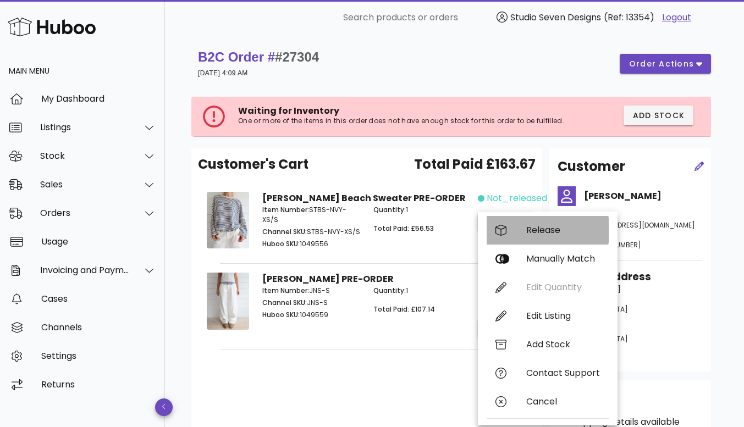
click at [546, 233] on div "Release" at bounding box center [563, 230] width 74 height 10
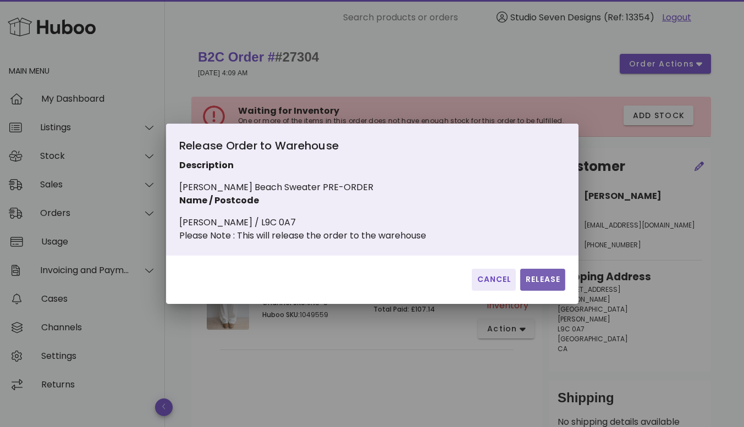
click at [545, 283] on span "Release" at bounding box center [543, 280] width 36 height 12
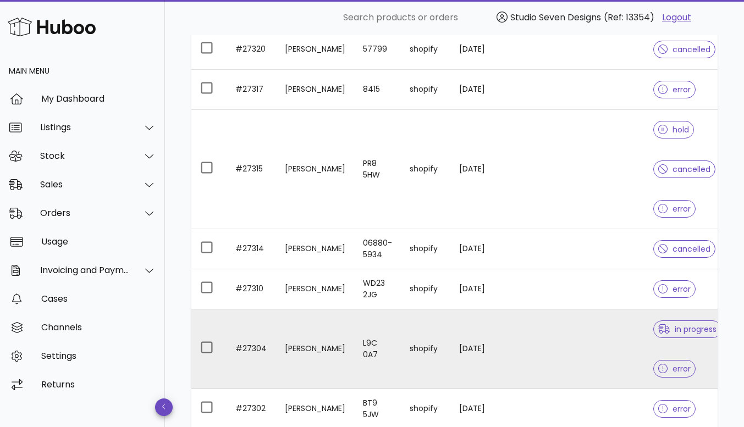
scroll to position [1164, 0]
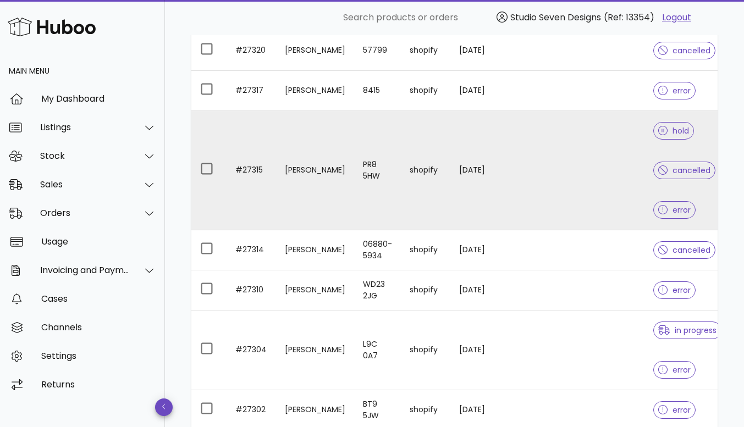
click at [590, 179] on td at bounding box center [591, 170] width 106 height 119
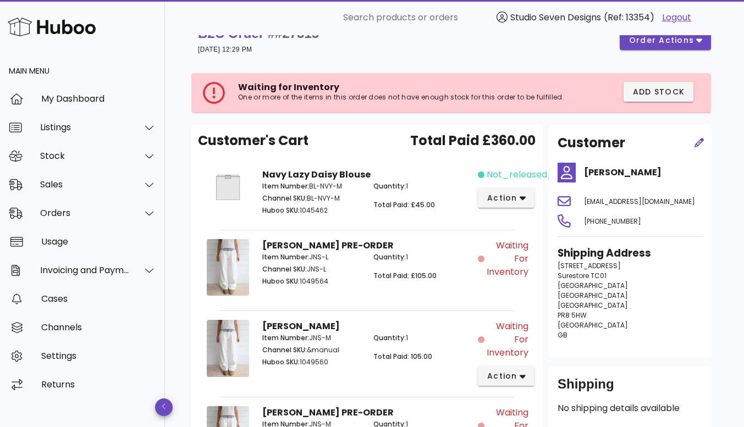
scroll to position [20, 0]
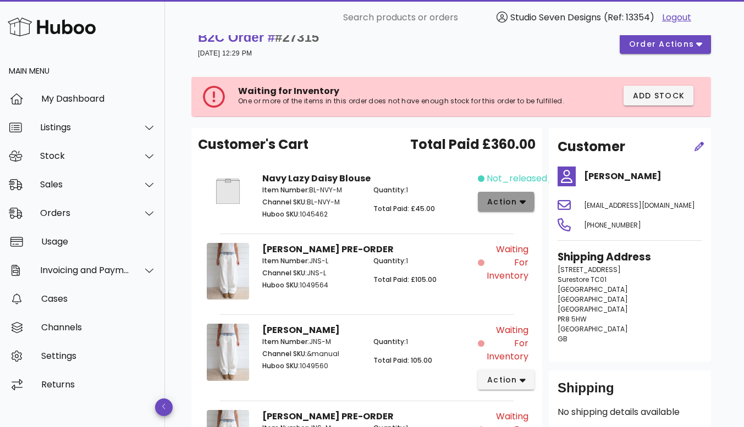
click at [521, 198] on icon "button" at bounding box center [523, 202] width 6 height 10
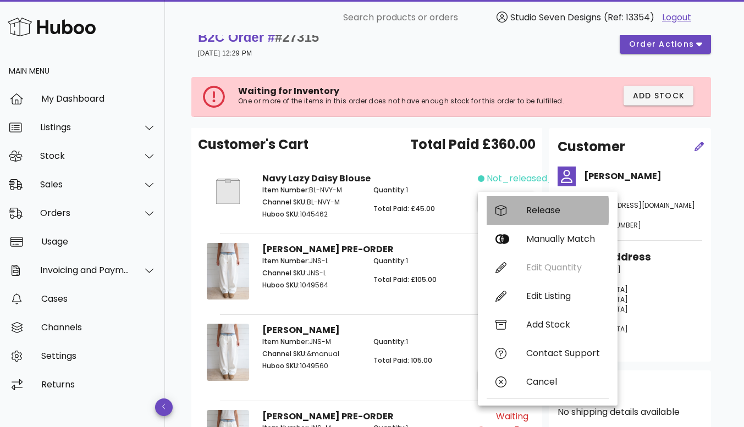
click at [554, 211] on div "Release" at bounding box center [563, 210] width 74 height 10
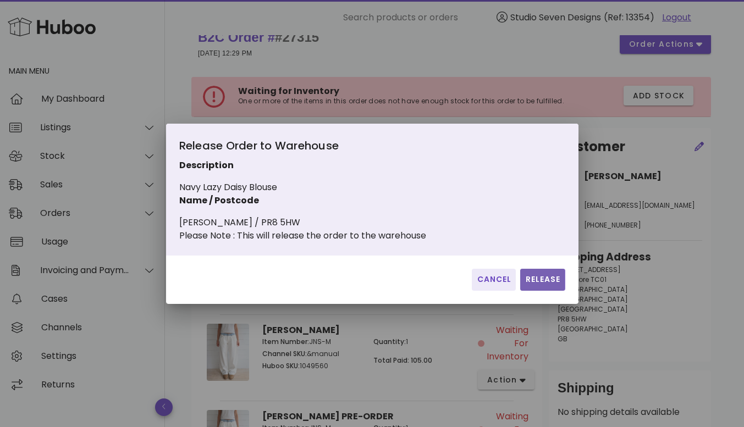
click at [539, 282] on span "Release" at bounding box center [543, 280] width 36 height 12
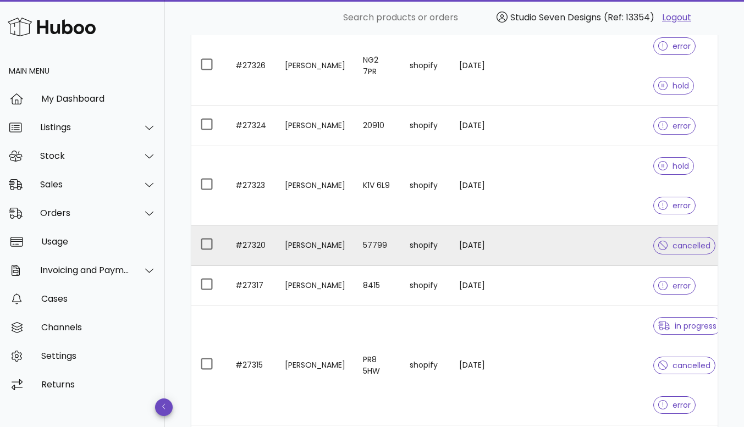
scroll to position [968, 0]
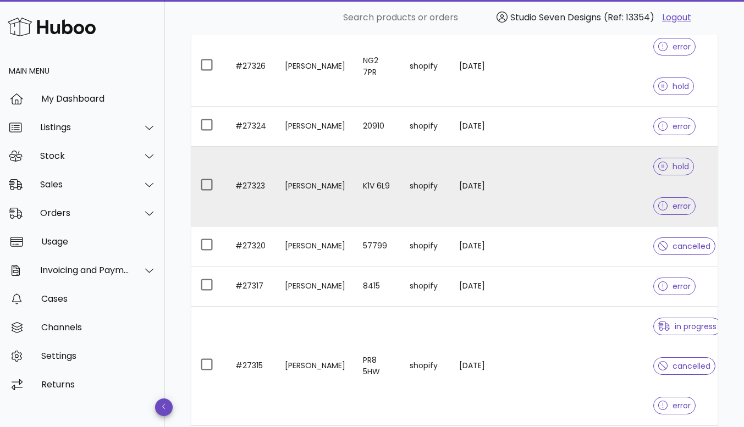
click at [622, 181] on td at bounding box center [591, 187] width 106 height 80
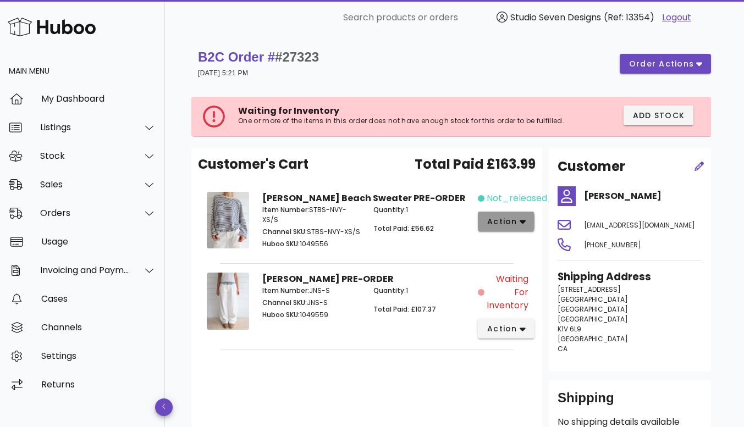
click at [523, 223] on icon "button" at bounding box center [523, 222] width 6 height 10
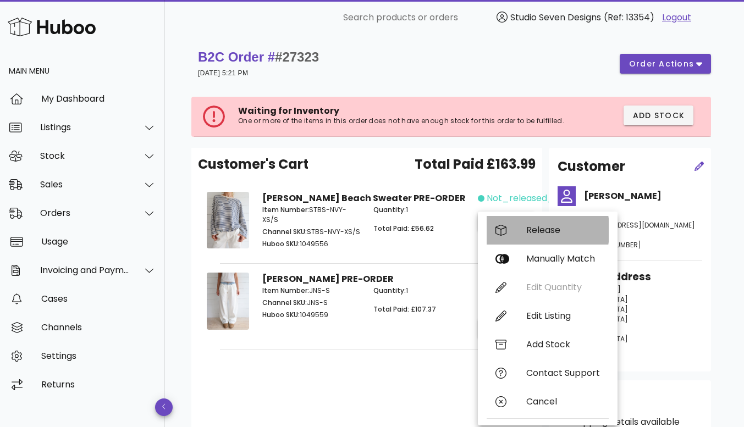
click at [551, 227] on div "Release" at bounding box center [563, 230] width 74 height 10
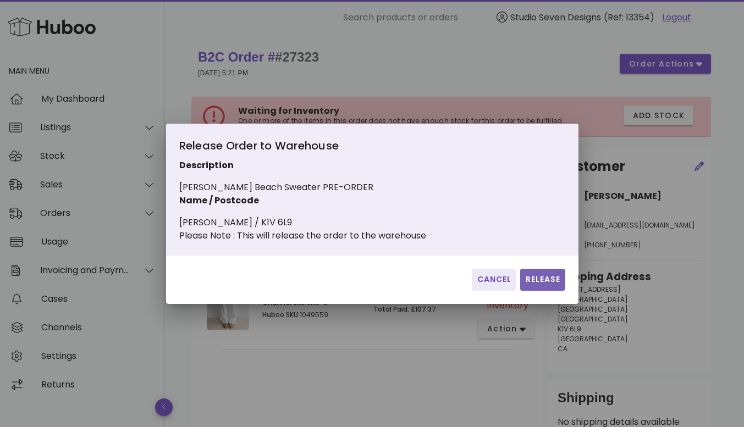
click at [546, 280] on span "Release" at bounding box center [543, 280] width 36 height 12
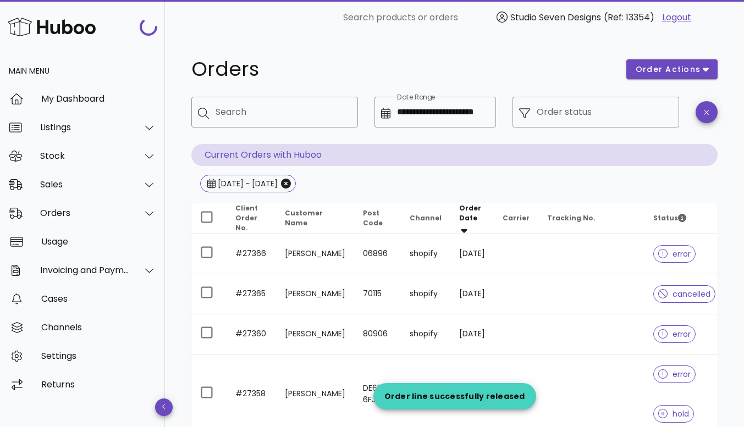
scroll to position [968, 0]
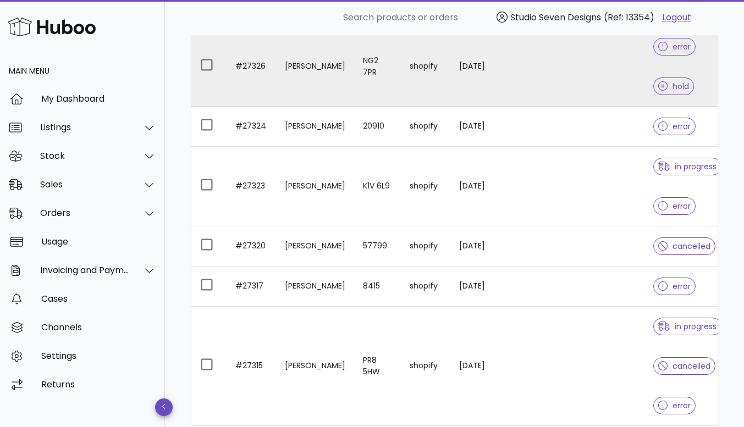
click at [578, 67] on td at bounding box center [591, 67] width 106 height 80
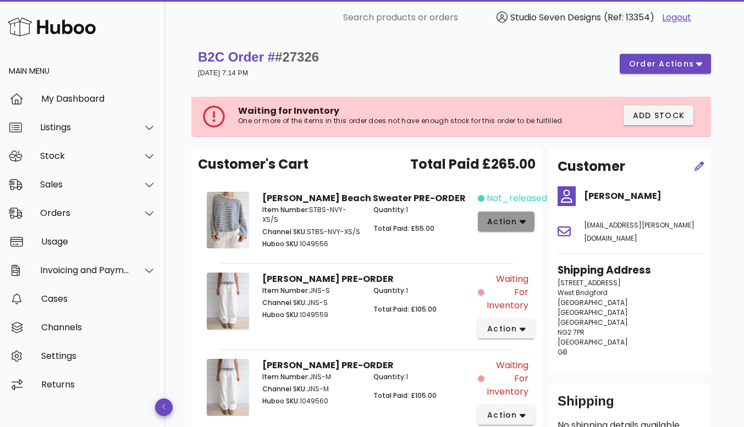
click at [522, 223] on icon "button" at bounding box center [523, 222] width 6 height 4
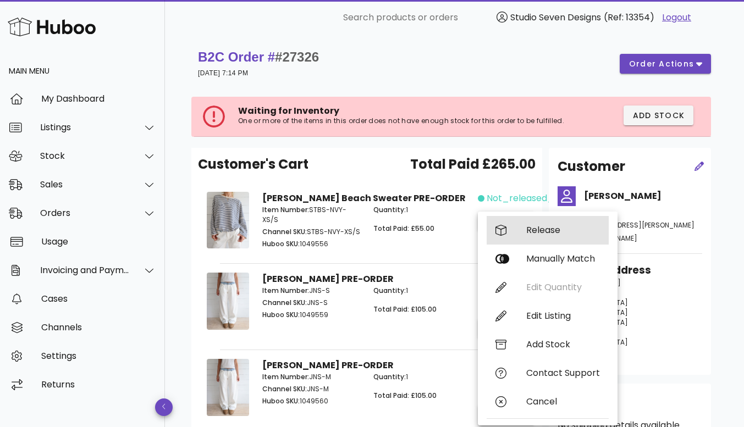
click at [539, 229] on div "Release" at bounding box center [563, 230] width 74 height 10
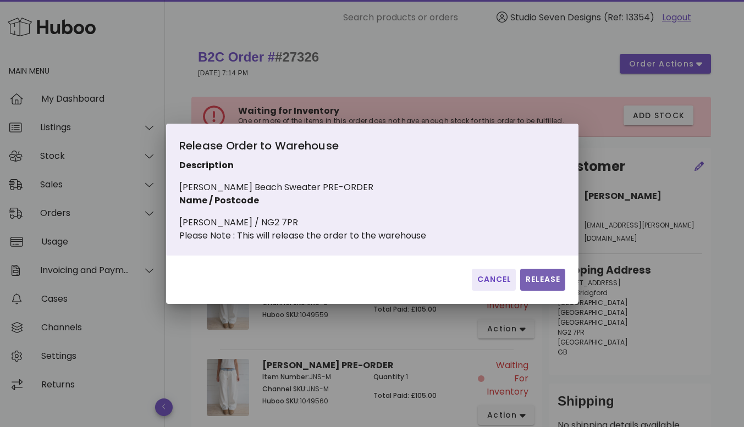
click at [545, 291] on button "Release" at bounding box center [542, 280] width 45 height 22
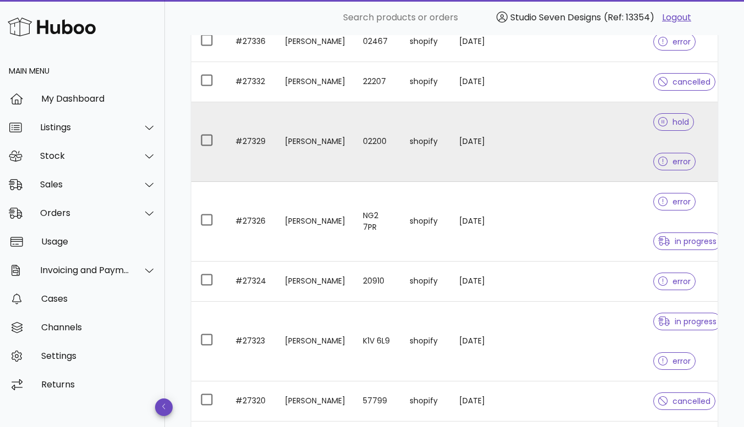
scroll to position [811, 0]
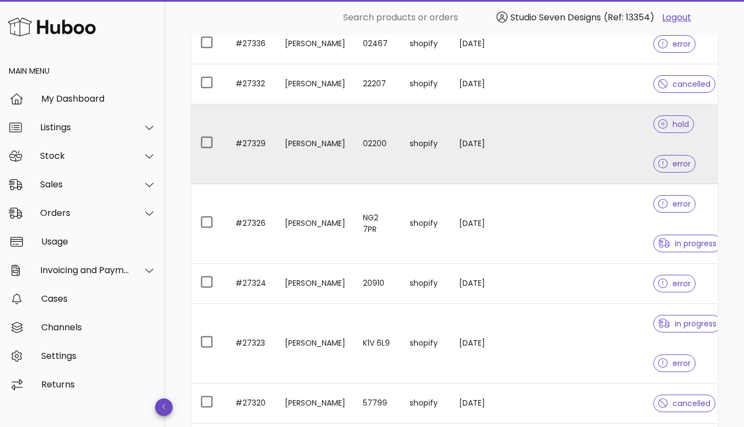
click at [602, 154] on td at bounding box center [591, 144] width 106 height 80
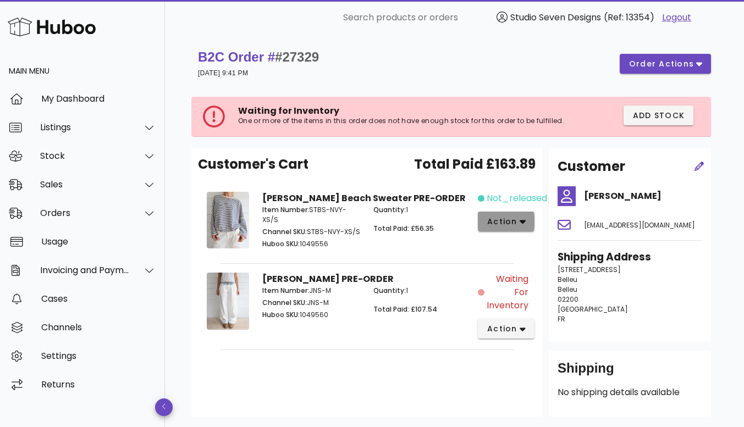
click at [521, 220] on icon "button" at bounding box center [523, 222] width 6 height 10
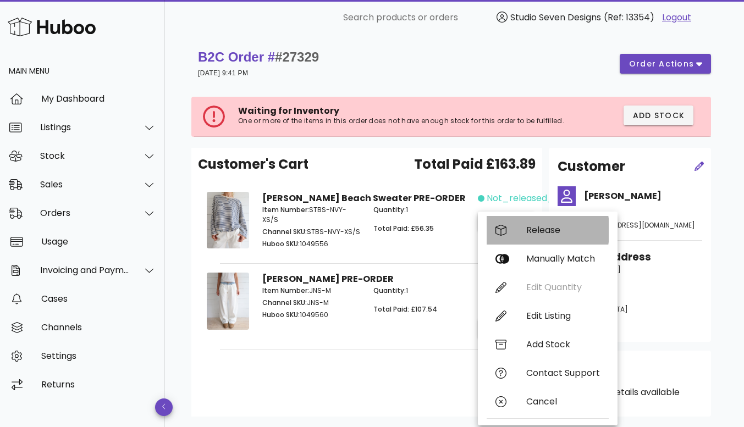
click at [542, 228] on div "Release" at bounding box center [563, 230] width 74 height 10
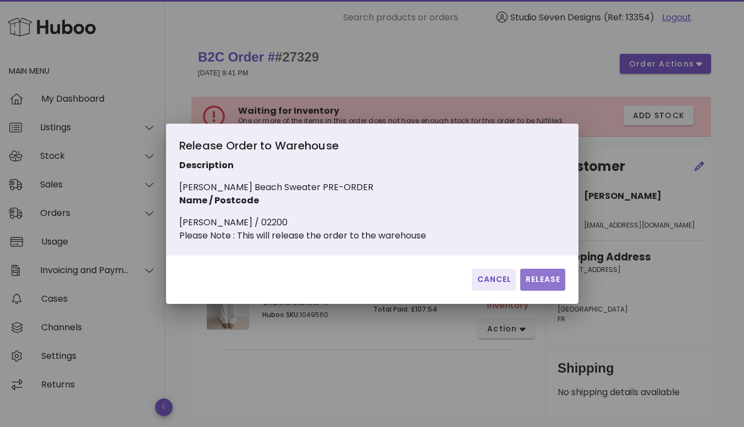
click at [546, 285] on span "Release" at bounding box center [543, 280] width 36 height 12
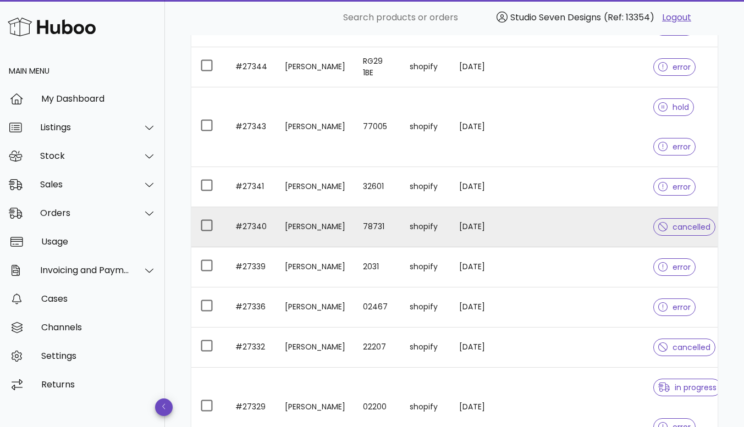
scroll to position [543, 0]
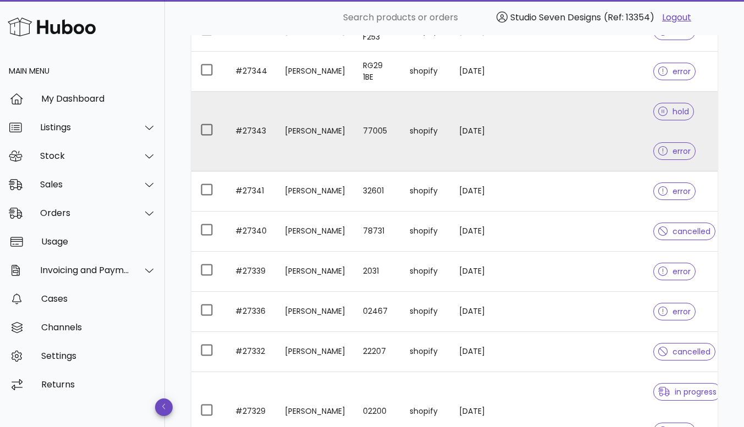
click at [621, 133] on td at bounding box center [591, 132] width 106 height 80
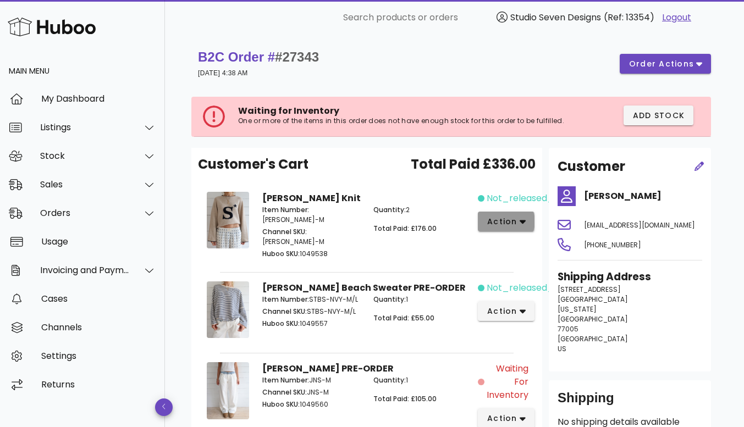
click at [524, 221] on icon "button" at bounding box center [523, 222] width 6 height 4
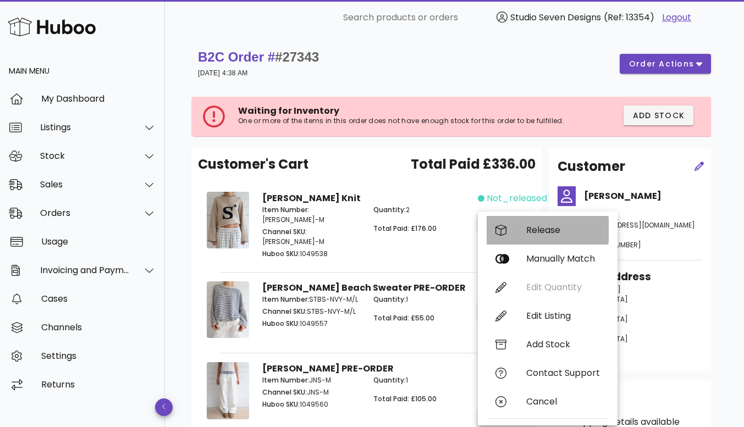
click at [540, 227] on div "Release" at bounding box center [563, 230] width 74 height 10
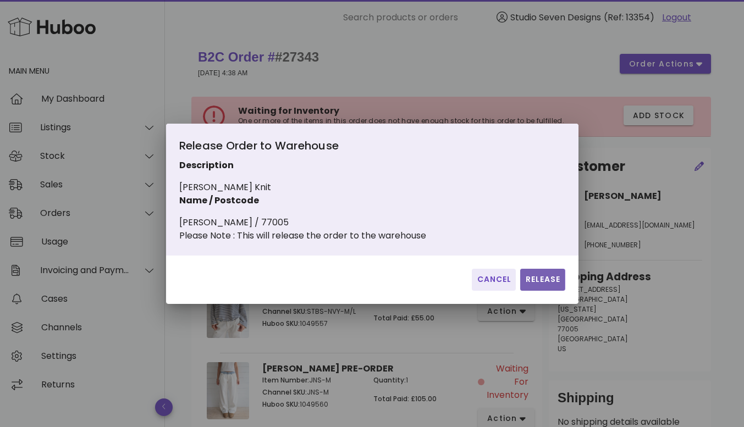
click at [545, 285] on span "Release" at bounding box center [543, 280] width 36 height 12
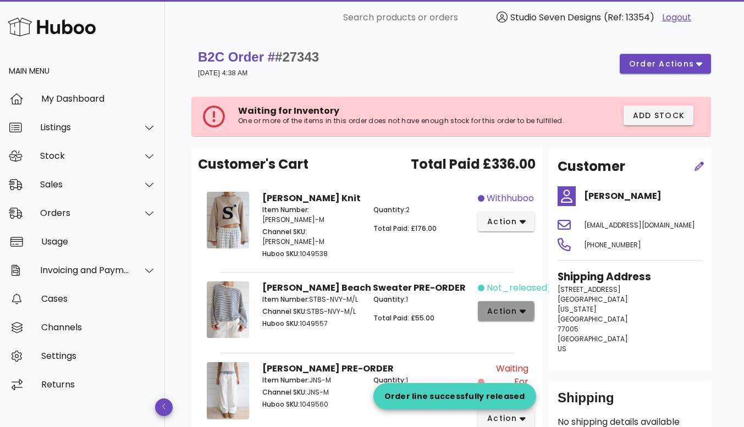
click at [525, 301] on button "action" at bounding box center [506, 311] width 57 height 20
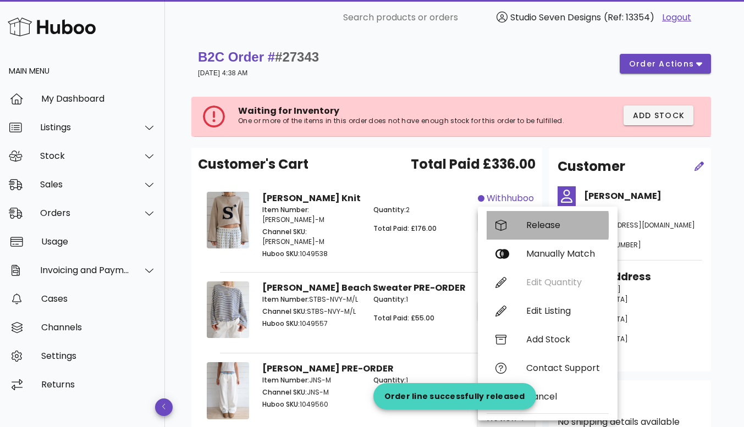
click at [558, 230] on div "Release" at bounding box center [563, 225] width 74 height 10
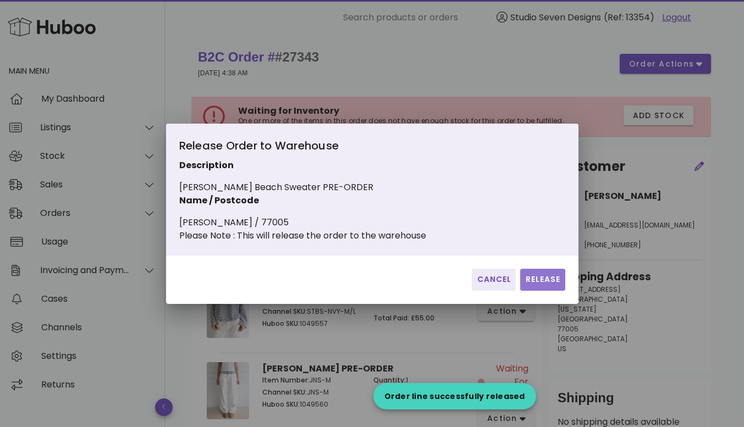
click at [548, 278] on button "Release" at bounding box center [542, 280] width 45 height 22
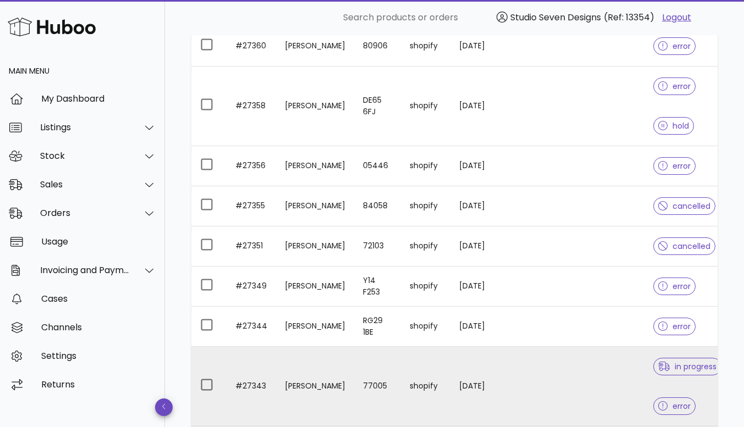
scroll to position [272, 0]
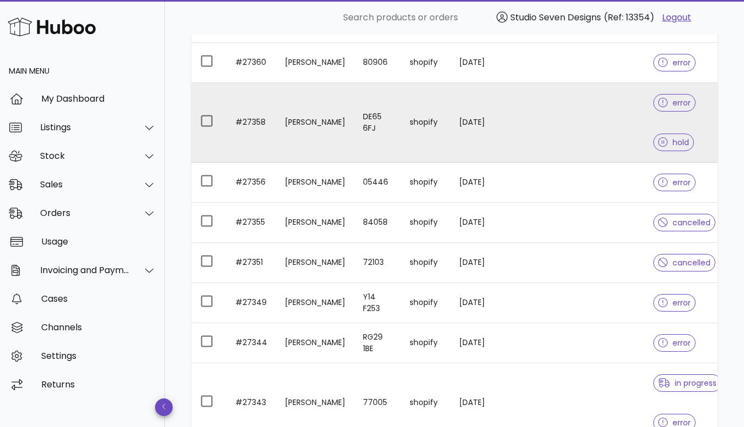
click at [614, 118] on td at bounding box center [591, 123] width 106 height 80
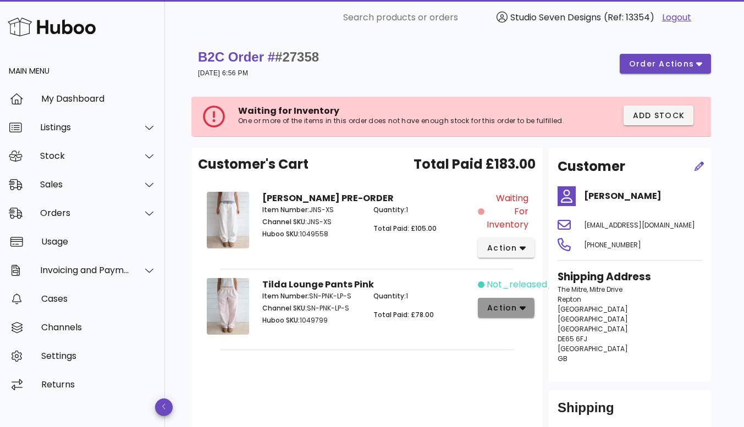
click at [521, 309] on icon "button" at bounding box center [523, 309] width 6 height 4
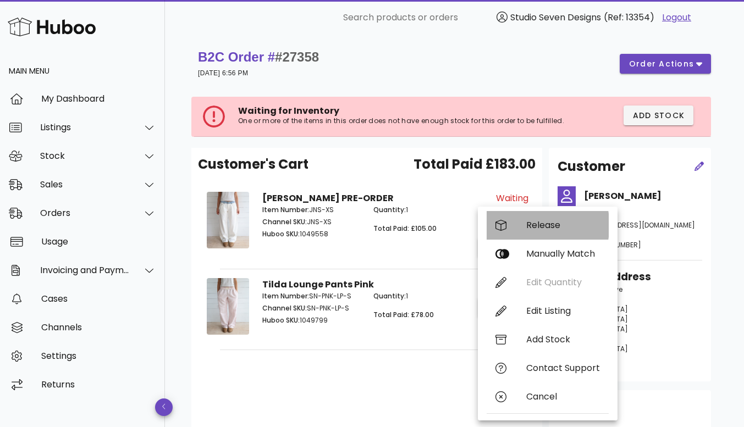
click at [543, 224] on div "Release" at bounding box center [563, 225] width 74 height 10
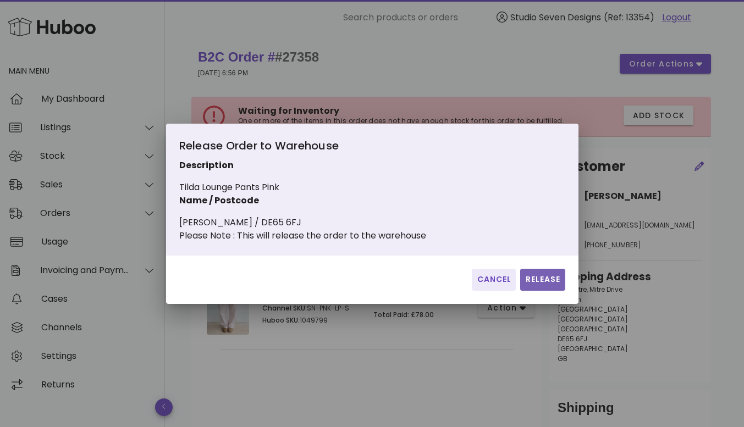
click at [544, 282] on span "Release" at bounding box center [543, 280] width 36 height 12
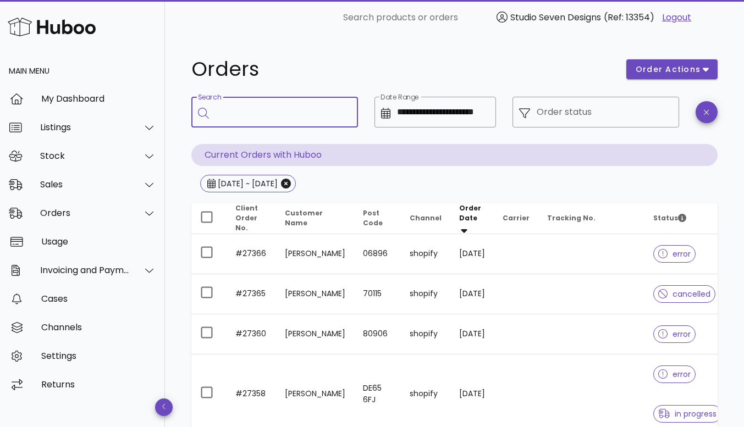
click at [260, 114] on input "Search" at bounding box center [283, 112] width 134 height 18
type input "********"
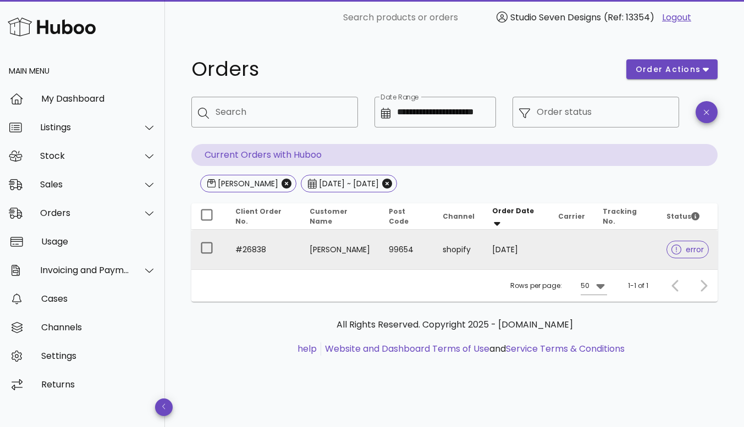
click at [634, 246] on td at bounding box center [626, 250] width 64 height 40
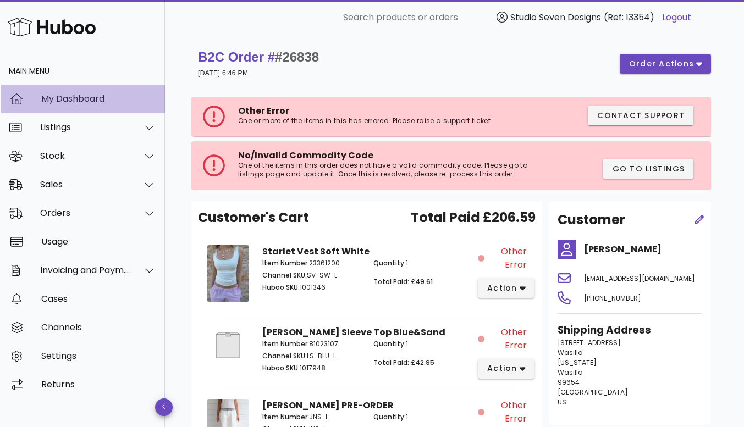
click at [81, 100] on div "My Dashboard" at bounding box center [98, 98] width 115 height 10
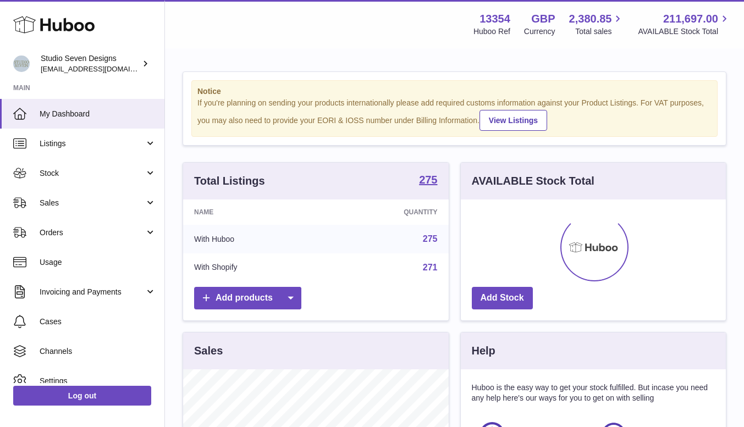
scroll to position [172, 265]
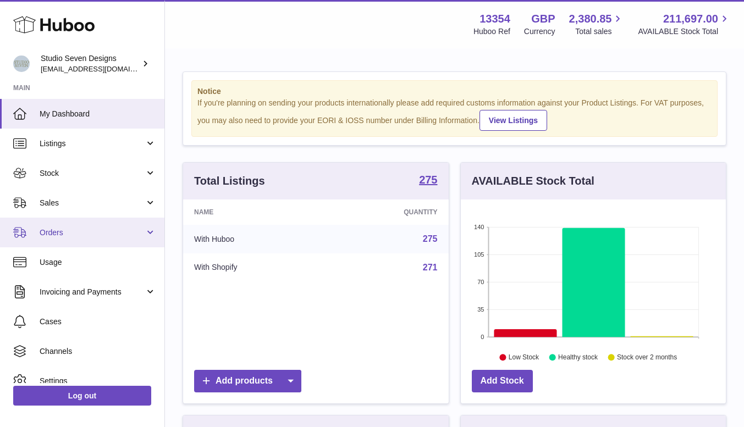
click at [78, 233] on span "Orders" at bounding box center [92, 233] width 105 height 10
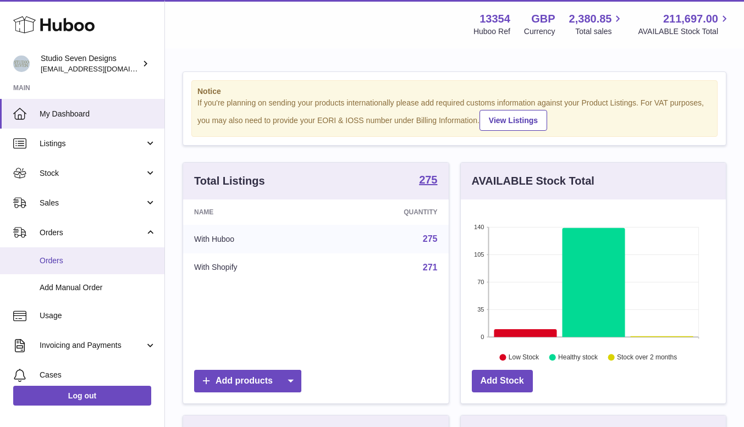
click at [53, 263] on span "Orders" at bounding box center [98, 261] width 117 height 10
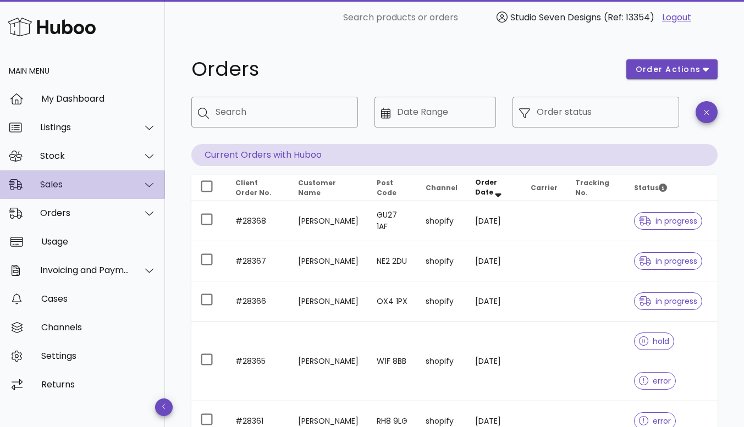
click at [62, 189] on div "Sales" at bounding box center [85, 184] width 90 height 10
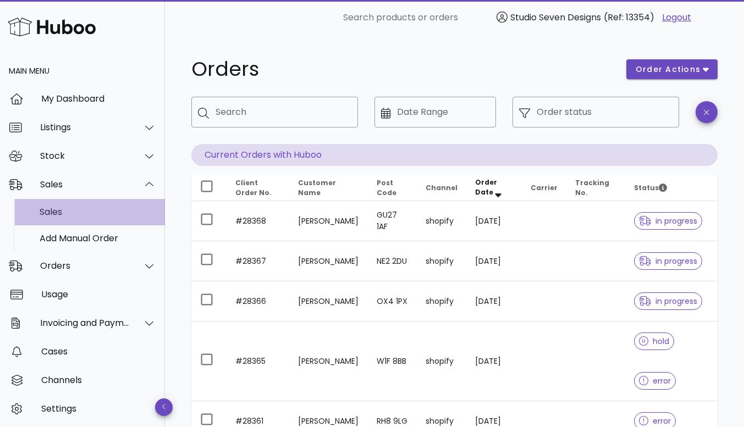
click at [60, 214] on div "Sales" at bounding box center [98, 212] width 117 height 10
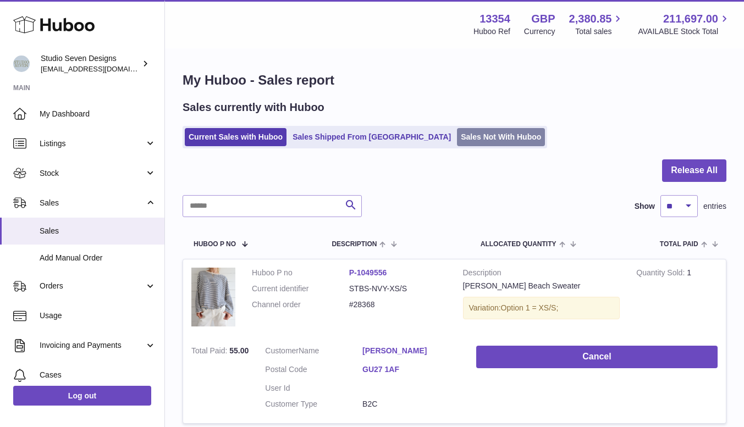
click at [459, 135] on link "Sales Not With Huboo" at bounding box center [501, 137] width 88 height 18
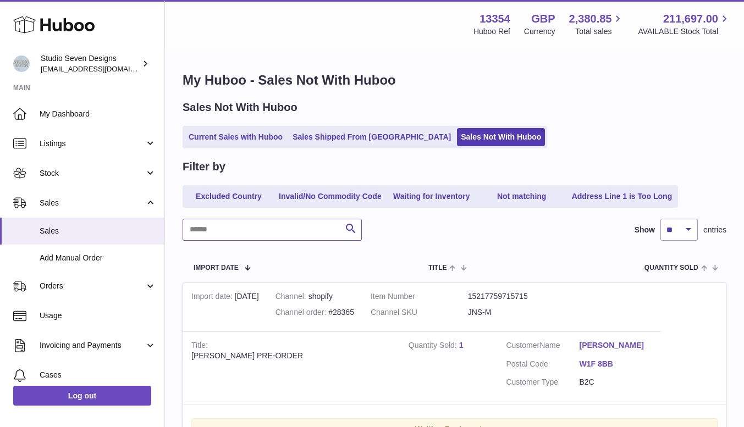
click at [240, 229] on input "text" at bounding box center [272, 230] width 179 height 22
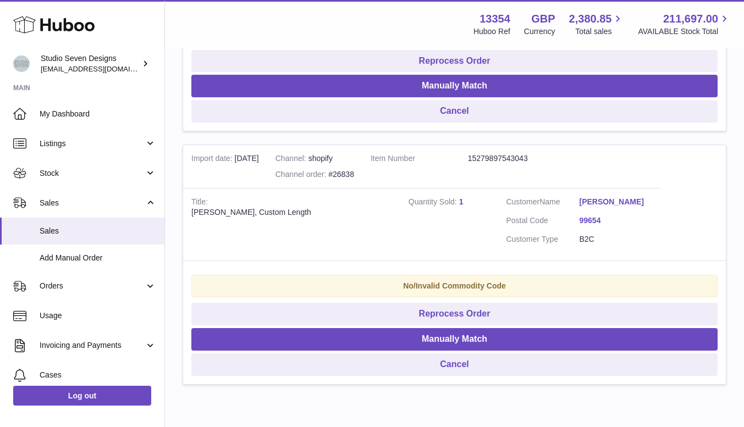
scroll to position [972, 0]
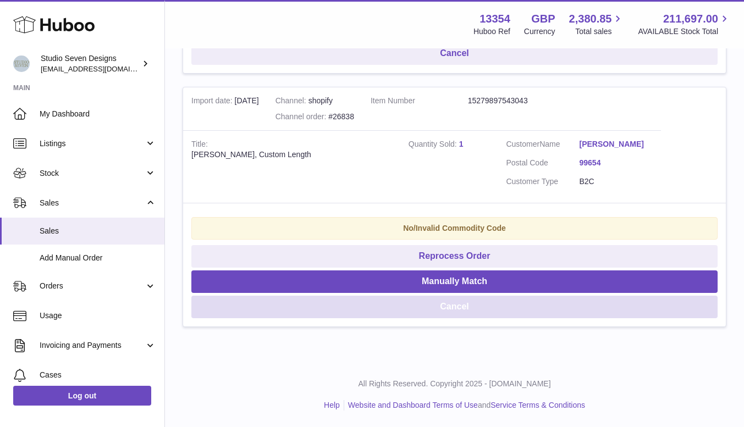
click at [478, 308] on button "Cancel" at bounding box center [454, 307] width 526 height 23
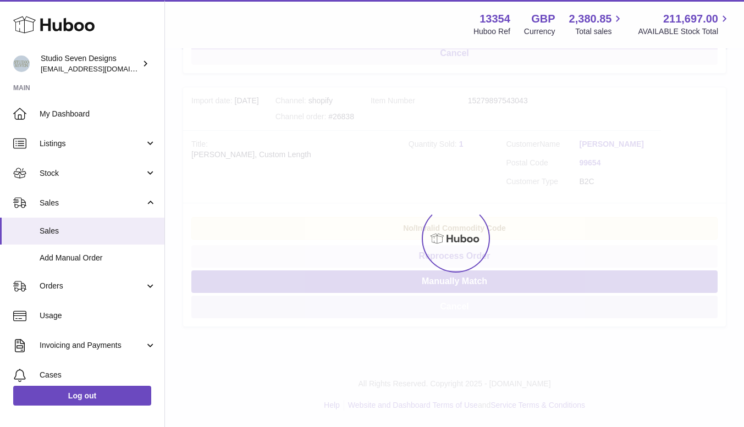
scroll to position [719, 0]
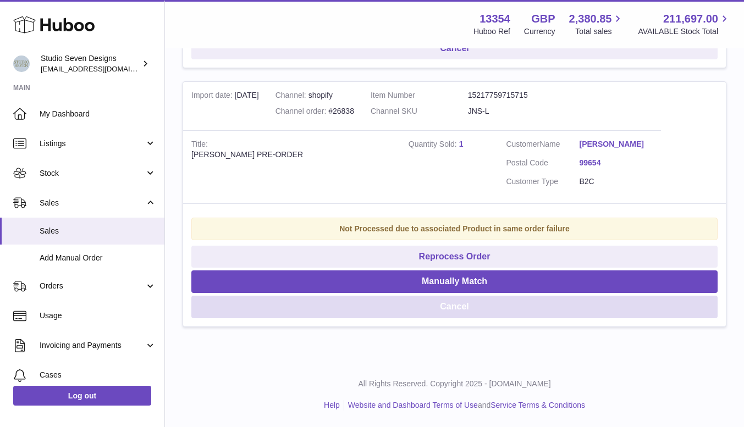
click at [478, 308] on button "Cancel" at bounding box center [454, 307] width 526 height 23
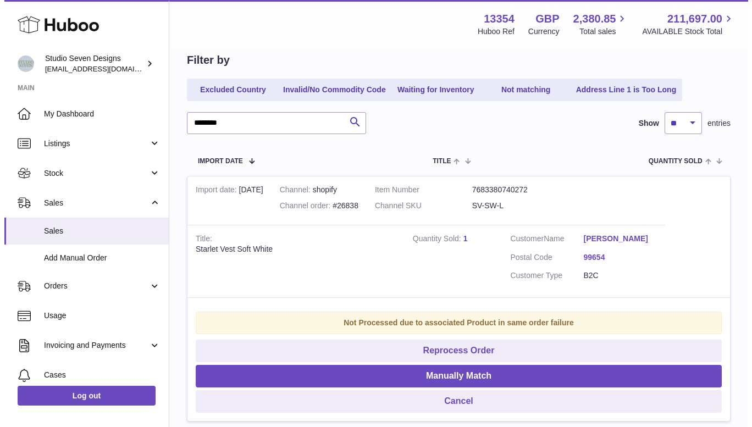
scroll to position [106, 0]
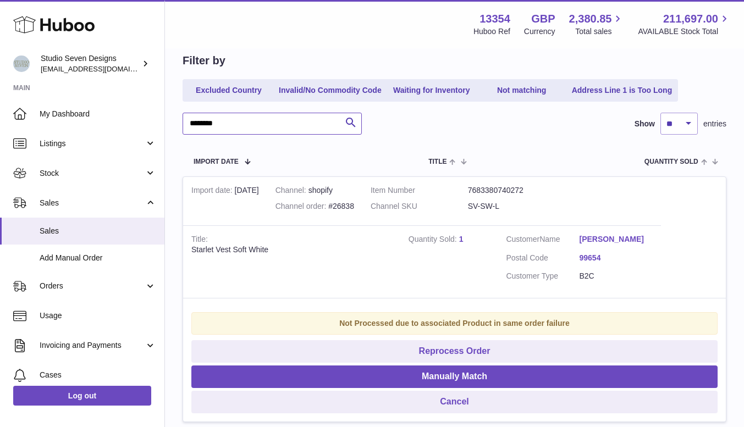
click at [228, 126] on input "********" at bounding box center [272, 124] width 179 height 22
type input "*"
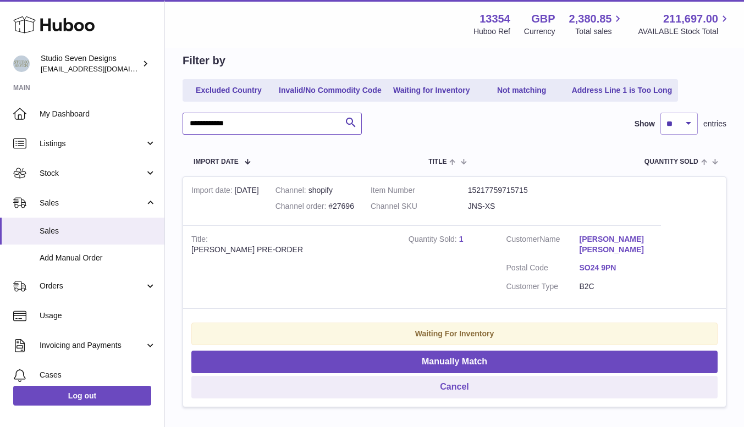
type input "**********"
click at [599, 263] on link "SO24 9PN" at bounding box center [616, 268] width 73 height 10
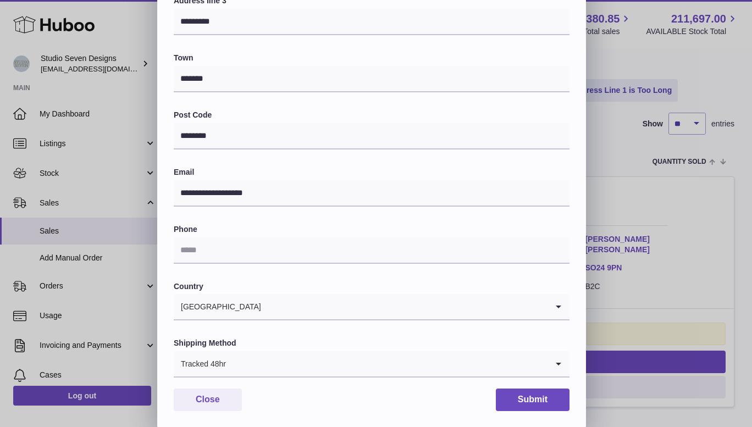
scroll to position [234, 0]
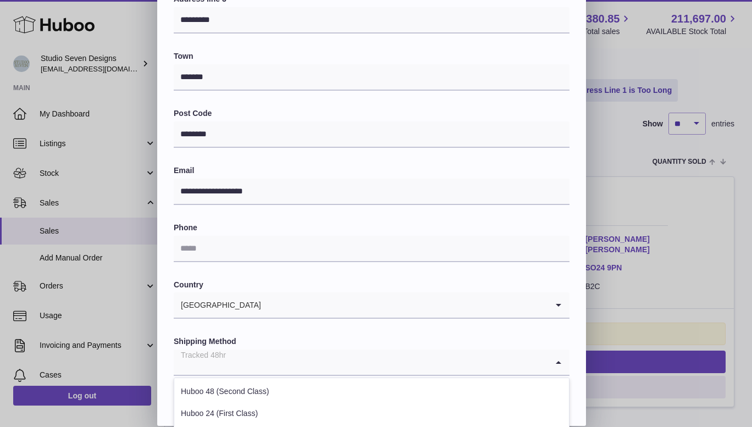
click at [557, 362] on icon "Search for option" at bounding box center [559, 362] width 22 height 25
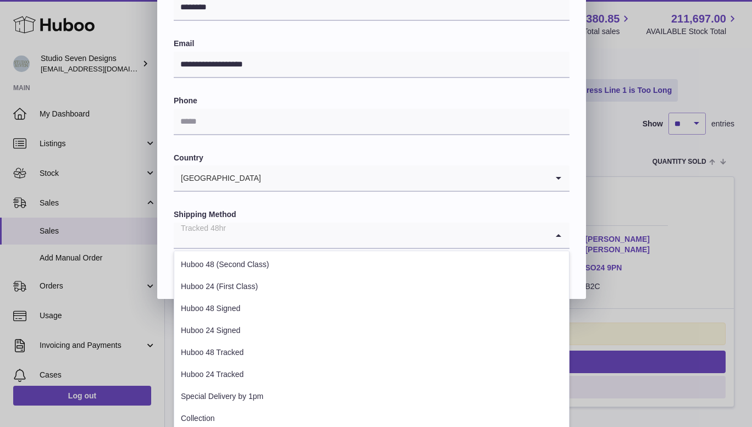
scroll to position [377, 0]
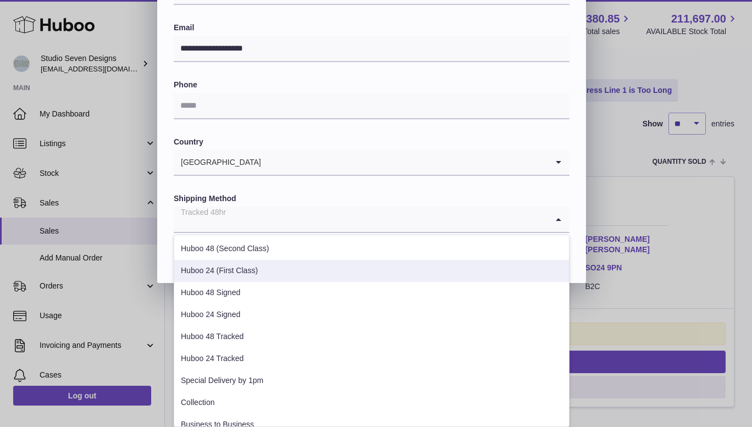
click at [314, 270] on li "Huboo 24 (First Class)" at bounding box center [371, 271] width 395 height 22
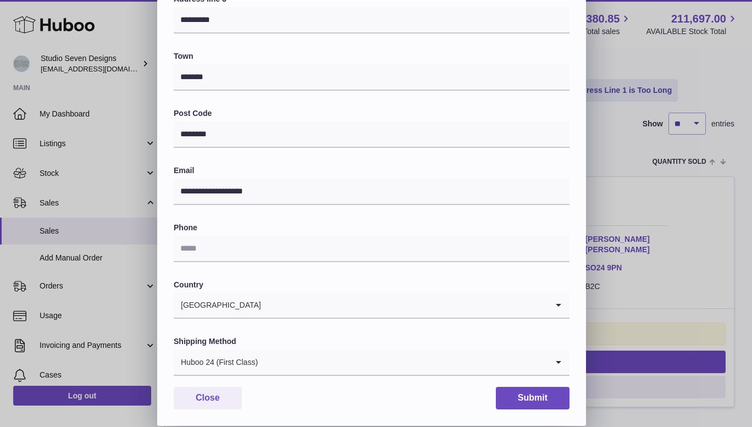
scroll to position [234, 0]
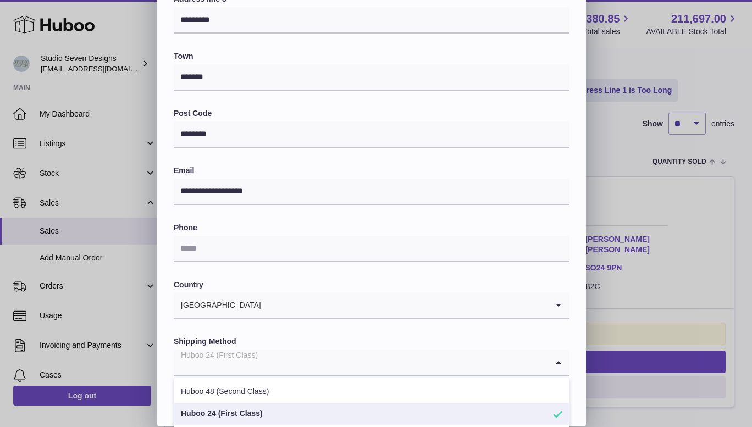
click at [564, 366] on icon "Search for option" at bounding box center [559, 362] width 22 height 25
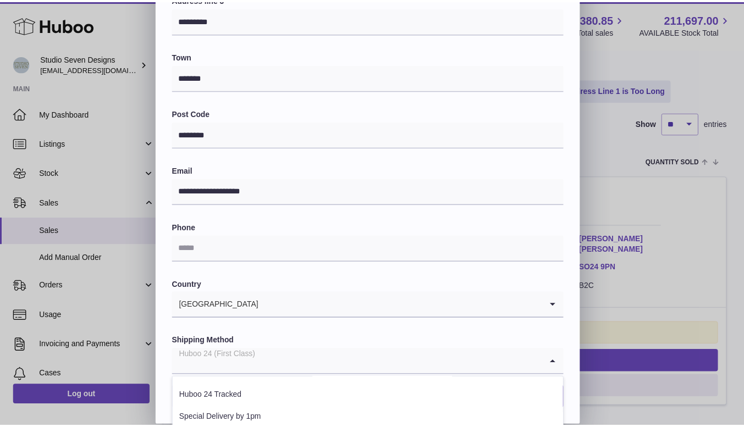
scroll to position [106, 0]
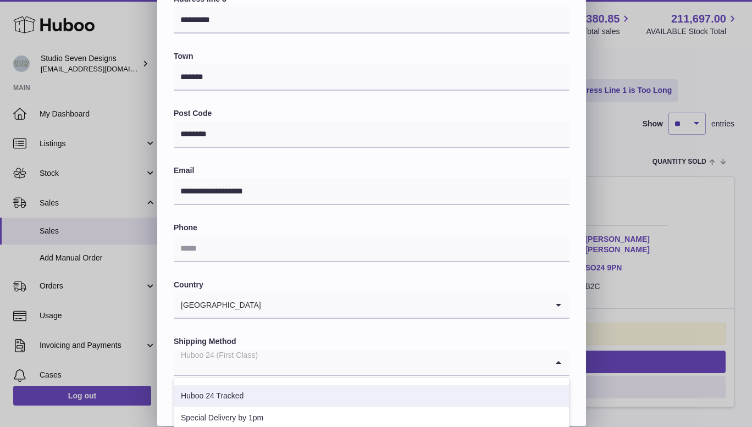
click at [235, 396] on li "Huboo 24 Tracked" at bounding box center [371, 396] width 395 height 22
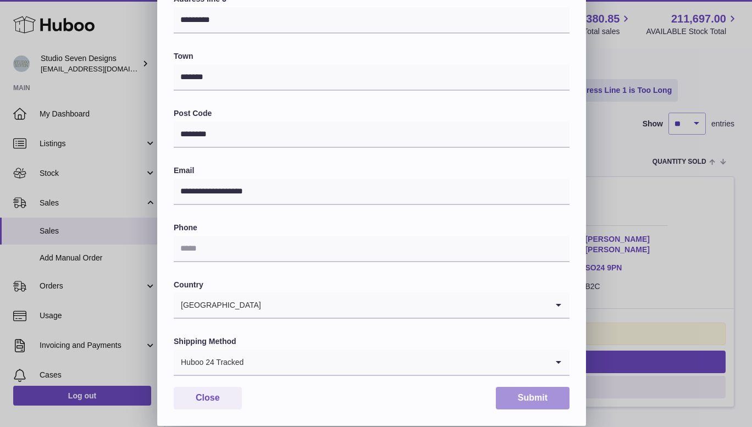
click at [539, 403] on button "Submit" at bounding box center [533, 398] width 74 height 23
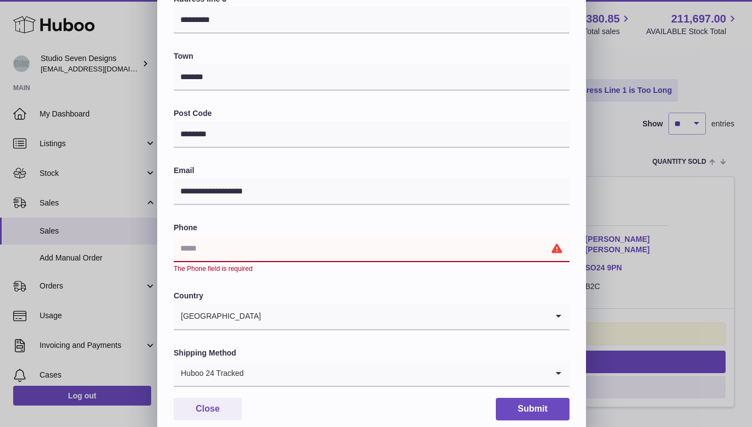
click at [218, 246] on input "text" at bounding box center [372, 249] width 396 height 26
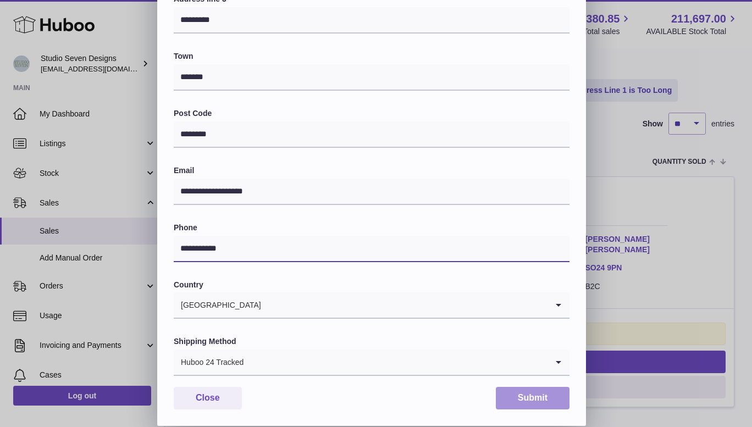
type input "**********"
click at [540, 395] on button "Submit" at bounding box center [533, 398] width 74 height 23
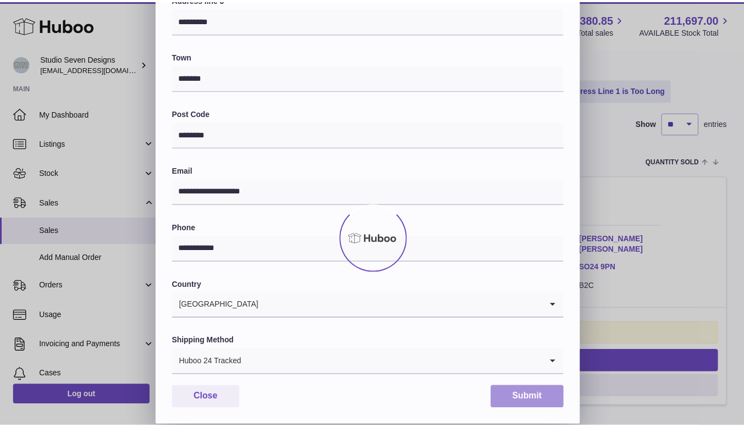
scroll to position [0, 0]
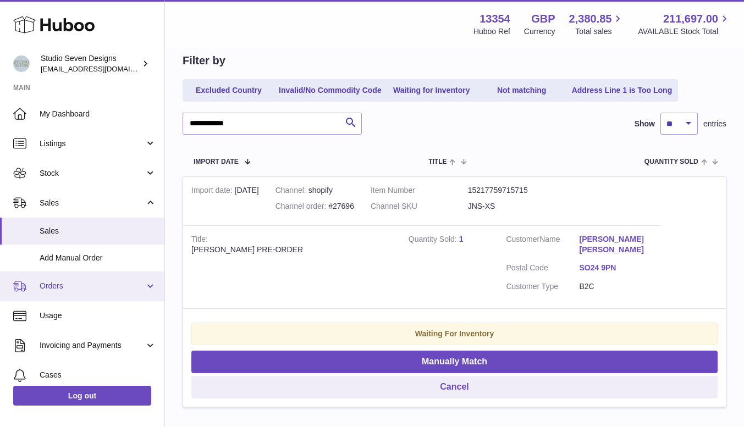
click at [48, 282] on span "Orders" at bounding box center [92, 286] width 105 height 10
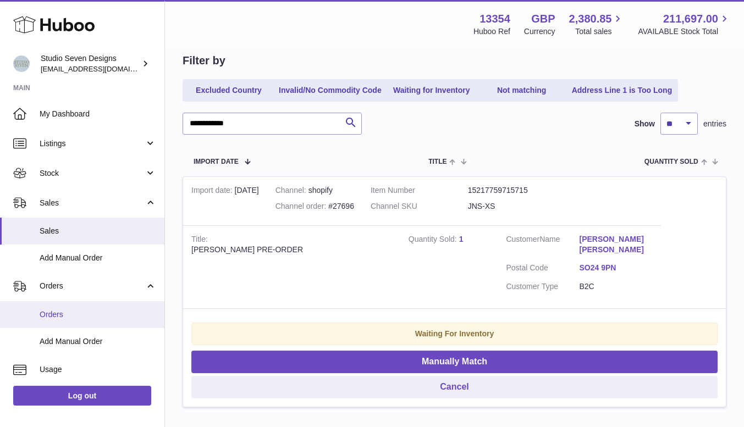
click at [51, 311] on span "Orders" at bounding box center [98, 315] width 117 height 10
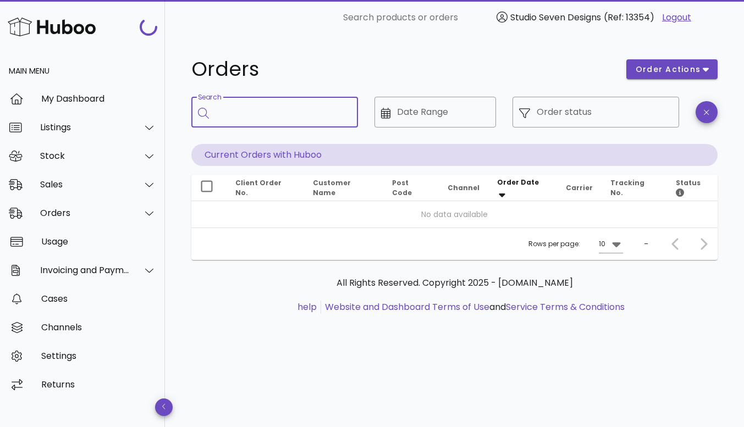
click at [251, 109] on input "Search" at bounding box center [283, 112] width 134 height 18
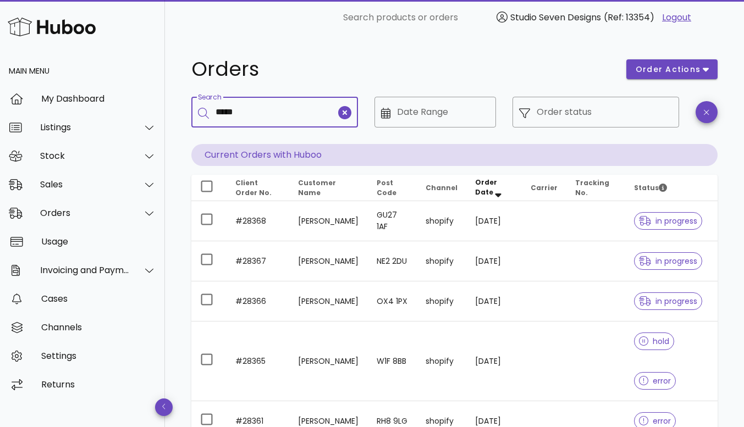
type input "*****"
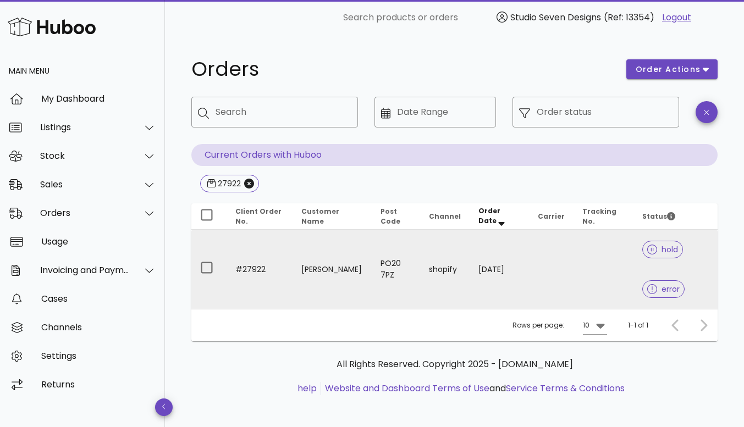
click at [594, 264] on td at bounding box center [603, 269] width 60 height 79
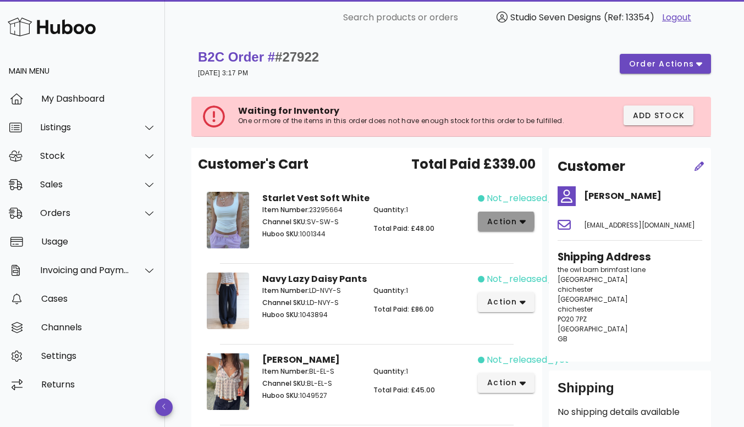
click at [522, 222] on icon "button" at bounding box center [523, 222] width 6 height 4
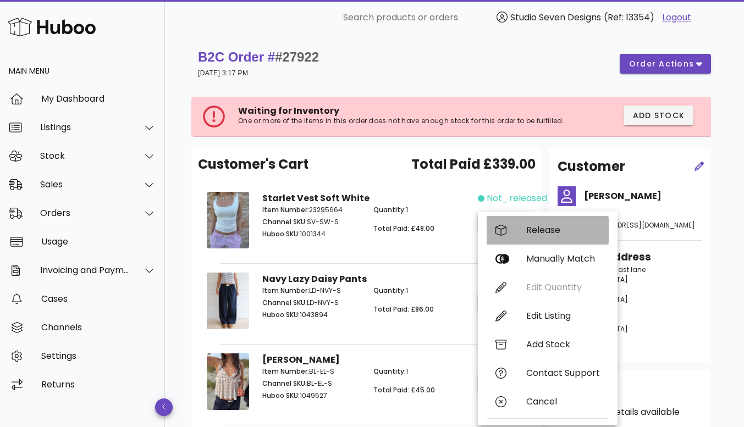
click at [544, 228] on div "Release" at bounding box center [563, 230] width 74 height 10
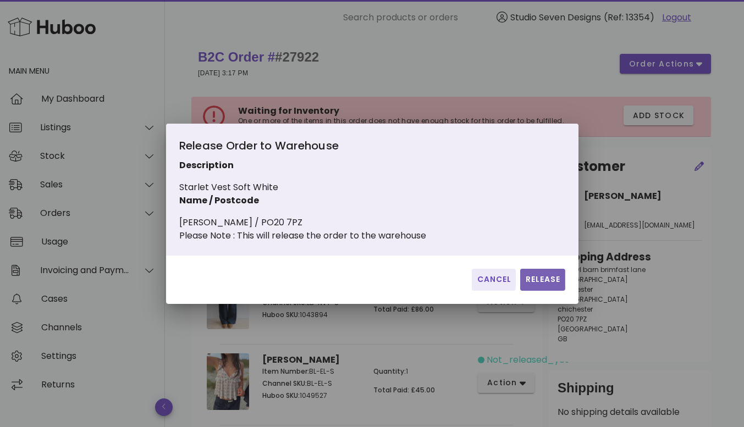
click at [535, 285] on span "Release" at bounding box center [543, 280] width 36 height 12
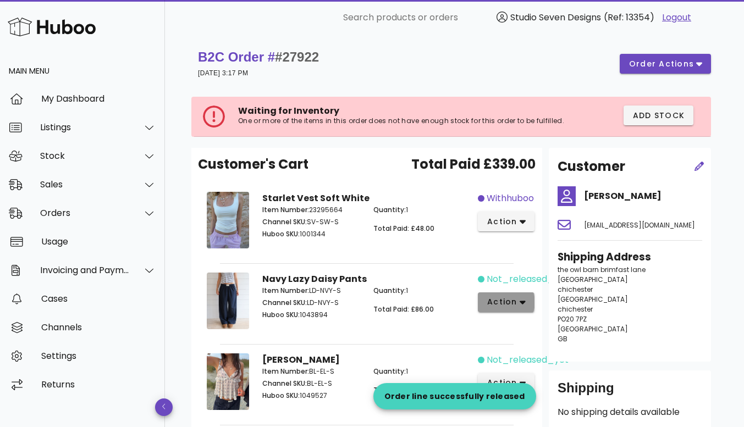
click at [522, 306] on icon "button" at bounding box center [523, 302] width 6 height 10
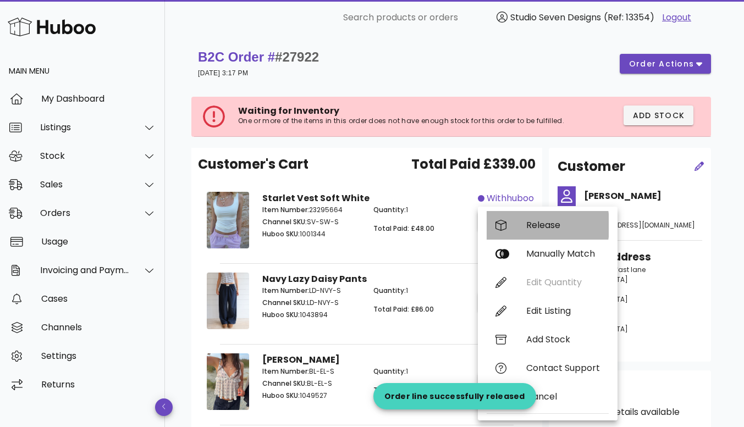
click at [548, 228] on div "Release" at bounding box center [563, 225] width 74 height 10
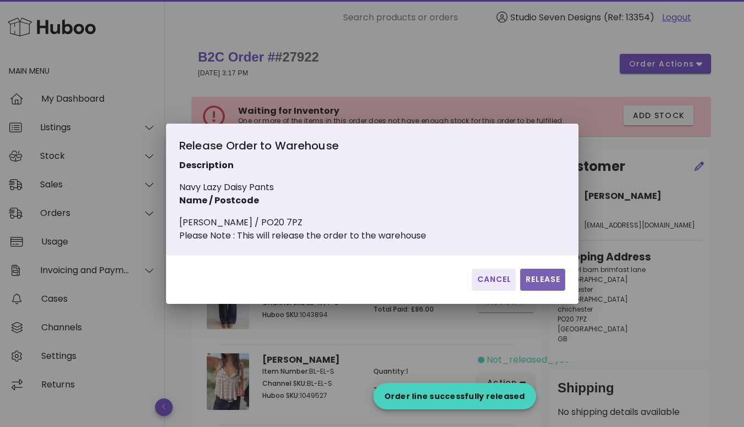
click at [542, 284] on span "Release" at bounding box center [543, 280] width 36 height 12
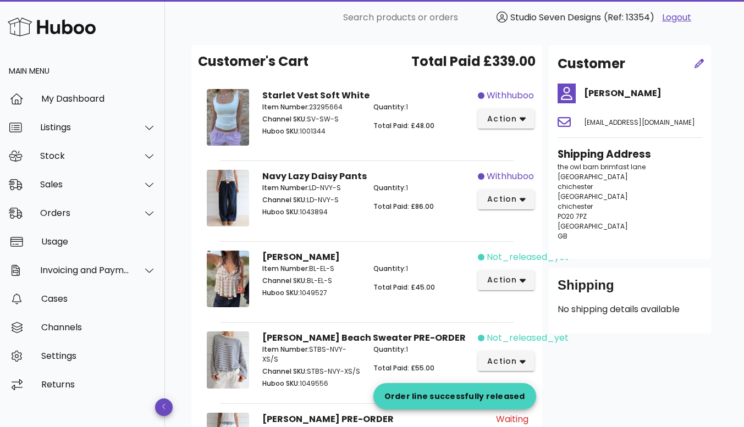
scroll to position [103, 0]
click at [526, 280] on button "action" at bounding box center [506, 280] width 57 height 20
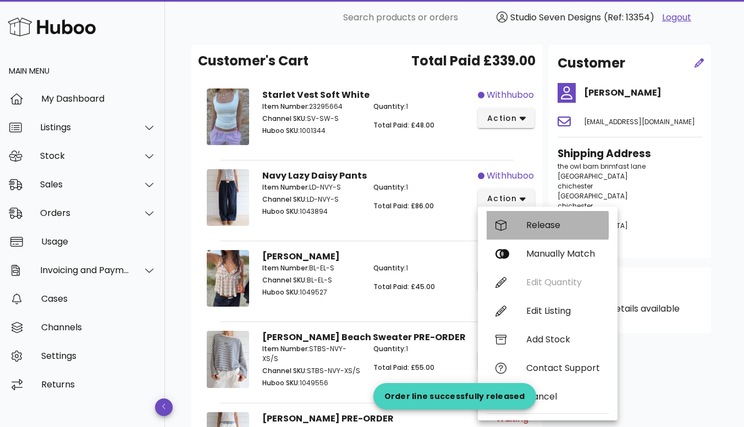
click at [549, 226] on div "Release" at bounding box center [563, 225] width 74 height 10
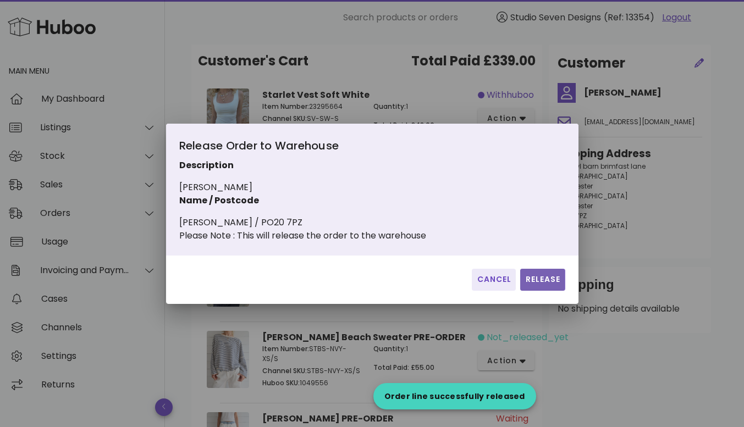
click at [544, 282] on span "Release" at bounding box center [543, 280] width 36 height 12
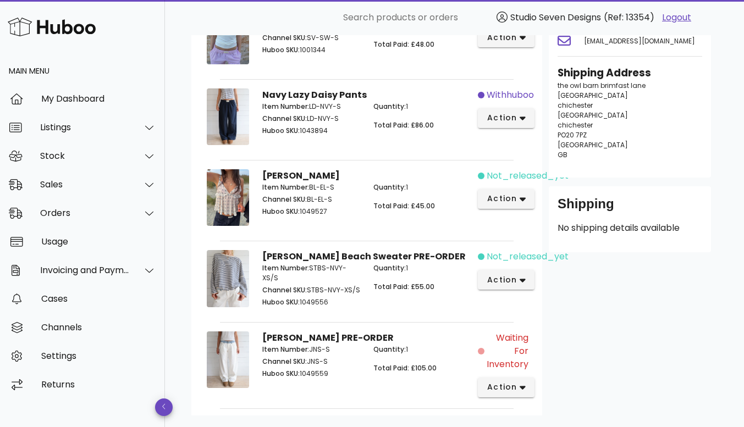
scroll to position [196, 0]
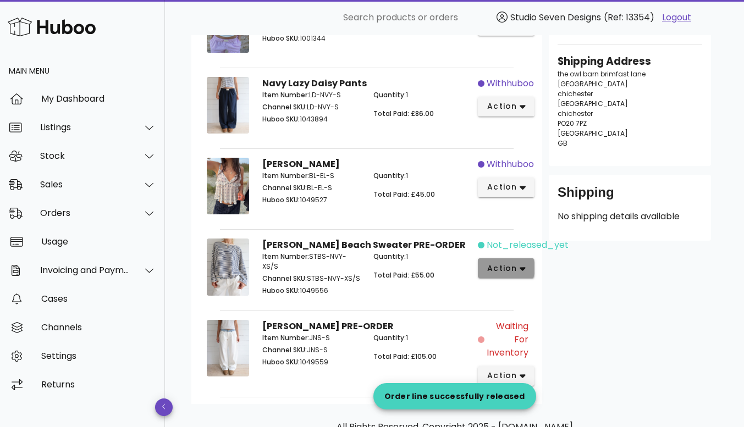
click at [522, 271] on icon "button" at bounding box center [523, 269] width 6 height 10
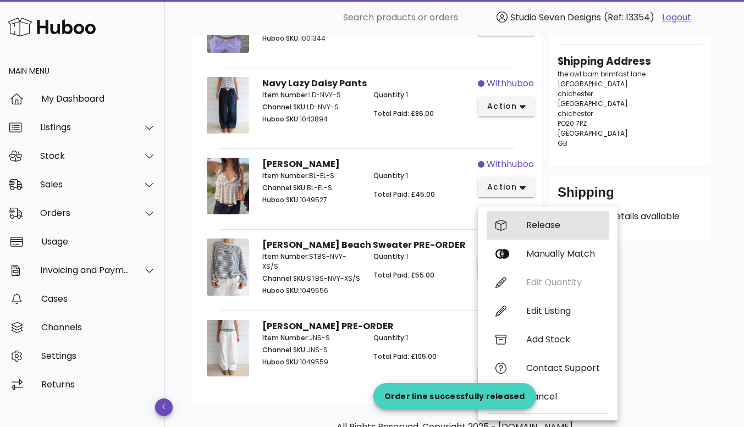
click at [549, 228] on div "Release" at bounding box center [563, 225] width 74 height 10
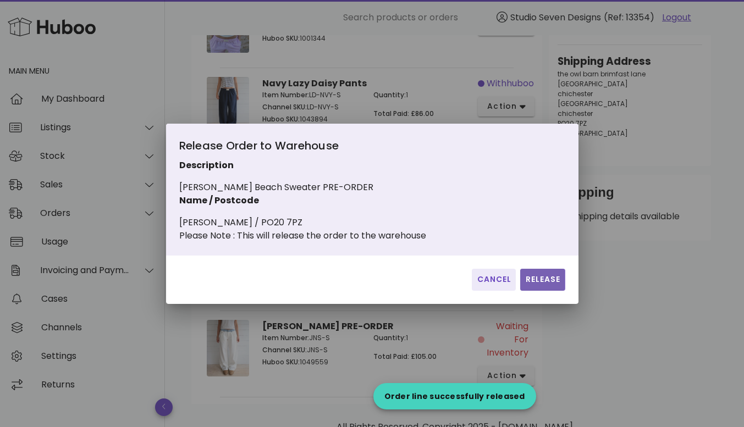
click at [549, 285] on span "Release" at bounding box center [543, 280] width 36 height 12
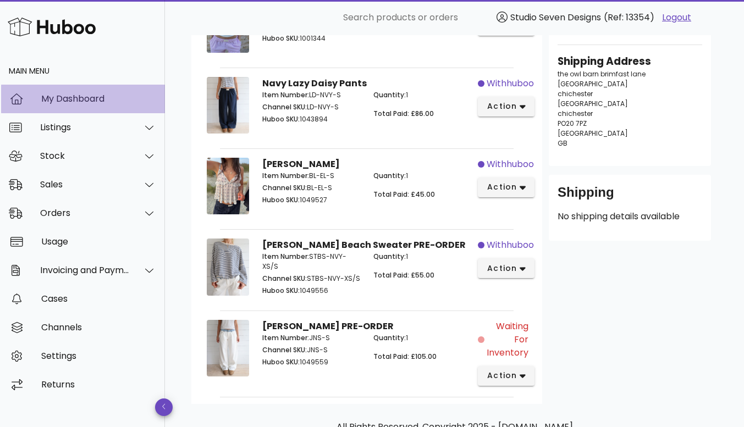
click at [88, 100] on div "My Dashboard" at bounding box center [98, 98] width 115 height 10
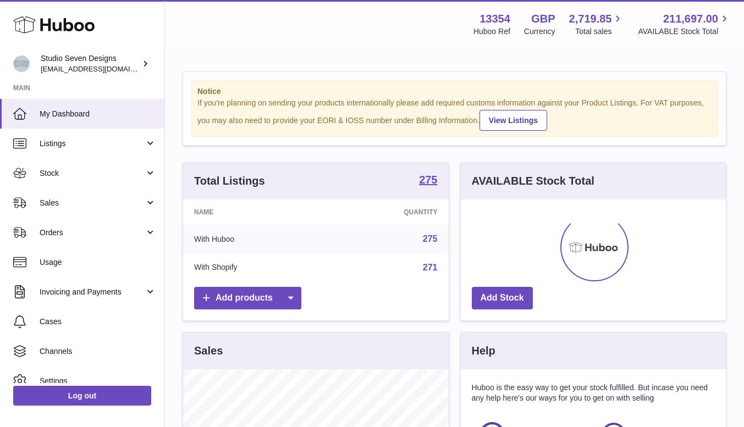
scroll to position [172, 265]
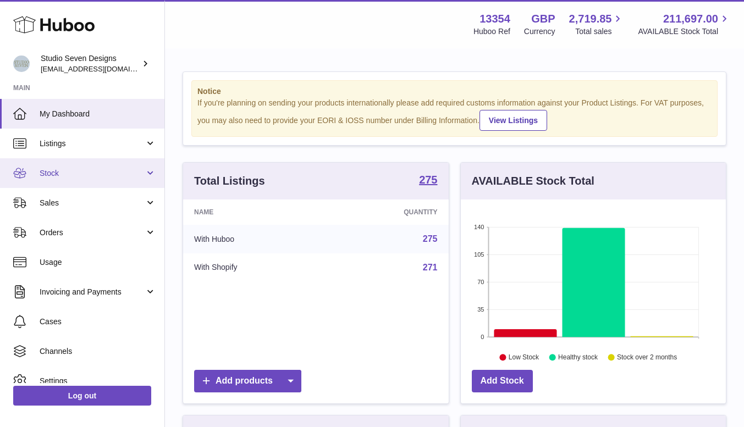
click at [96, 175] on span "Stock" at bounding box center [92, 173] width 105 height 10
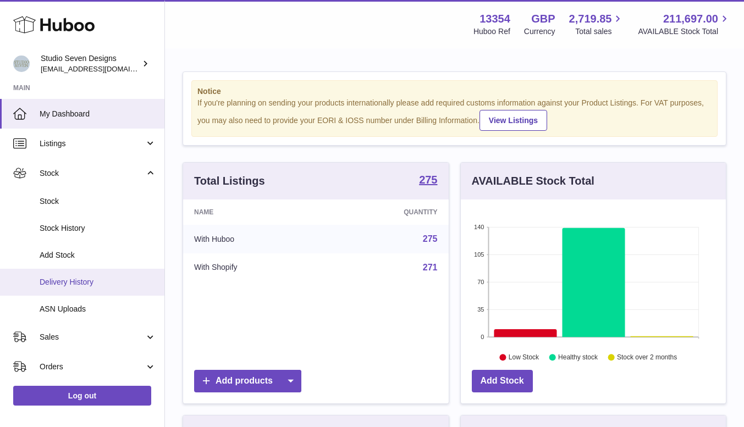
click at [97, 282] on span "Delivery History" at bounding box center [98, 282] width 117 height 10
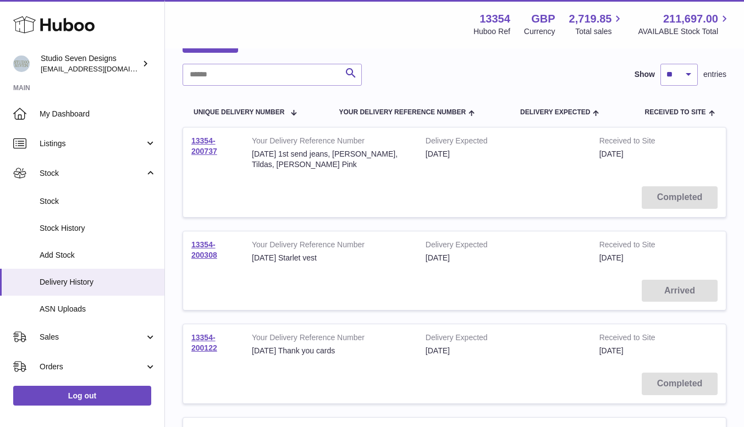
scroll to position [74, 0]
click at [205, 245] on link "13354-200308" at bounding box center [204, 249] width 26 height 19
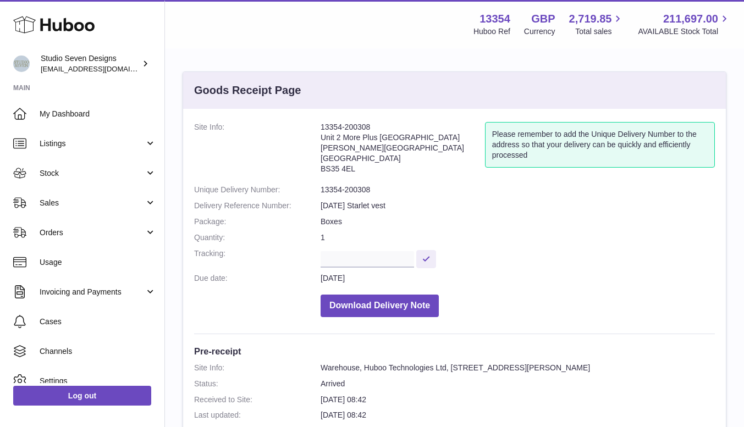
drag, startPoint x: 321, startPoint y: 124, endPoint x: 376, endPoint y: 129, distance: 55.2
click at [376, 129] on address "13354-200308 Unit 2 [GEOGRAPHIC_DATA][STREET_ADDRESS][PERSON_NAME]" at bounding box center [403, 150] width 164 height 57
copy address "13354-200308"
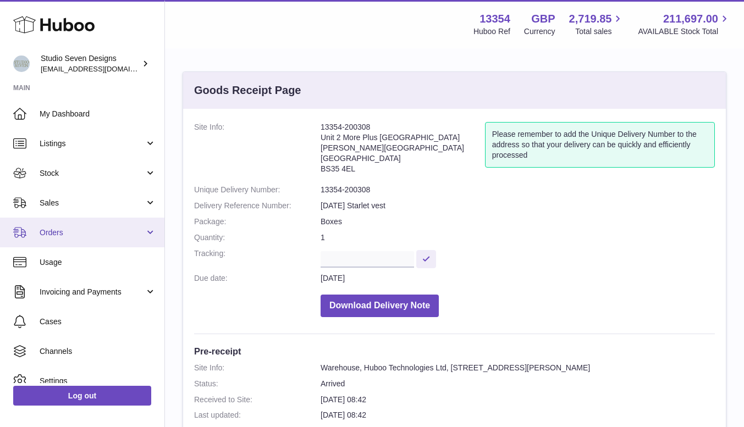
click at [62, 243] on link "Orders" at bounding box center [82, 233] width 164 height 30
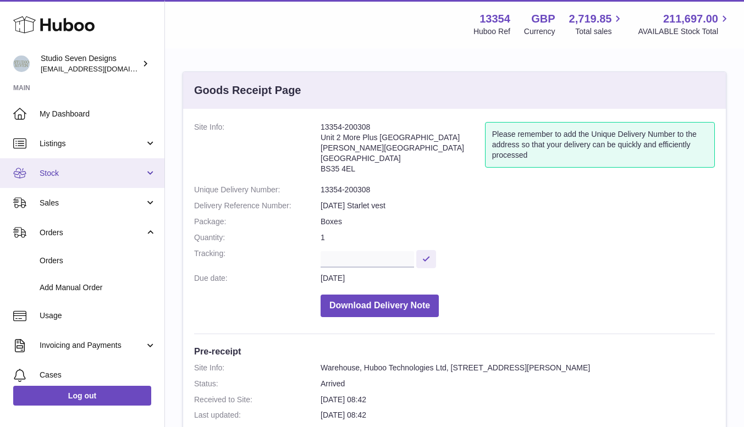
click at [71, 173] on span "Stock" at bounding box center [92, 173] width 105 height 10
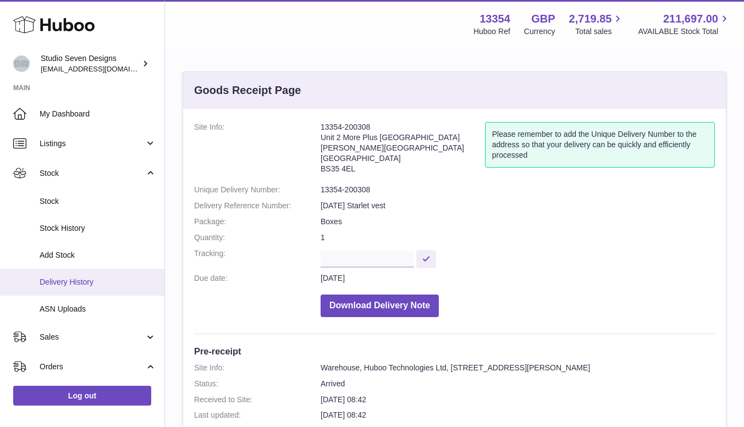
click at [67, 274] on link "Delivery History" at bounding box center [82, 282] width 164 height 27
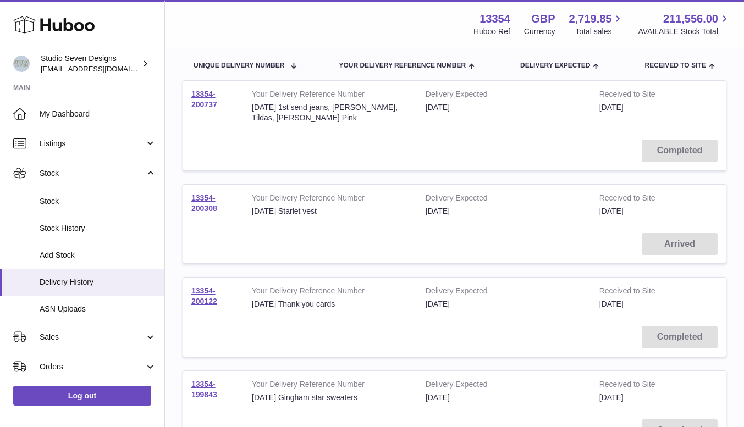
scroll to position [121, 0]
